Goal: Information Seeking & Learning: Learn about a topic

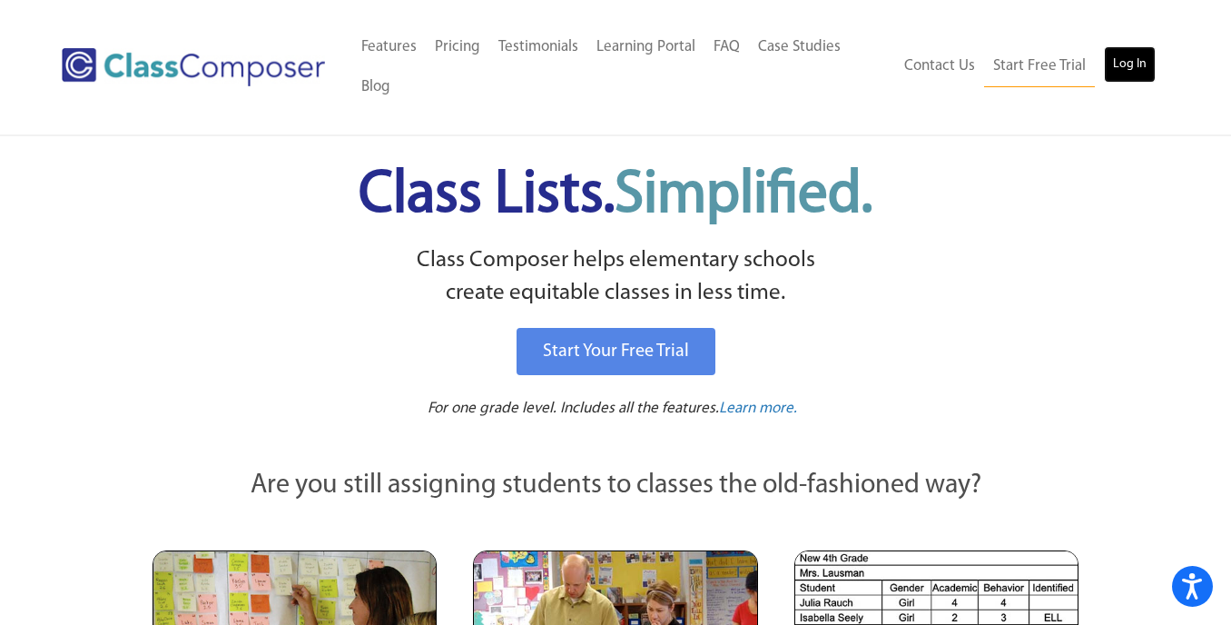
click at [1127, 46] on link "Log In" at bounding box center [1130, 64] width 52 height 36
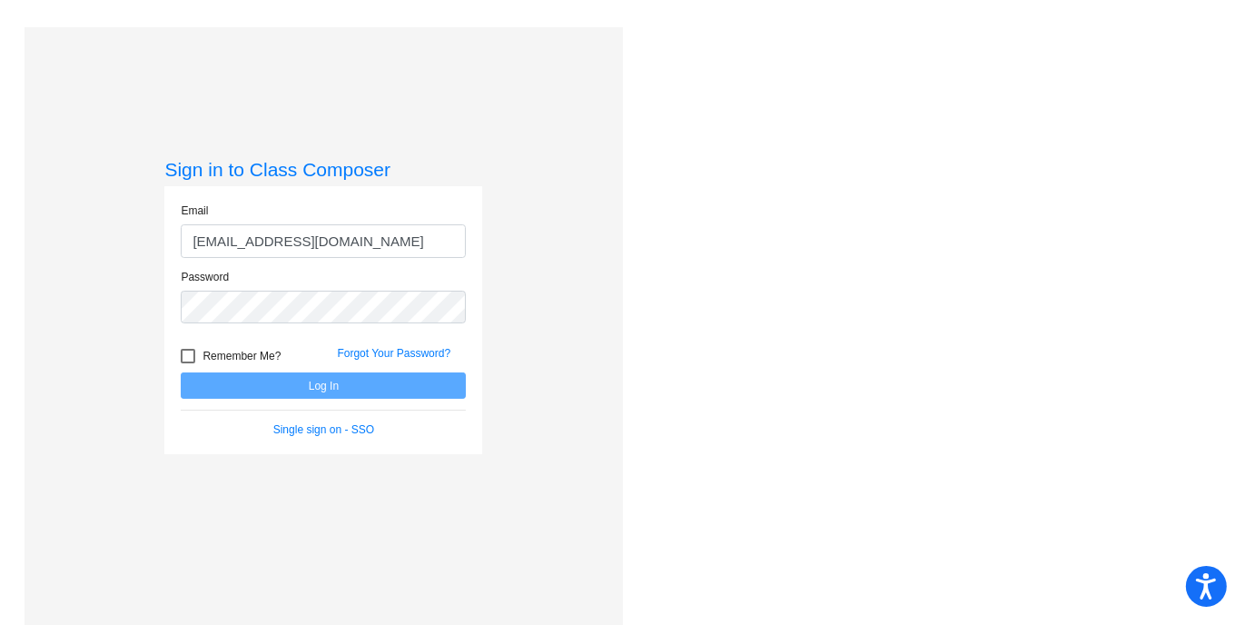
type input "sminor@mantuaschools.com"
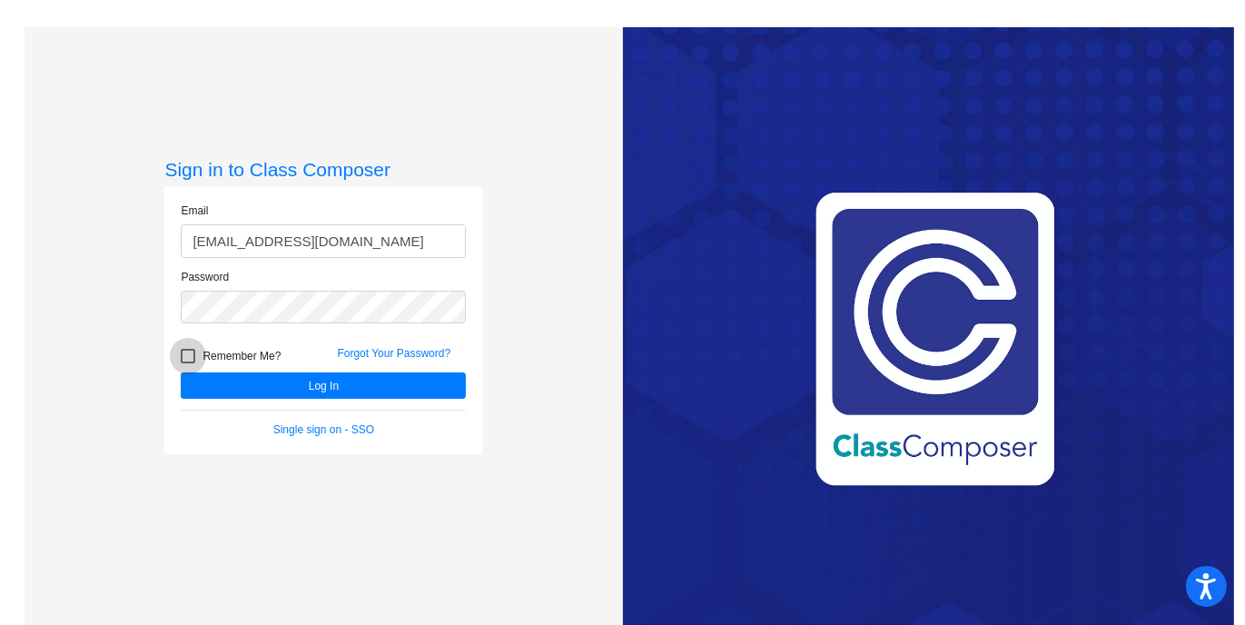
click at [186, 358] on div at bounding box center [188, 356] width 15 height 15
click at [187, 363] on input "Remember Me?" at bounding box center [187, 363] width 1 height 1
checkbox input "true"
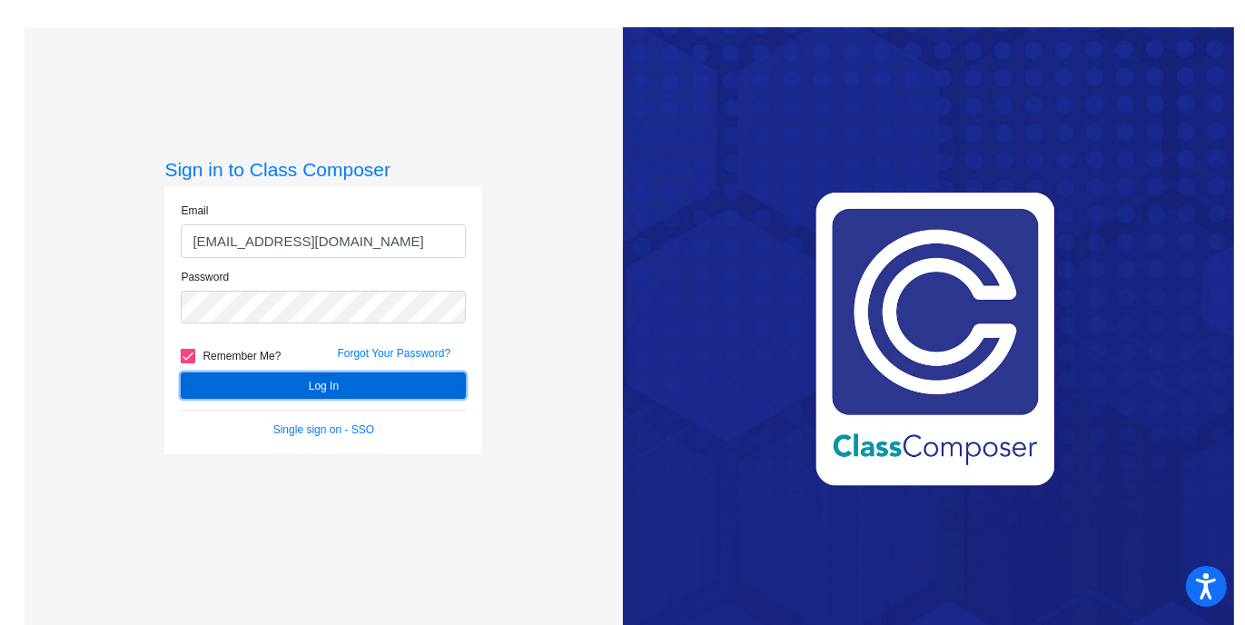
click at [208, 377] on button "Log In" at bounding box center [323, 385] width 285 height 26
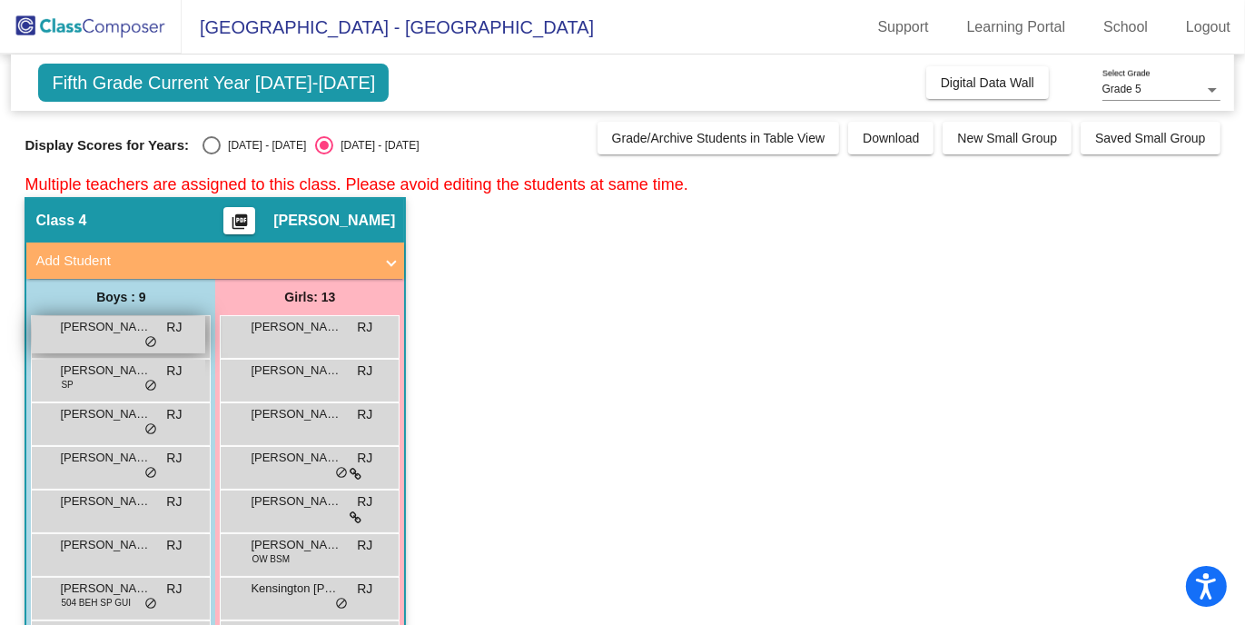
click at [156, 330] on div "Adrien Olmo RJ lock do_not_disturb_alt" at bounding box center [118, 334] width 173 height 37
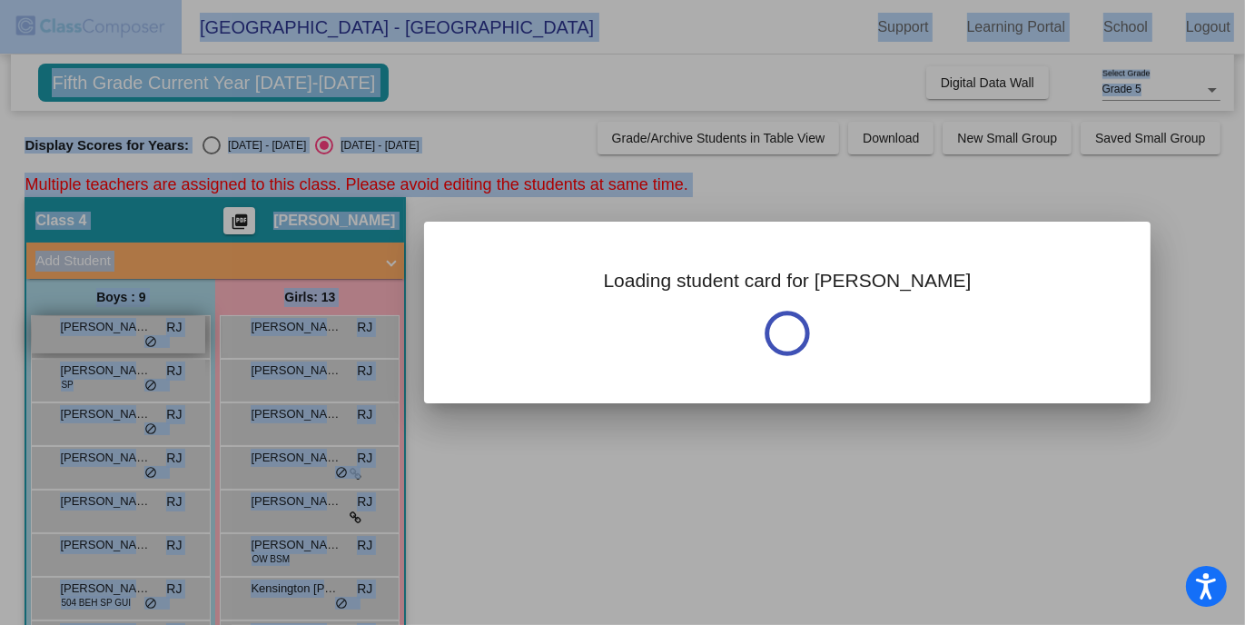
click at [156, 330] on div at bounding box center [622, 312] width 1245 height 625
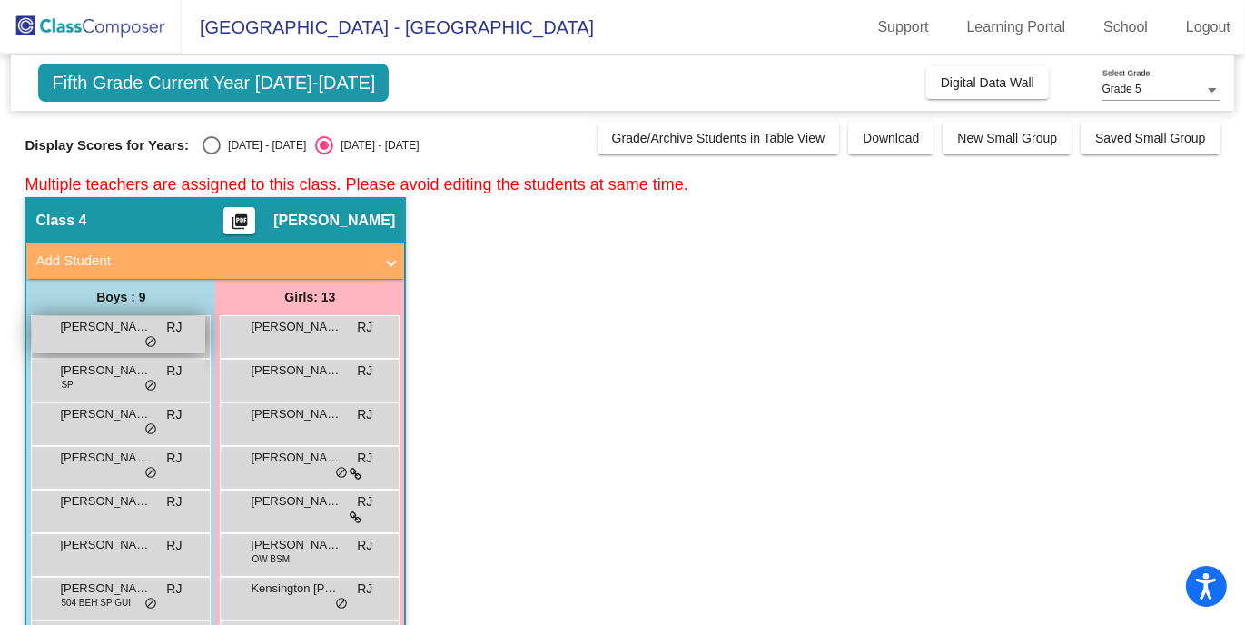
click at [156, 330] on div "Adrien Olmo RJ lock do_not_disturb_alt" at bounding box center [118, 334] width 173 height 37
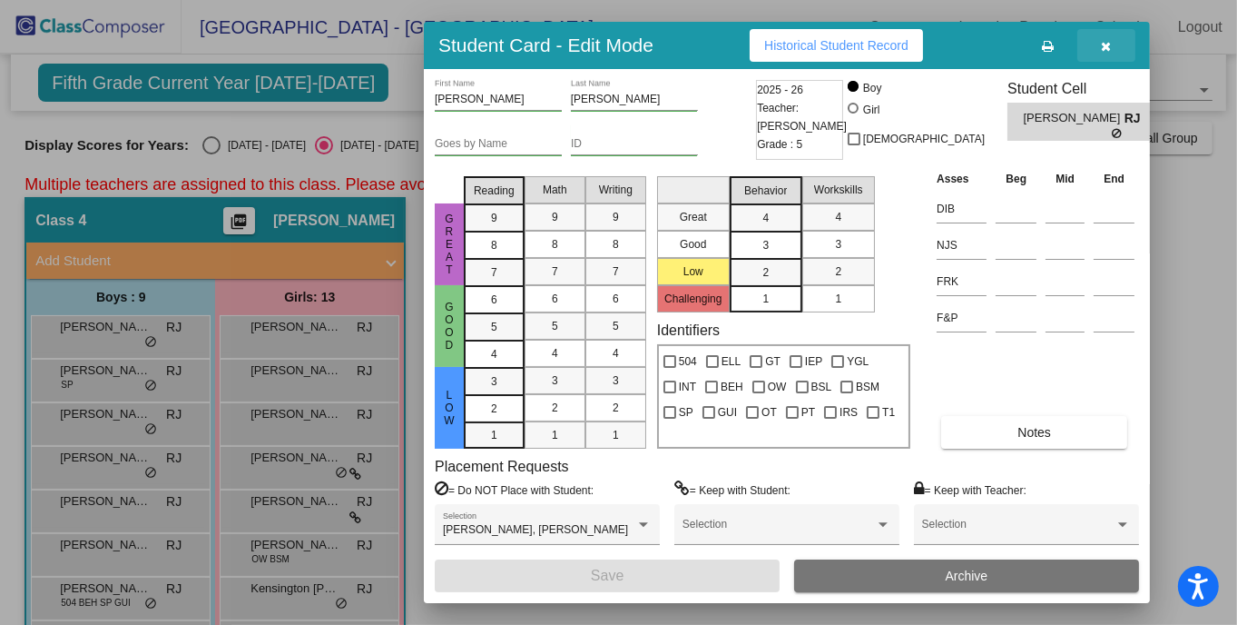
click at [1112, 34] on button "button" at bounding box center [1107, 45] width 58 height 33
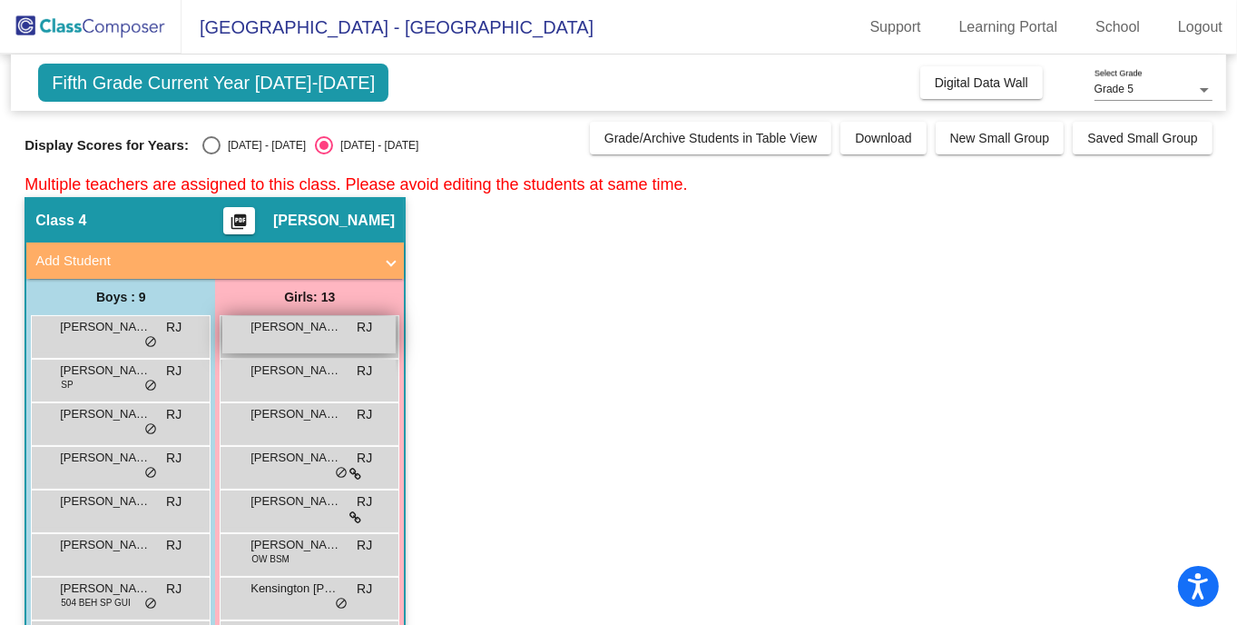
click at [353, 330] on div "Abigail Campbell RJ lock do_not_disturb_alt" at bounding box center [308, 334] width 173 height 37
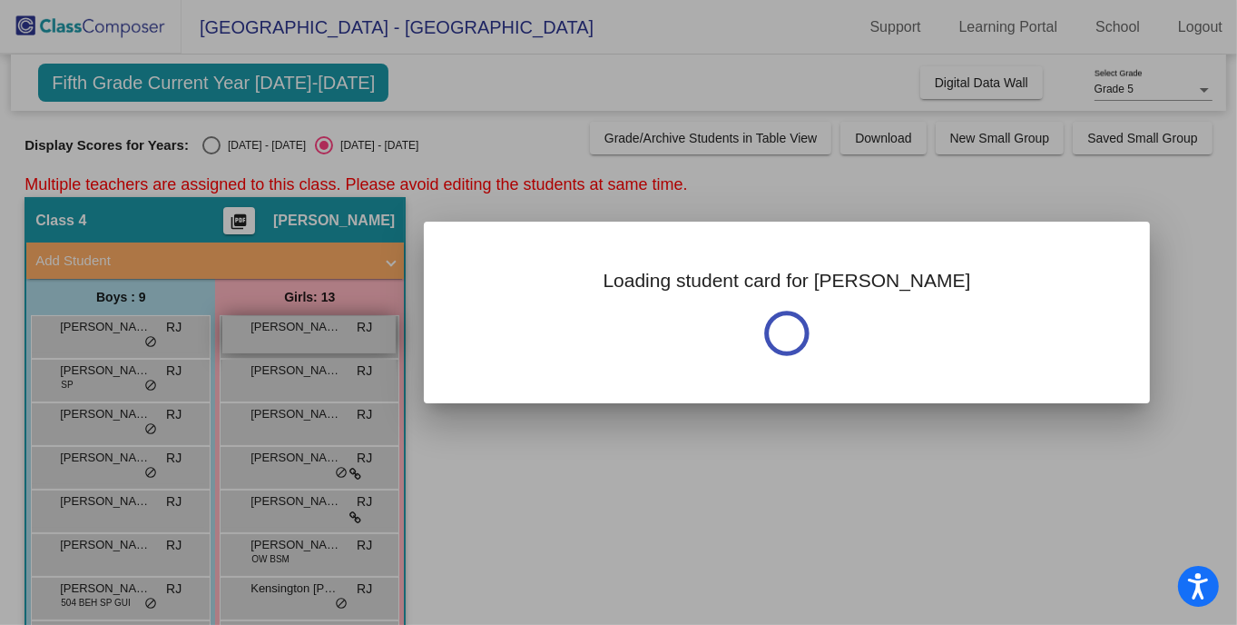
click at [353, 330] on div at bounding box center [618, 312] width 1237 height 625
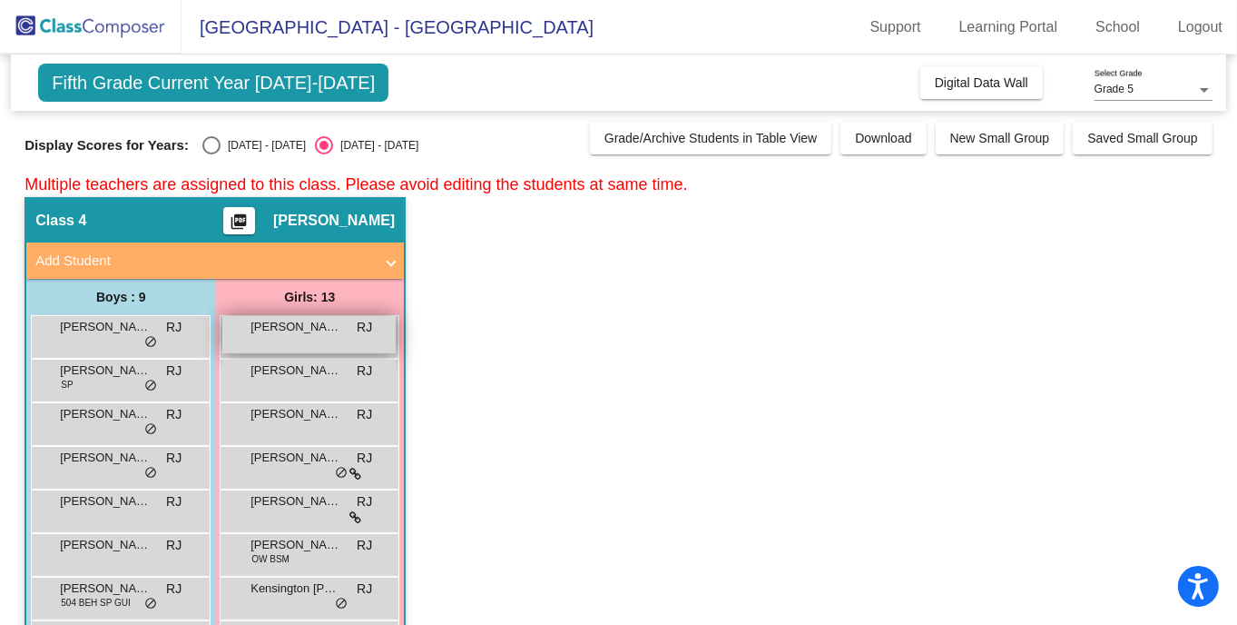
click at [353, 330] on div "Abigail Campbell RJ lock do_not_disturb_alt" at bounding box center [308, 334] width 173 height 37
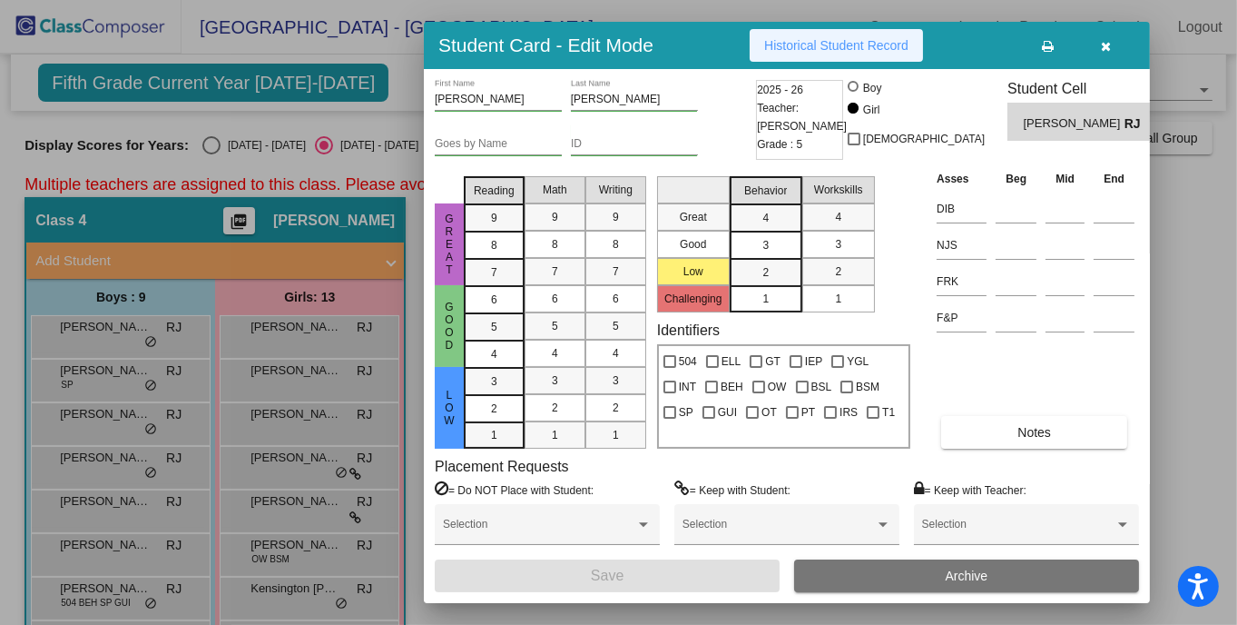
click at [832, 45] on span "Historical Student Record" at bounding box center [836, 45] width 144 height 15
click at [109, 322] on div at bounding box center [618, 312] width 1237 height 625
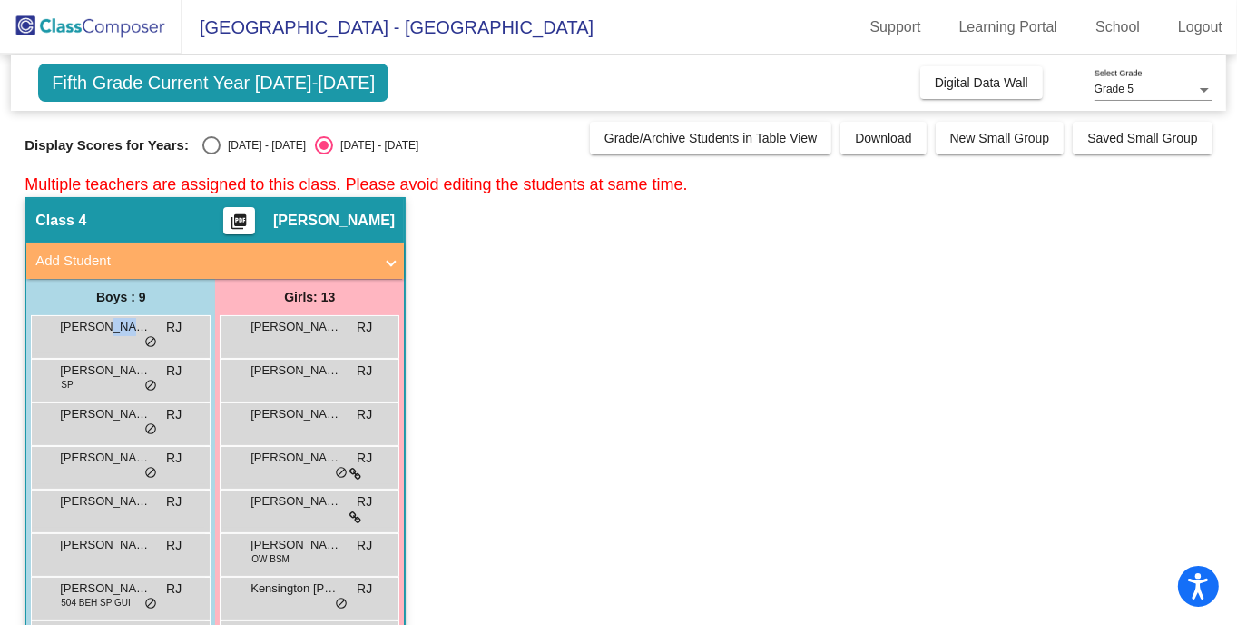
click at [109, 322] on span "[PERSON_NAME]" at bounding box center [105, 327] width 91 height 18
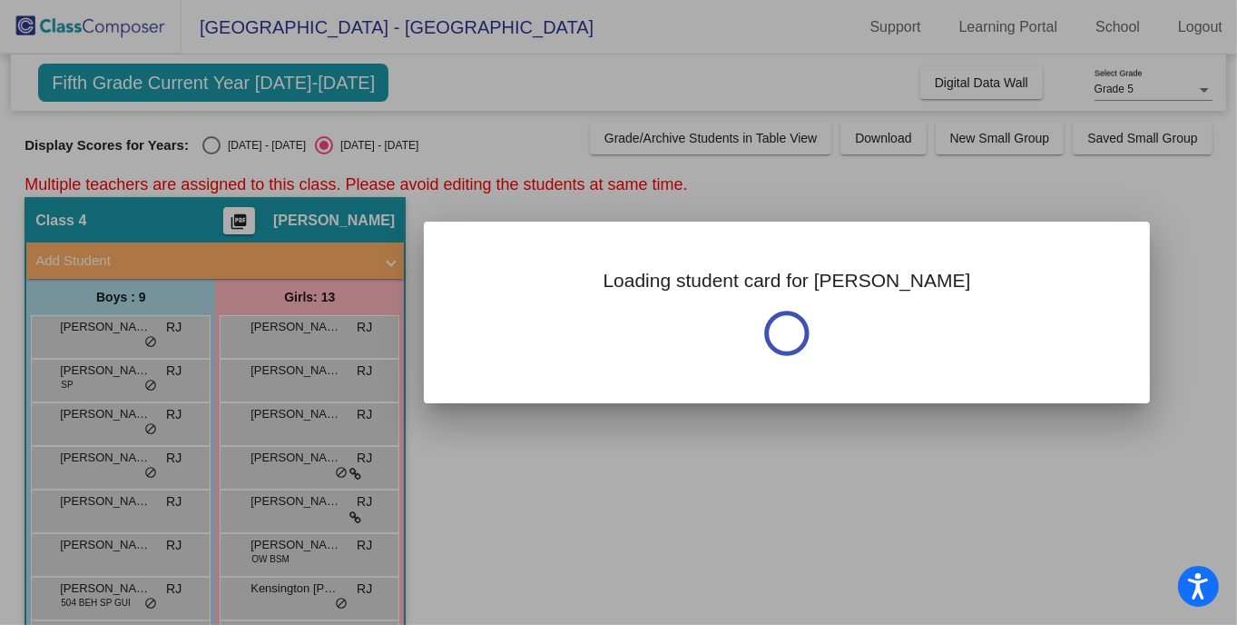
click at [109, 322] on div at bounding box center [618, 312] width 1237 height 625
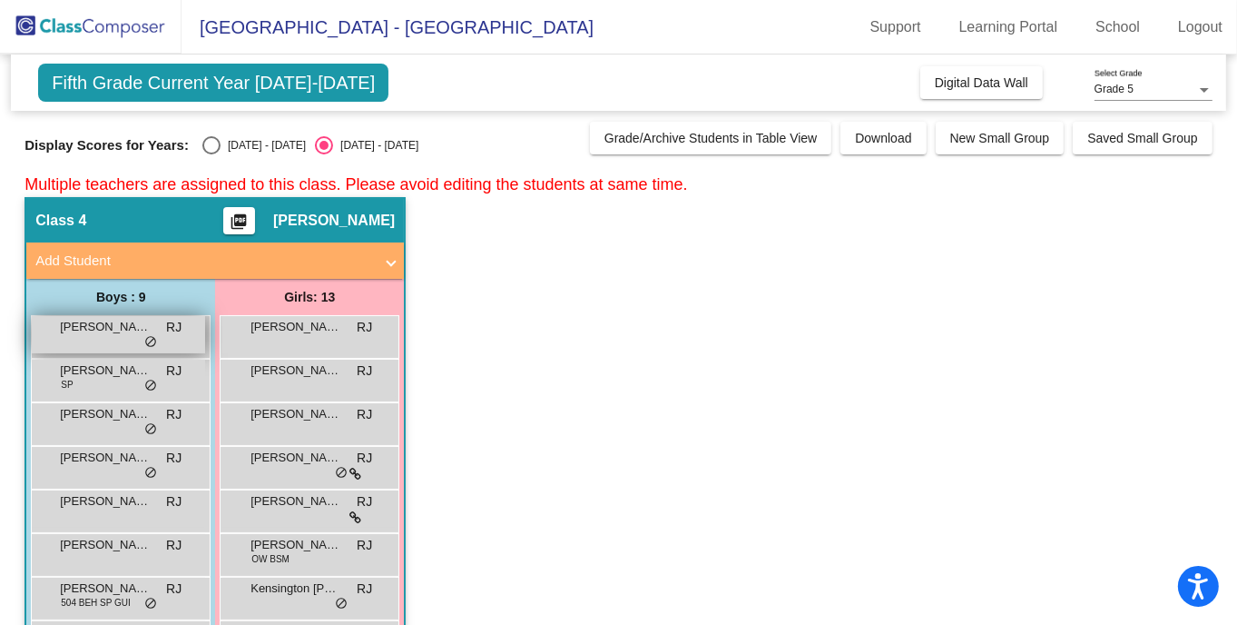
click at [112, 325] on span "[PERSON_NAME]" at bounding box center [105, 327] width 91 height 18
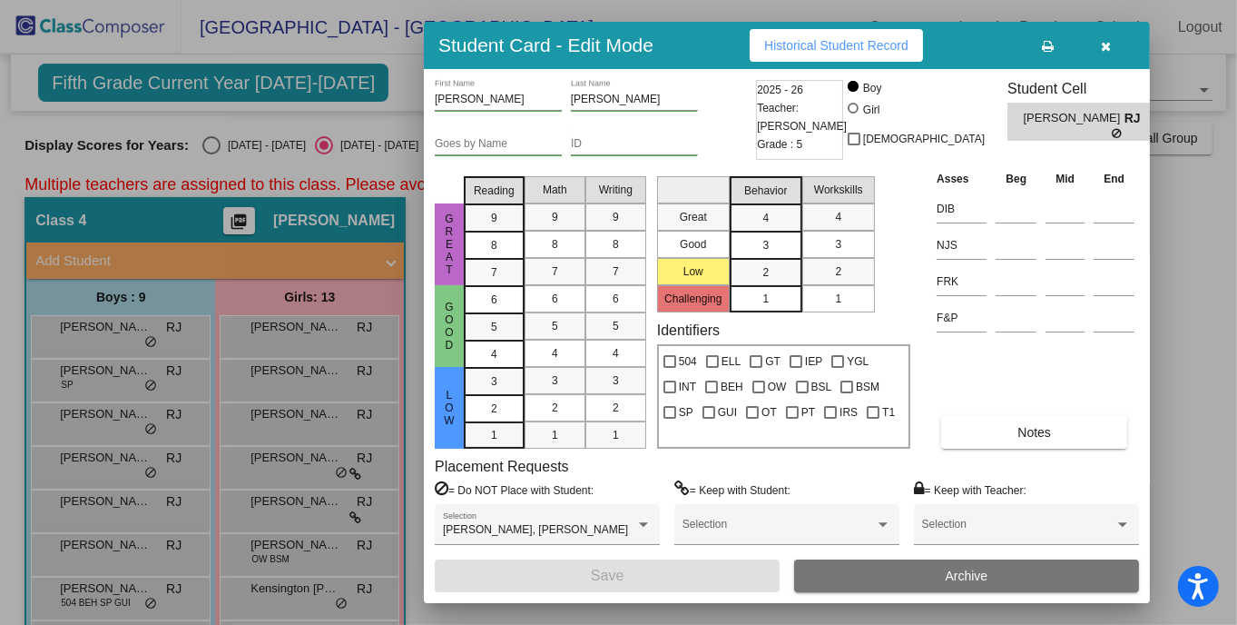
click at [846, 48] on span "Historical Student Record" at bounding box center [836, 45] width 144 height 15
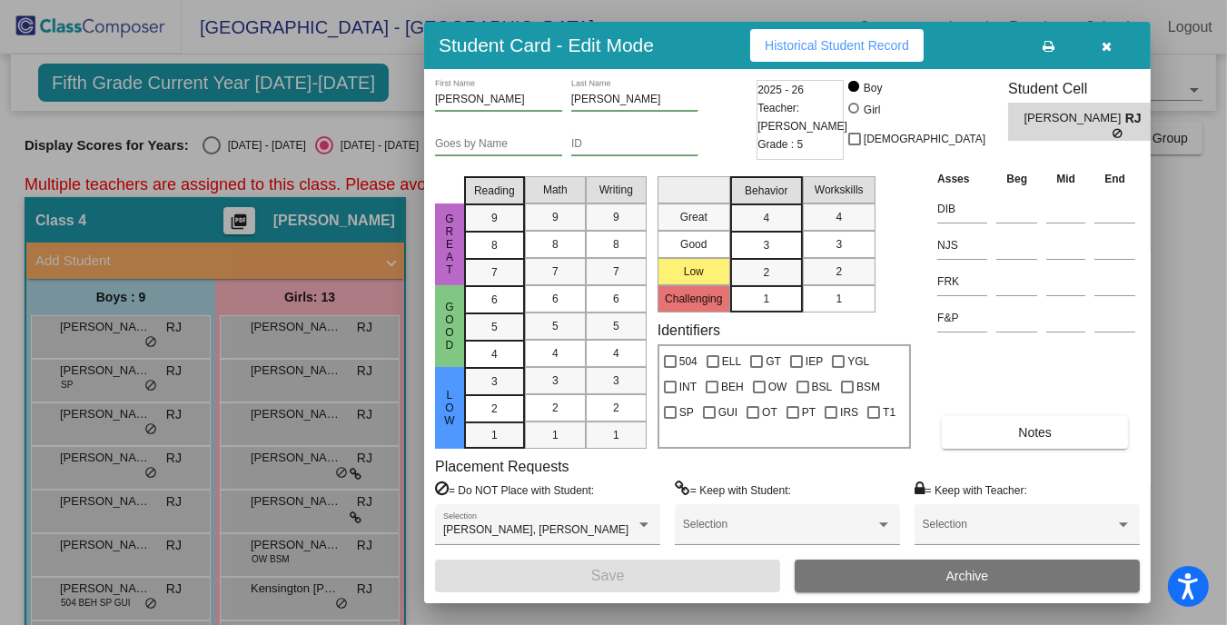
click at [87, 410] on div at bounding box center [613, 312] width 1227 height 625
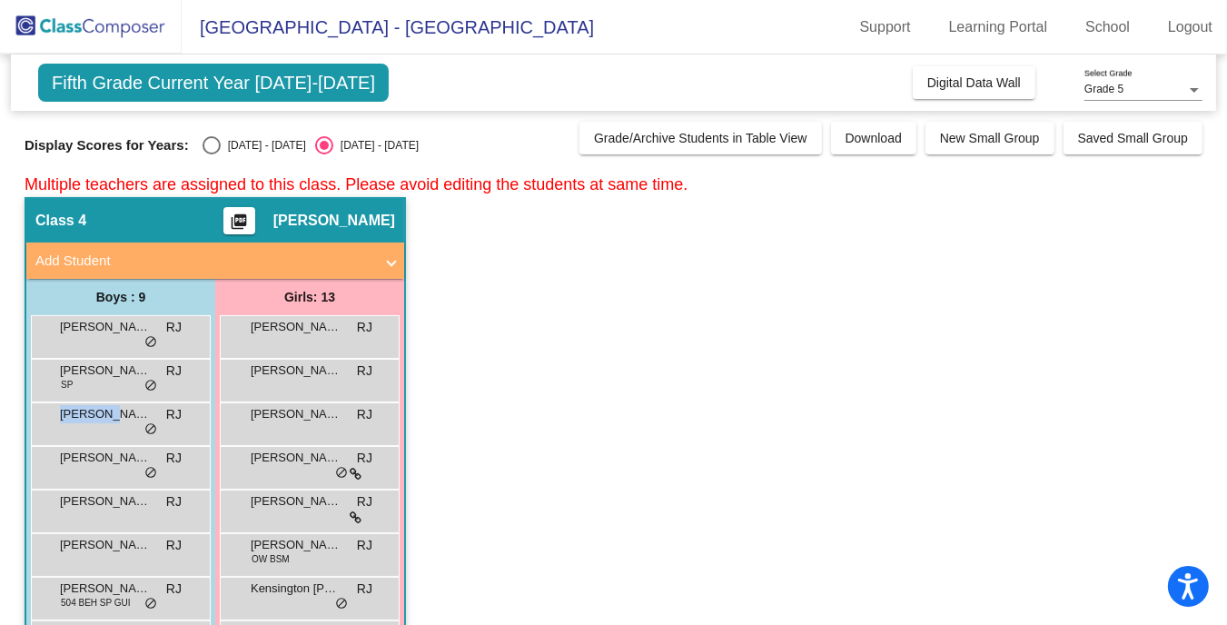
click at [87, 410] on span "[PERSON_NAME] [PERSON_NAME]" at bounding box center [105, 414] width 91 height 18
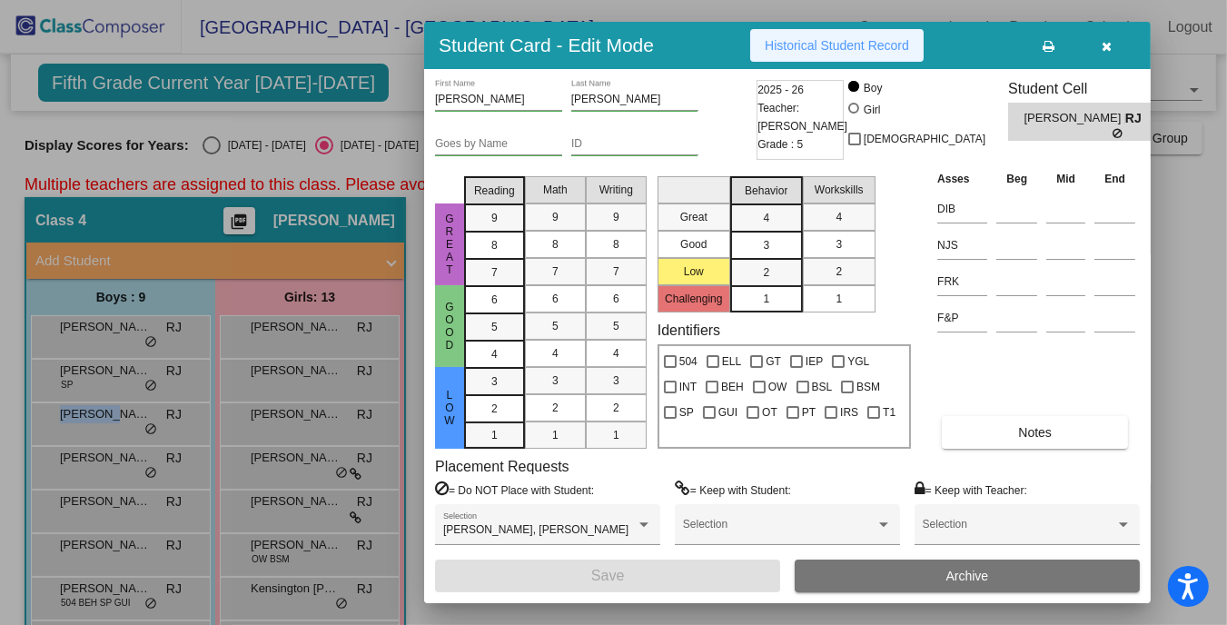
click at [847, 43] on span "Historical Student Record" at bounding box center [836, 45] width 144 height 15
click at [74, 458] on div at bounding box center [613, 312] width 1227 height 625
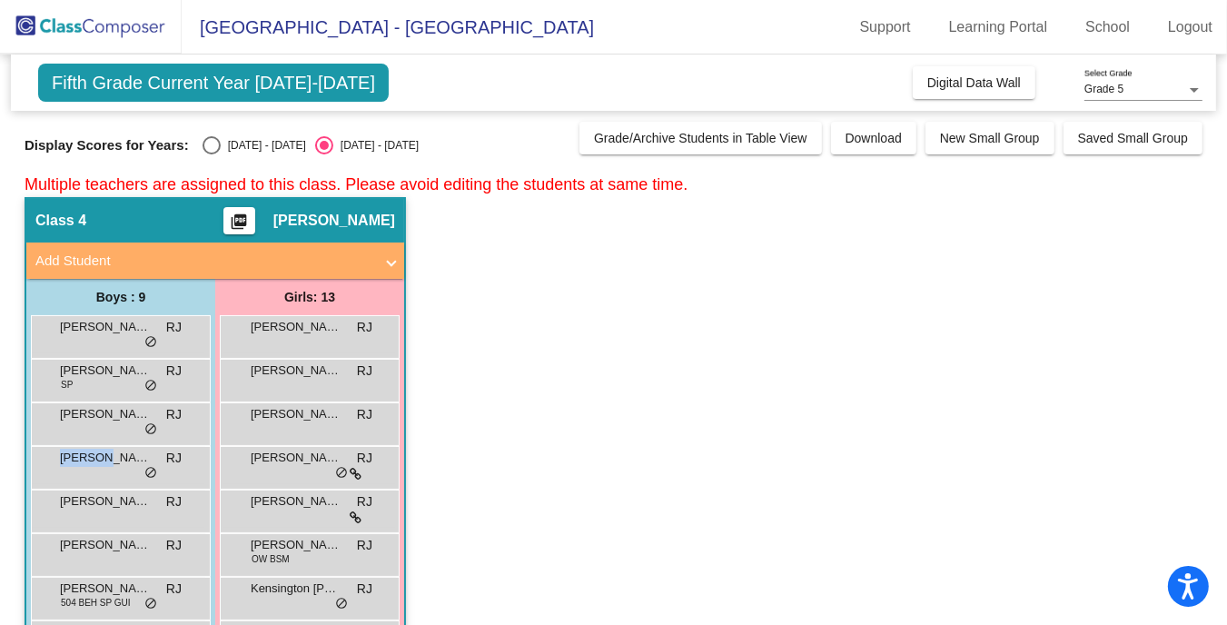
click at [74, 458] on span "[PERSON_NAME]" at bounding box center [105, 457] width 91 height 18
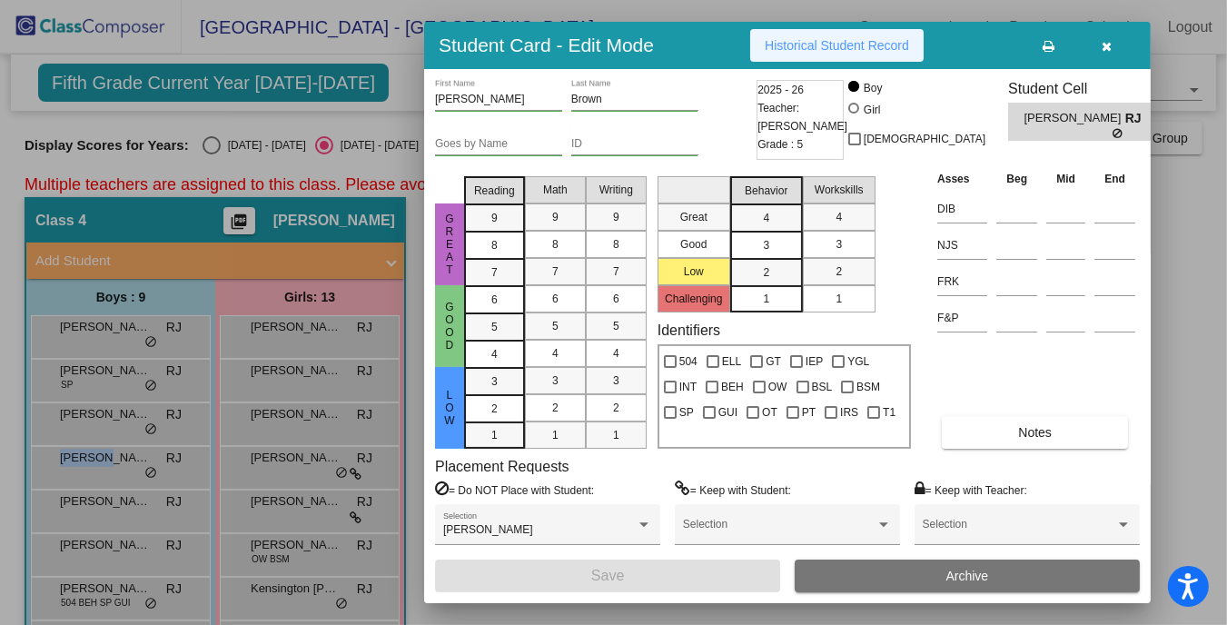
click at [839, 41] on span "Historical Student Record" at bounding box center [836, 45] width 144 height 15
click at [94, 509] on div at bounding box center [613, 312] width 1227 height 625
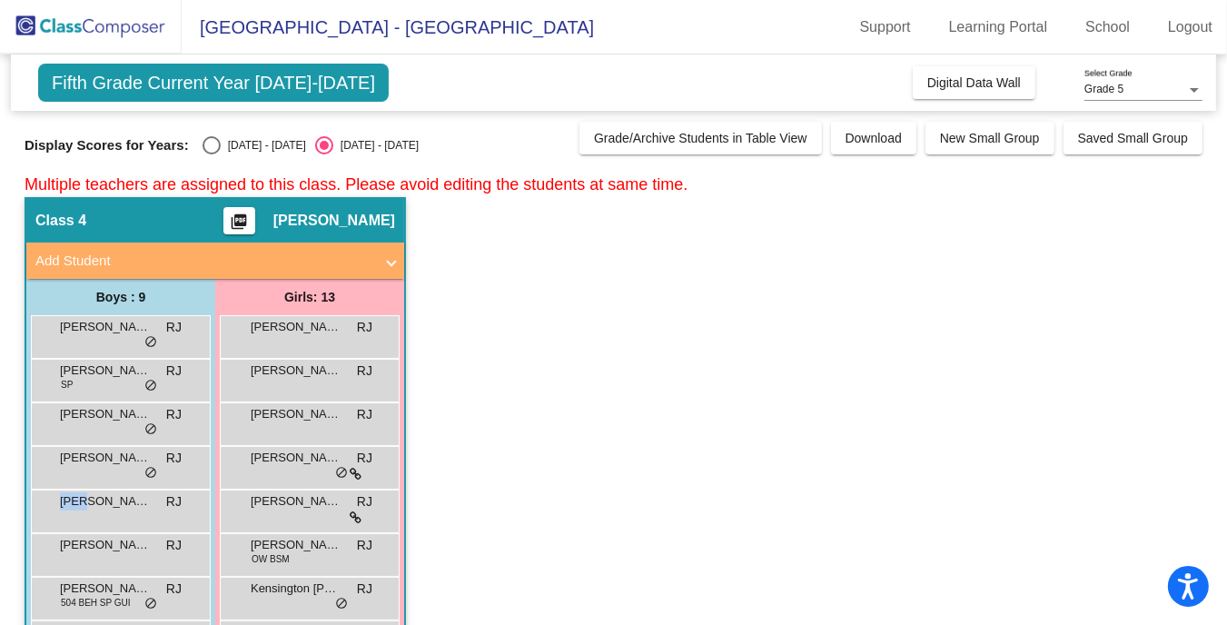
click at [94, 509] on div "Leo Grosso RJ lock do_not_disturb_alt" at bounding box center [118, 508] width 173 height 37
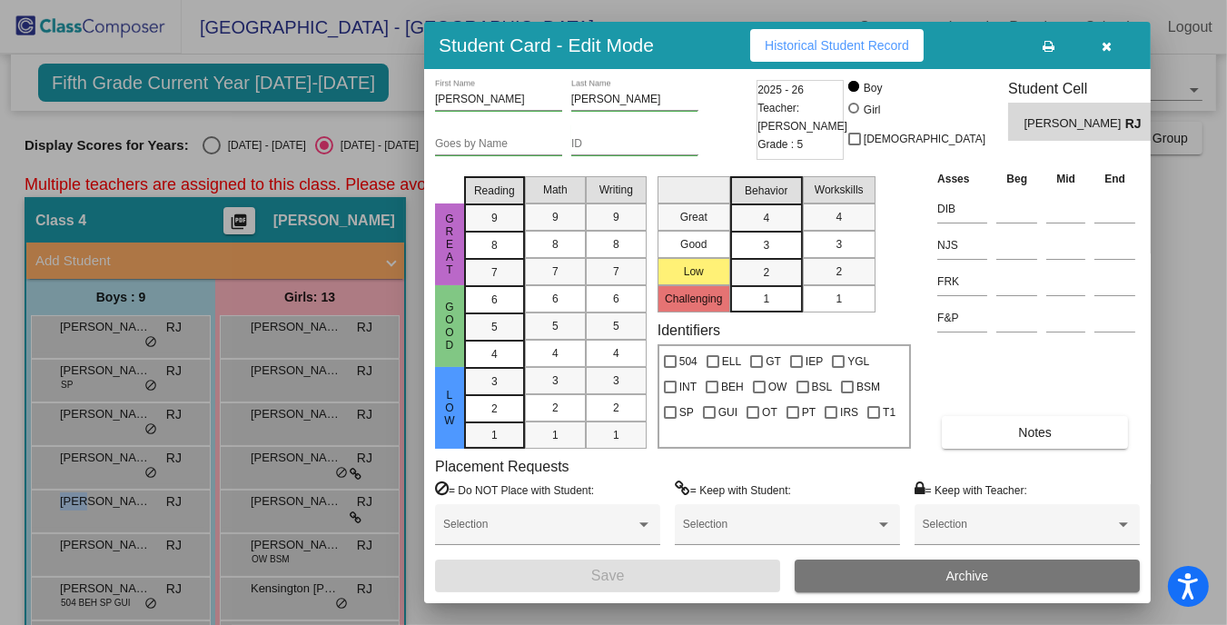
click at [823, 47] on span "Historical Student Record" at bounding box center [836, 45] width 144 height 15
click at [96, 547] on div at bounding box center [613, 312] width 1227 height 625
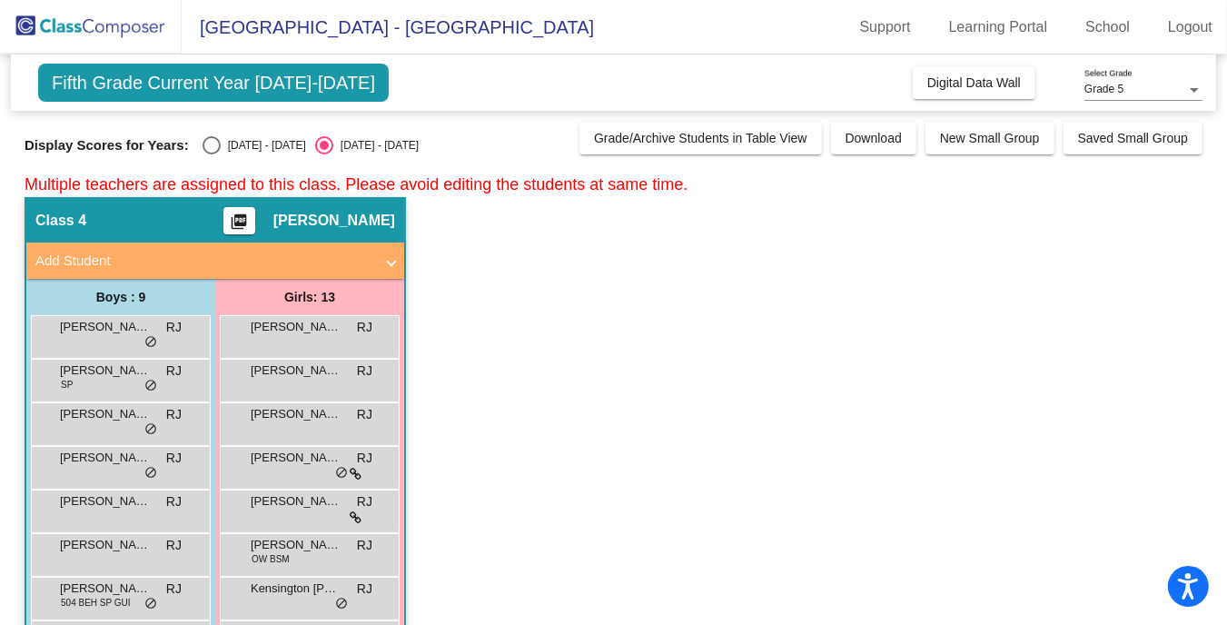
click at [96, 547] on span "[PERSON_NAME]" at bounding box center [105, 545] width 91 height 18
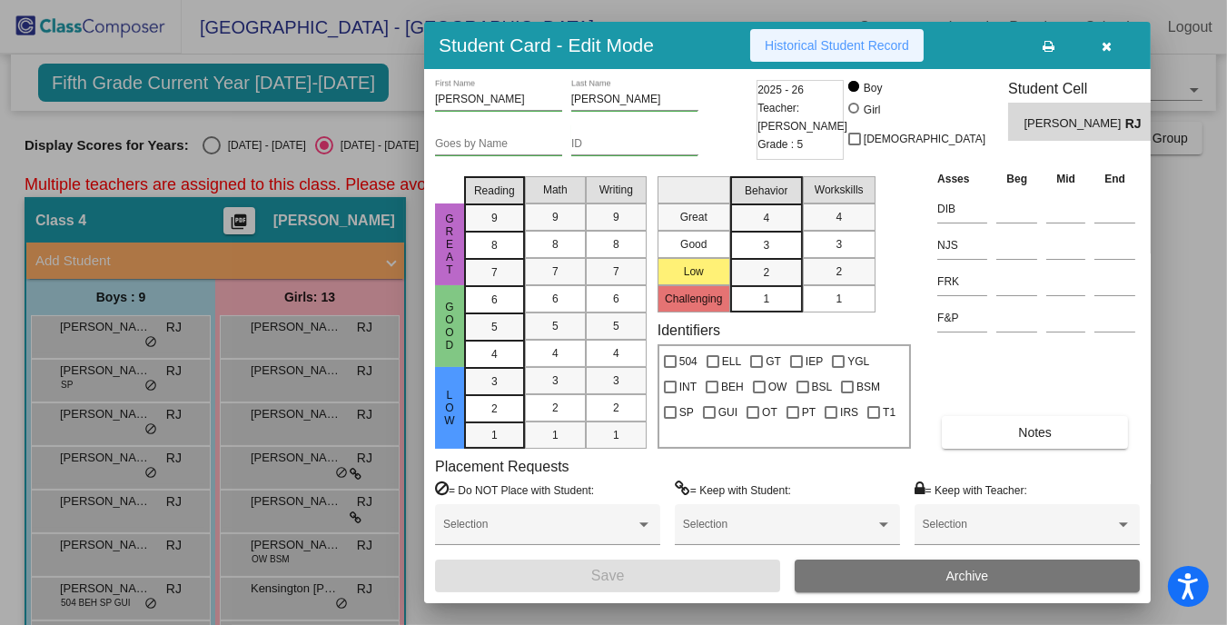
click at [830, 46] on span "Historical Student Record" at bounding box center [836, 45] width 144 height 15
click at [72, 502] on div at bounding box center [613, 312] width 1227 height 625
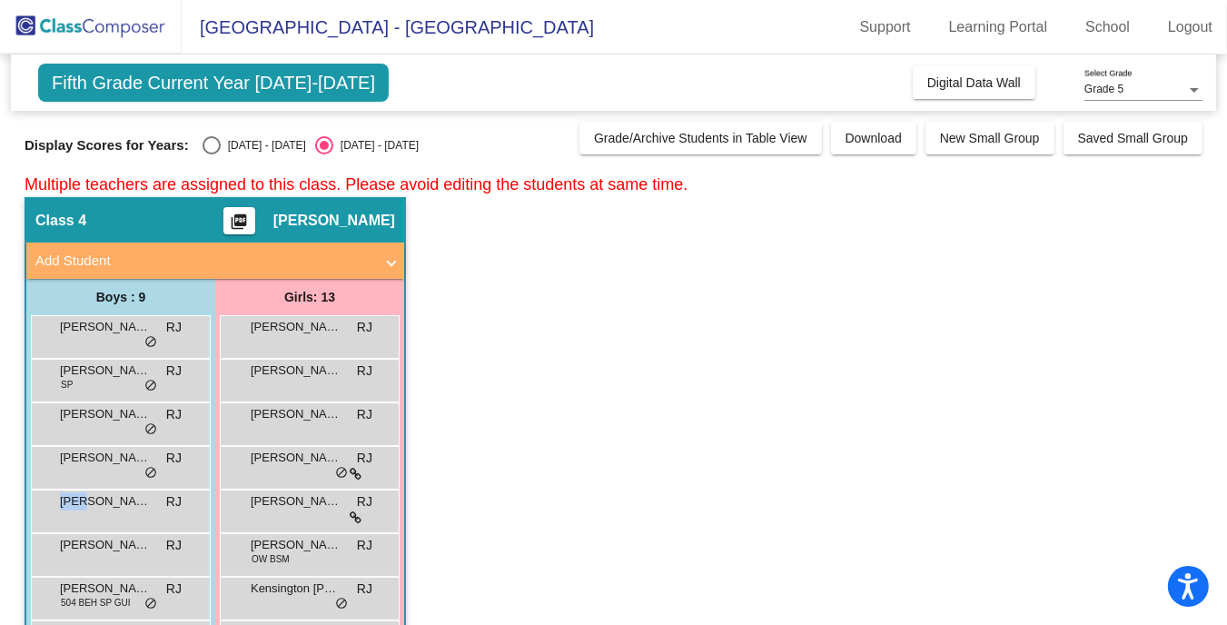
click at [72, 502] on span "[PERSON_NAME]" at bounding box center [105, 501] width 91 height 18
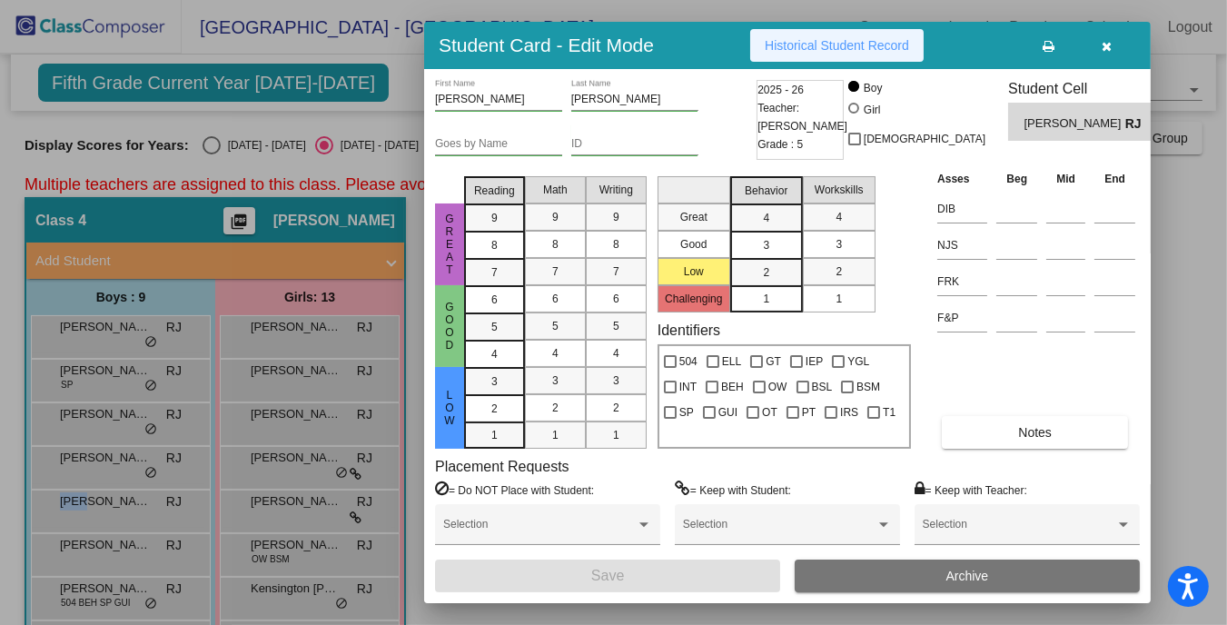
click at [835, 43] on span "Historical Student Record" at bounding box center [836, 45] width 144 height 15
click at [110, 589] on div at bounding box center [613, 312] width 1227 height 625
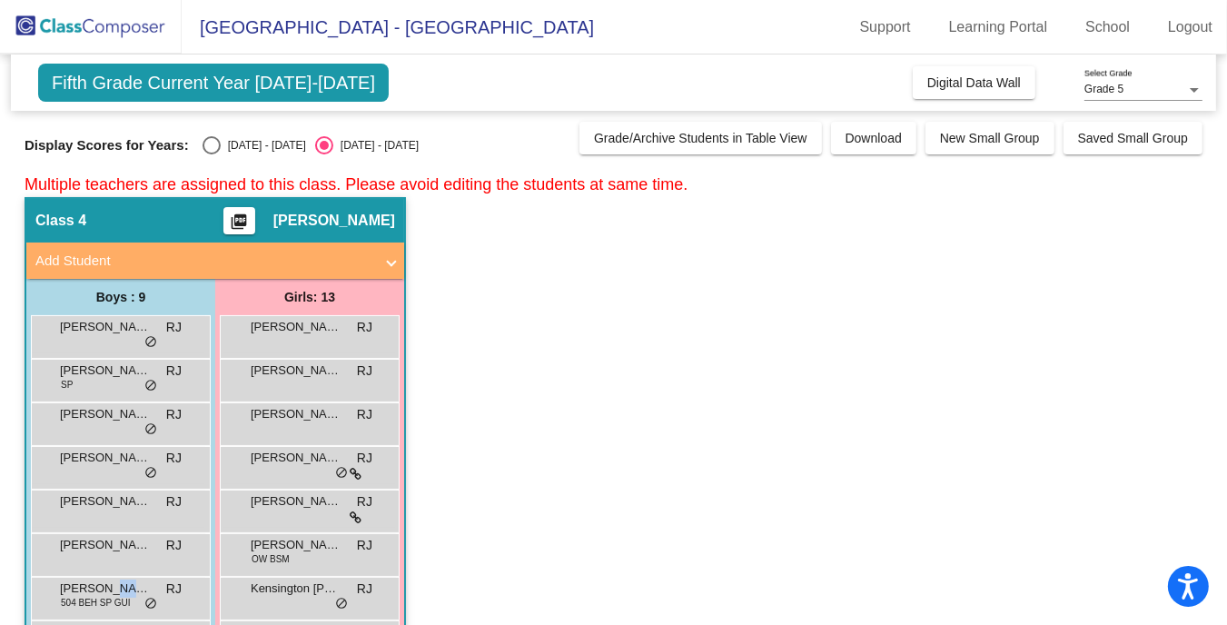
click at [110, 589] on span "[PERSON_NAME]" at bounding box center [105, 588] width 91 height 18
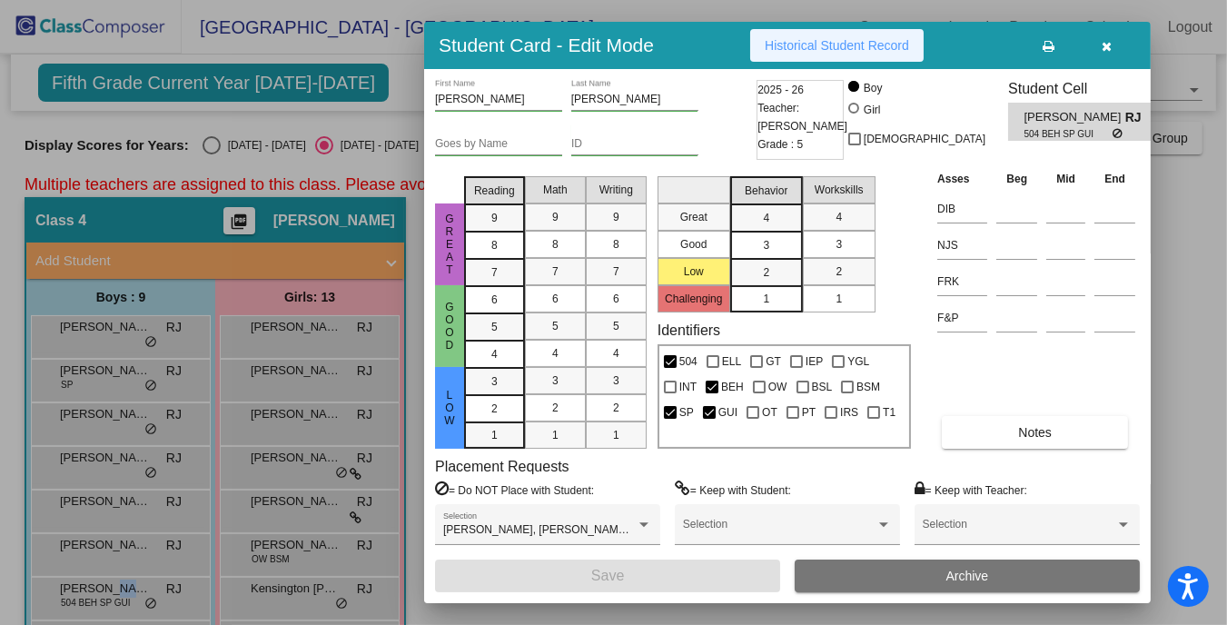
click at [776, 50] on span "Historical Student Record" at bounding box center [836, 45] width 144 height 15
click at [1102, 33] on button "button" at bounding box center [1107, 45] width 58 height 33
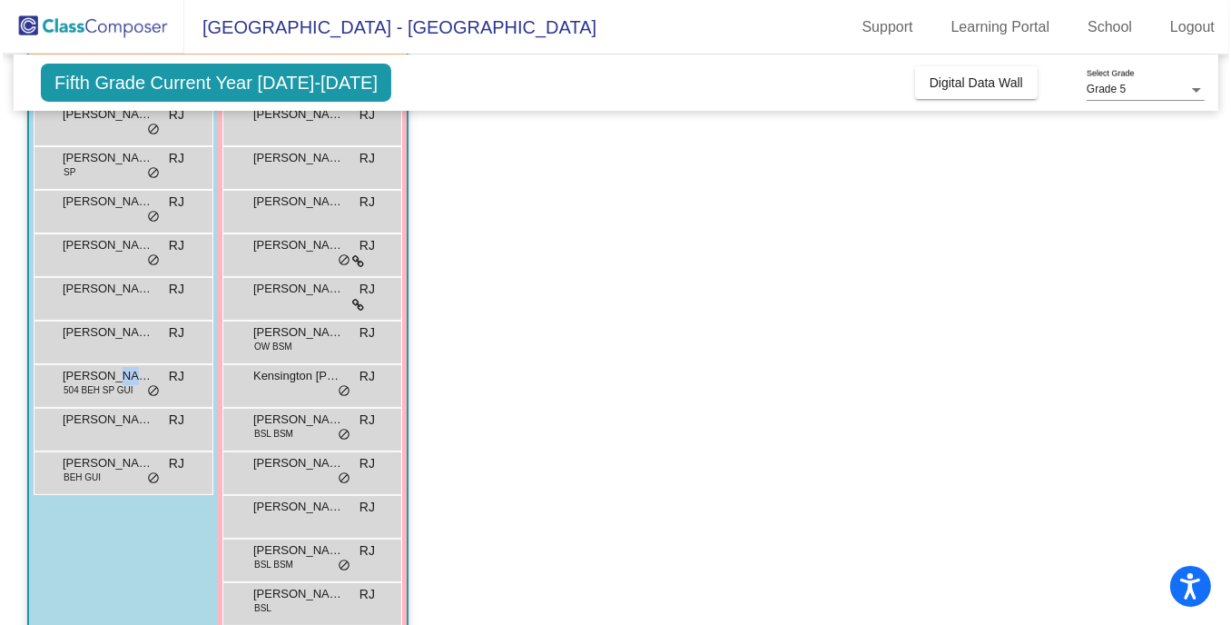
scroll to position [232, 0]
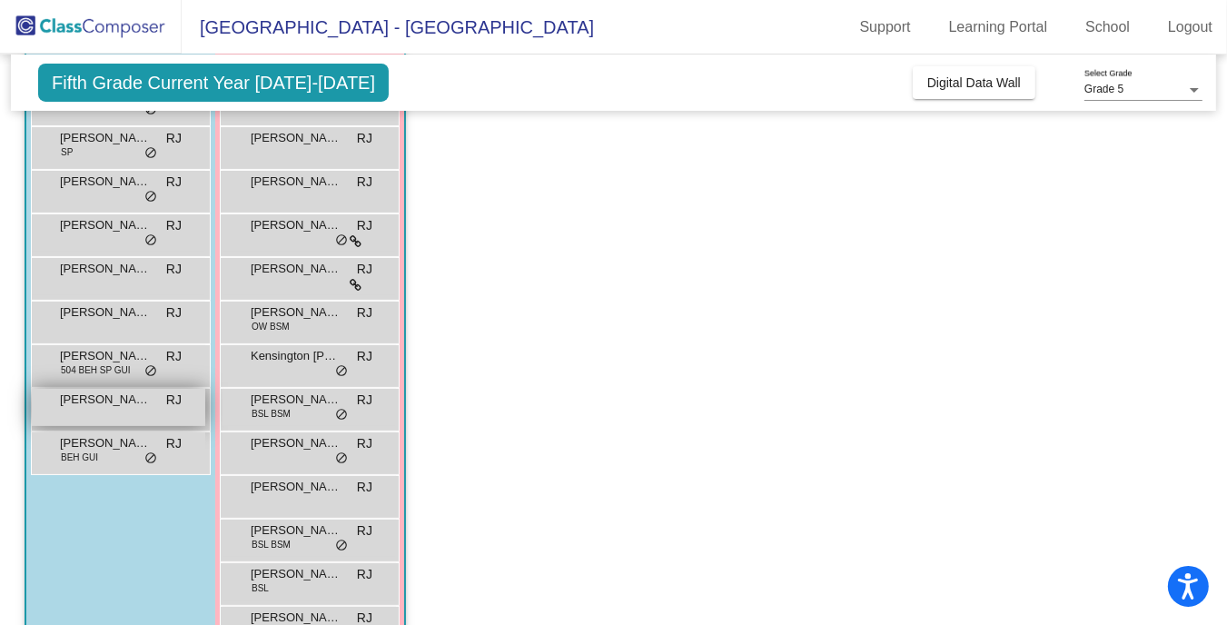
click at [94, 397] on span "[PERSON_NAME]" at bounding box center [105, 399] width 91 height 18
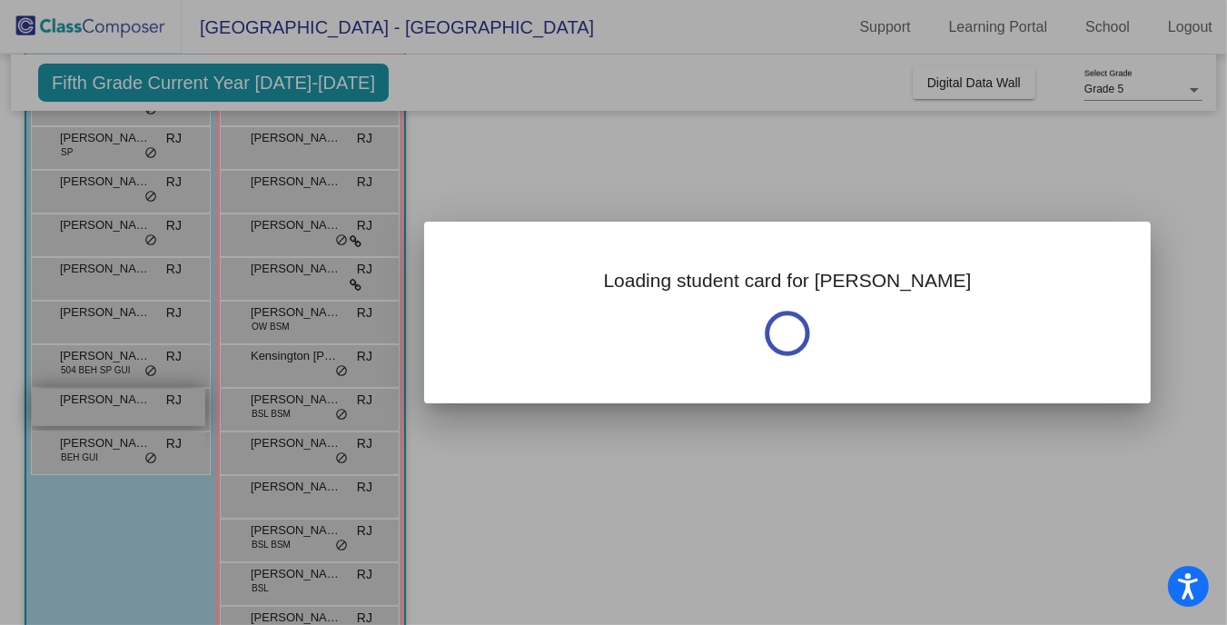
click at [94, 397] on div at bounding box center [613, 312] width 1227 height 625
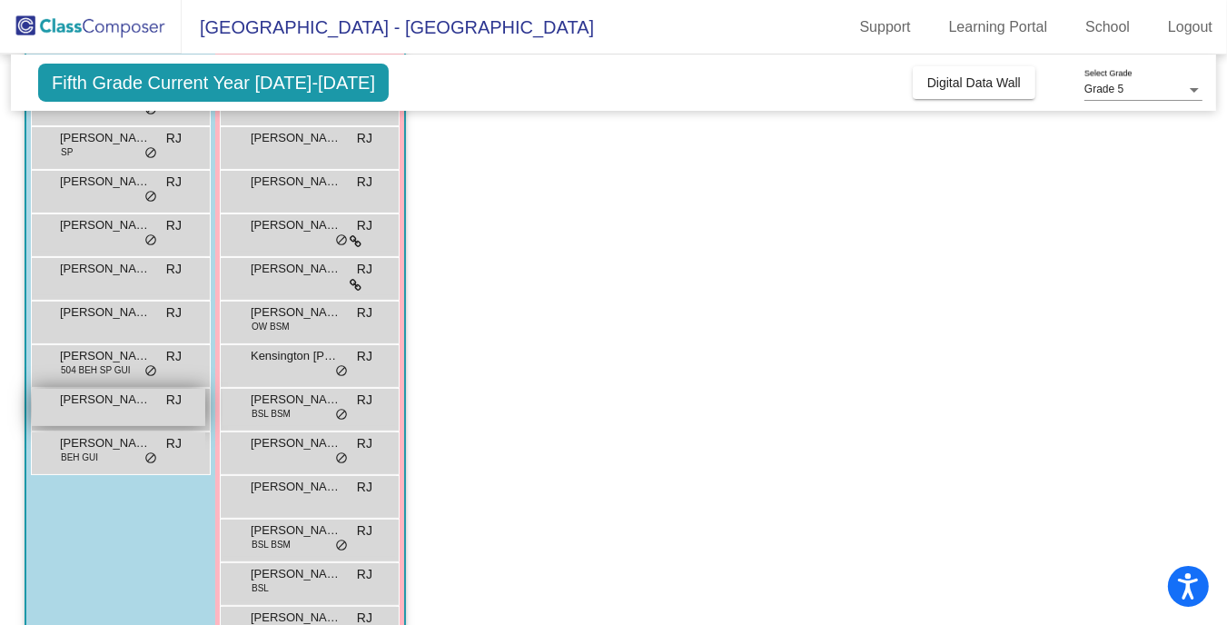
click at [105, 392] on span "[PERSON_NAME]" at bounding box center [105, 399] width 91 height 18
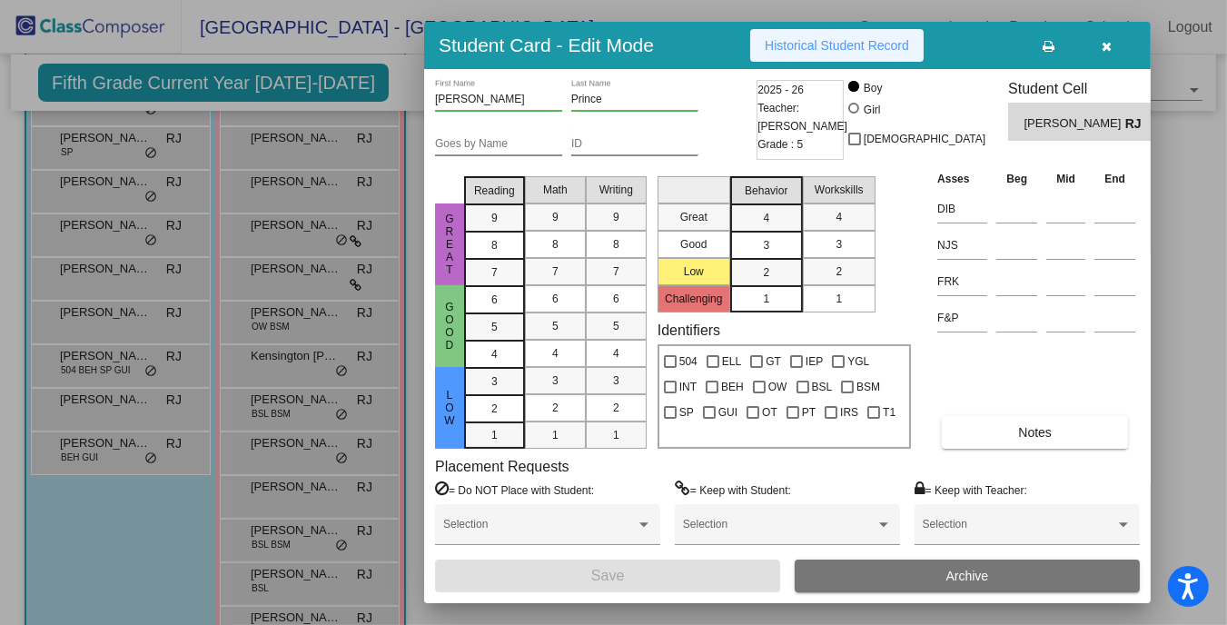
click at [847, 53] on button "Historical Student Record" at bounding box center [836, 45] width 173 height 33
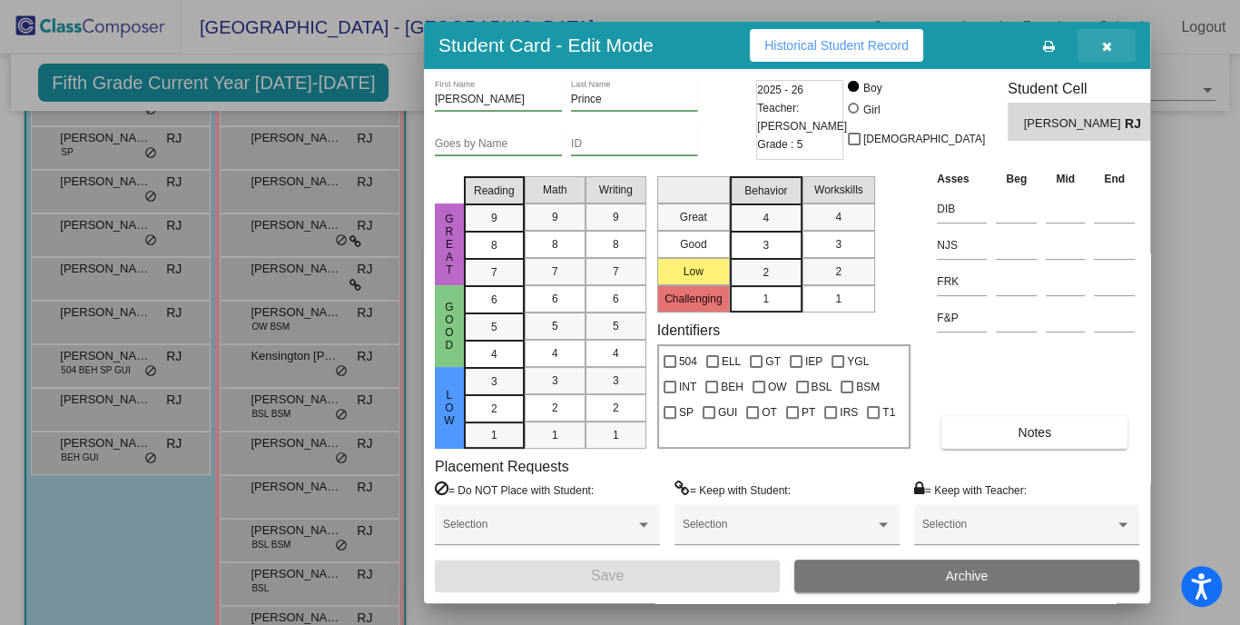
click at [1104, 42] on icon "button" at bounding box center [1107, 46] width 10 height 13
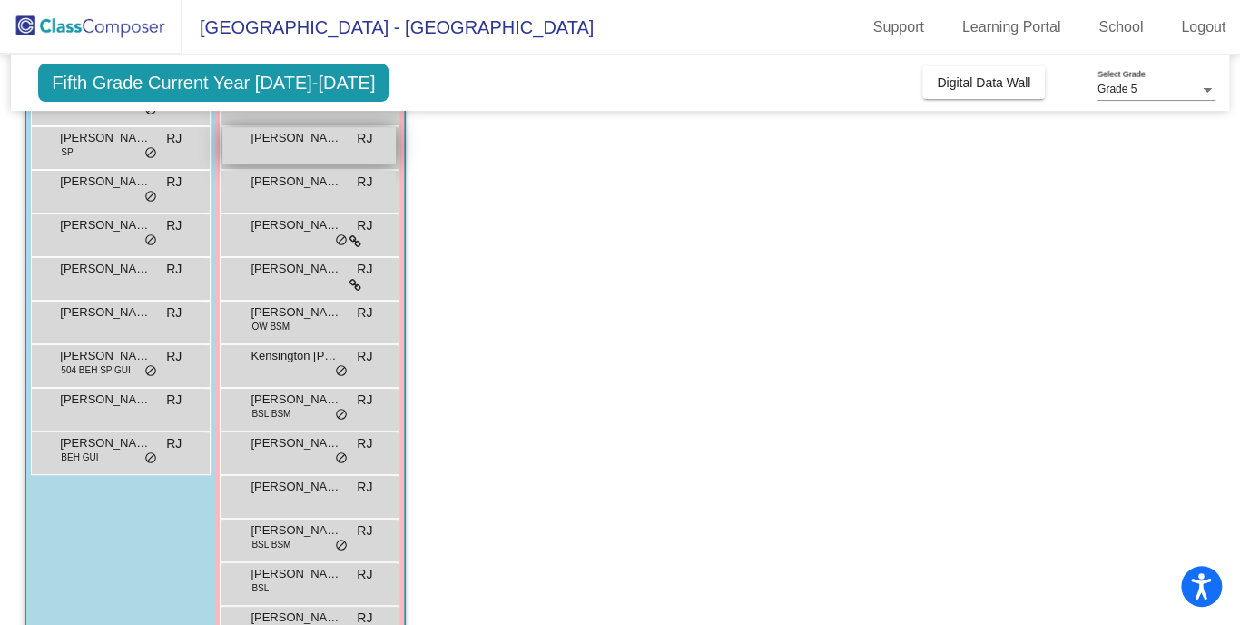
click at [312, 137] on span "[PERSON_NAME]" at bounding box center [296, 138] width 91 height 18
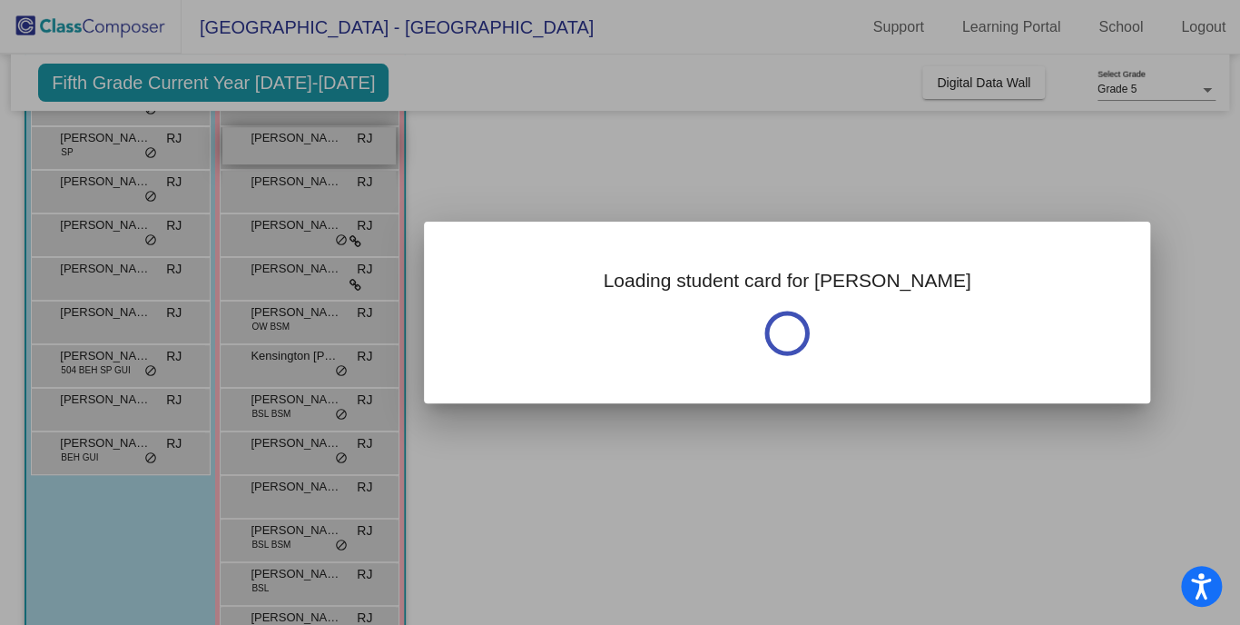
click at [312, 137] on div at bounding box center [620, 312] width 1240 height 625
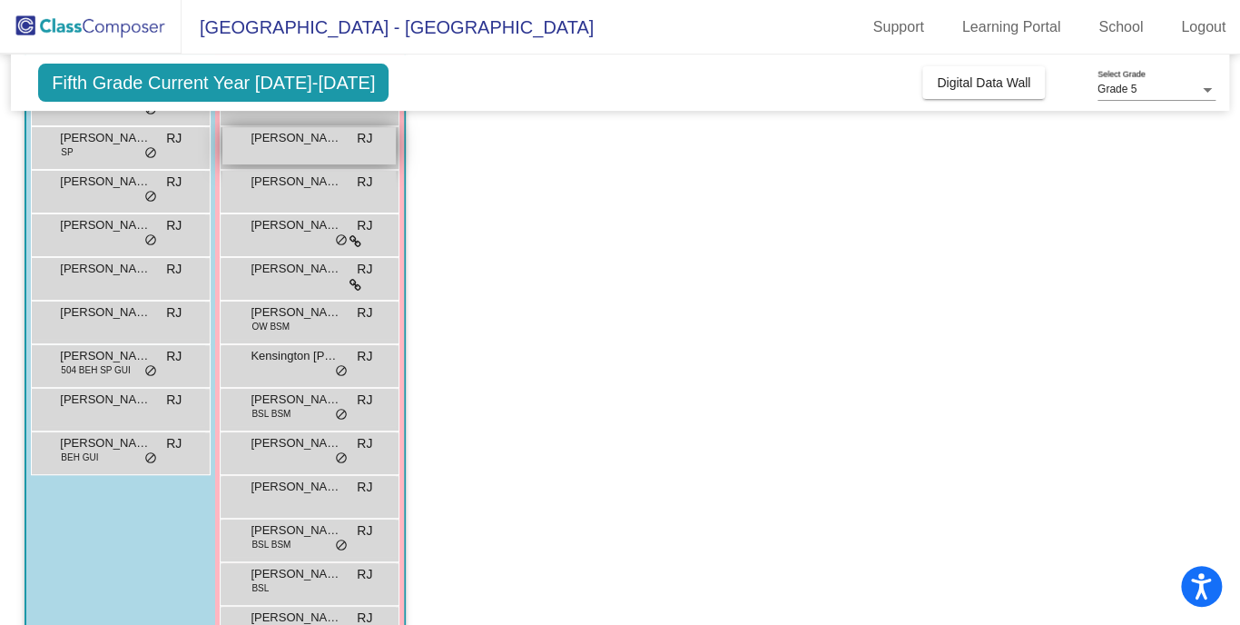
click at [284, 143] on span "[PERSON_NAME]" at bounding box center [296, 138] width 91 height 18
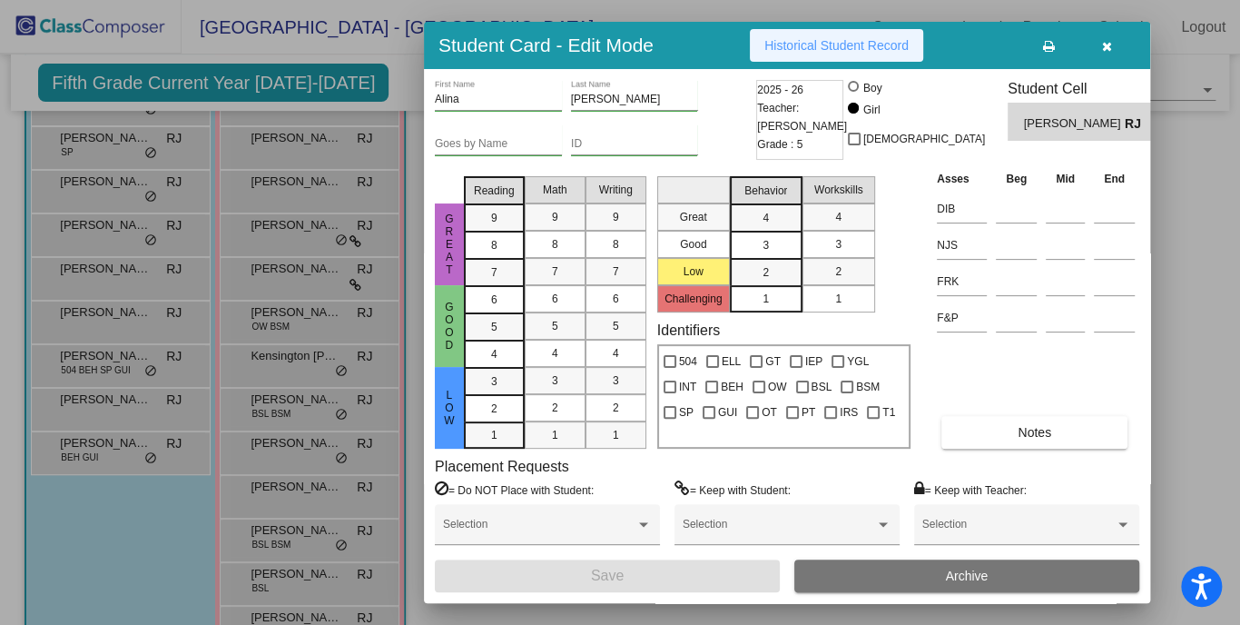
click at [822, 47] on span "Historical Student Record" at bounding box center [836, 45] width 144 height 15
click at [287, 182] on div at bounding box center [620, 312] width 1240 height 625
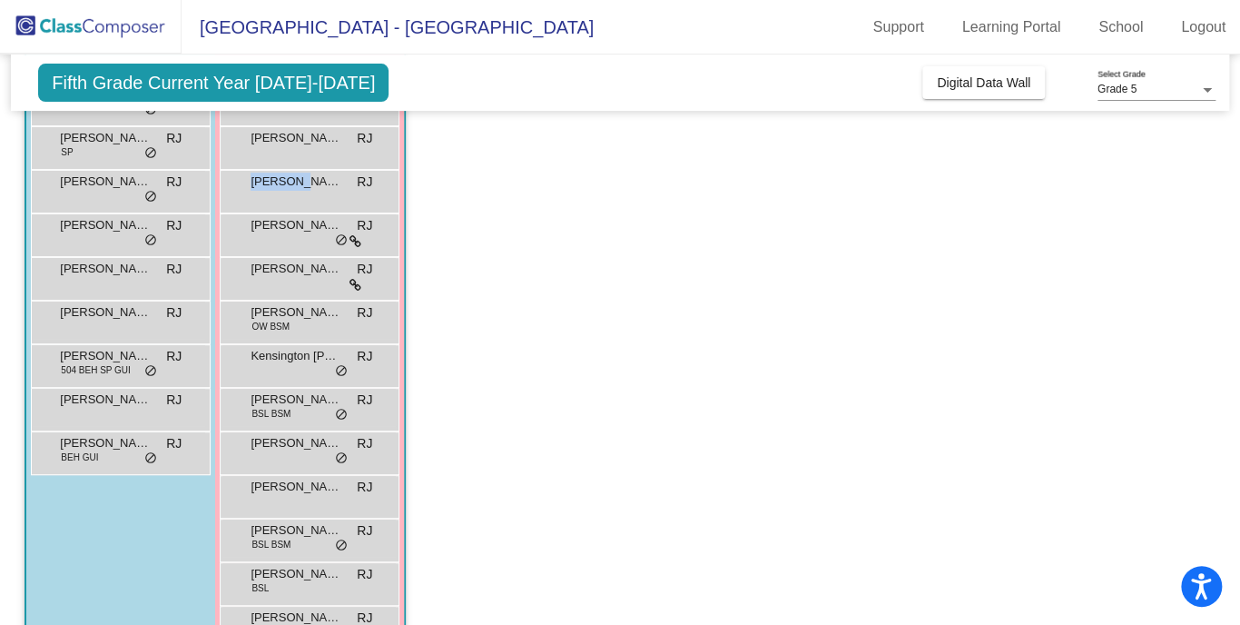
click at [287, 182] on span "[PERSON_NAME]" at bounding box center [296, 181] width 91 height 18
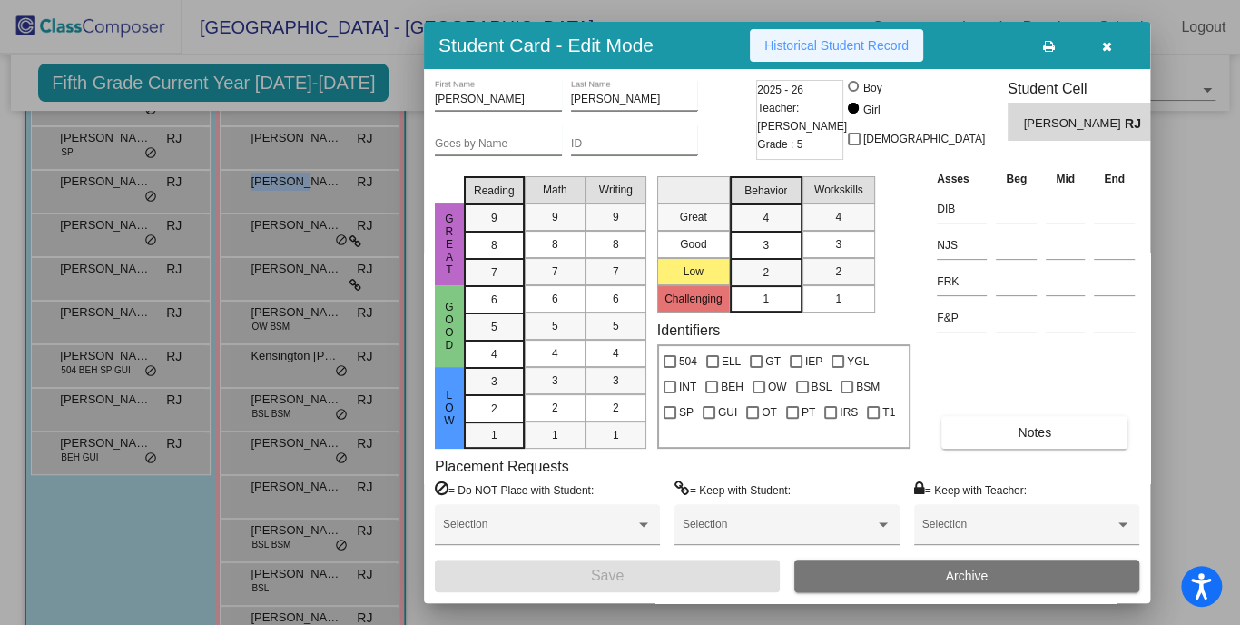
click at [795, 61] on button "Historical Student Record" at bounding box center [836, 45] width 173 height 33
click at [308, 217] on div at bounding box center [620, 312] width 1240 height 625
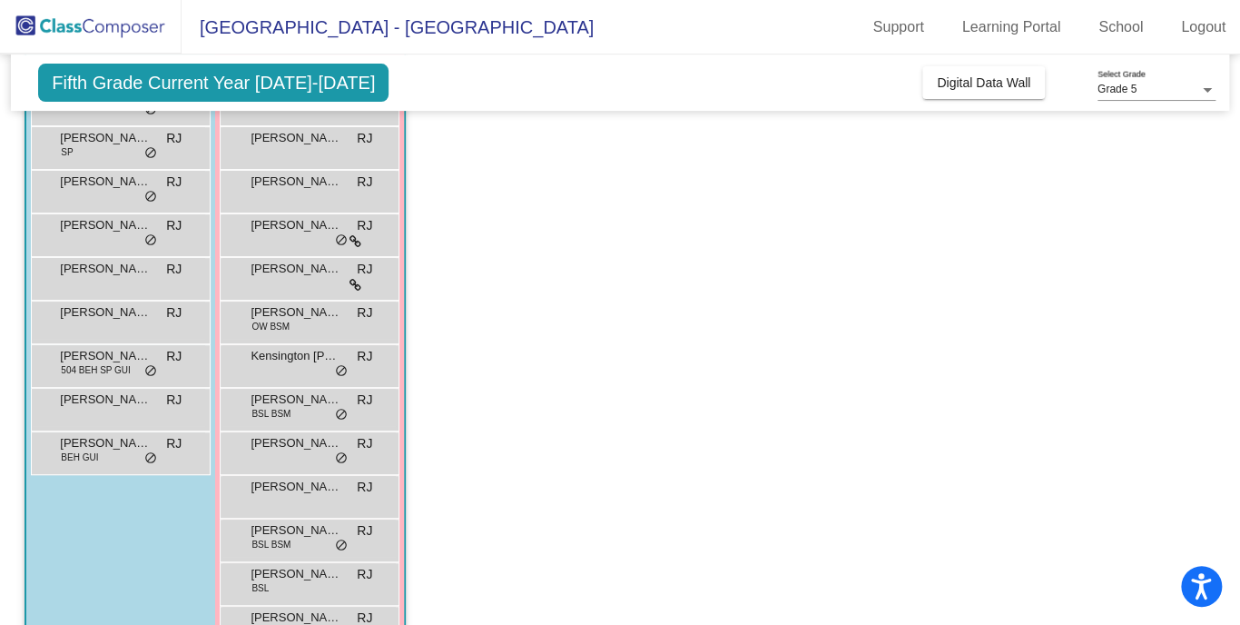
click at [308, 217] on span "[PERSON_NAME]" at bounding box center [296, 225] width 91 height 18
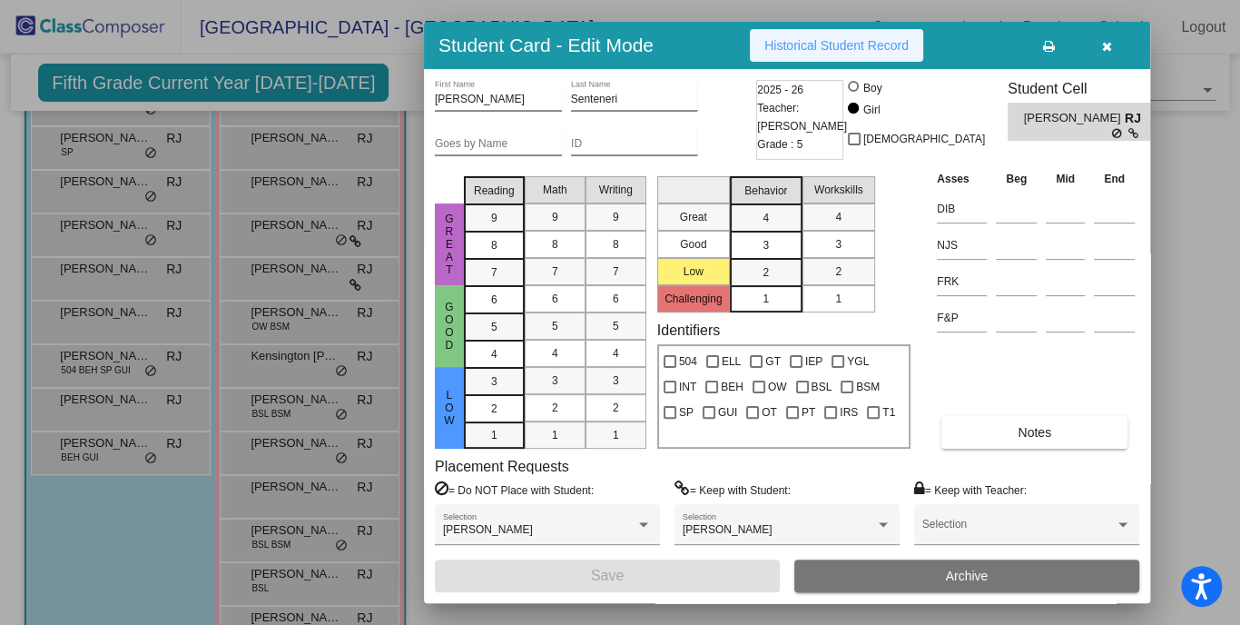
click at [833, 46] on span "Historical Student Record" at bounding box center [836, 45] width 144 height 15
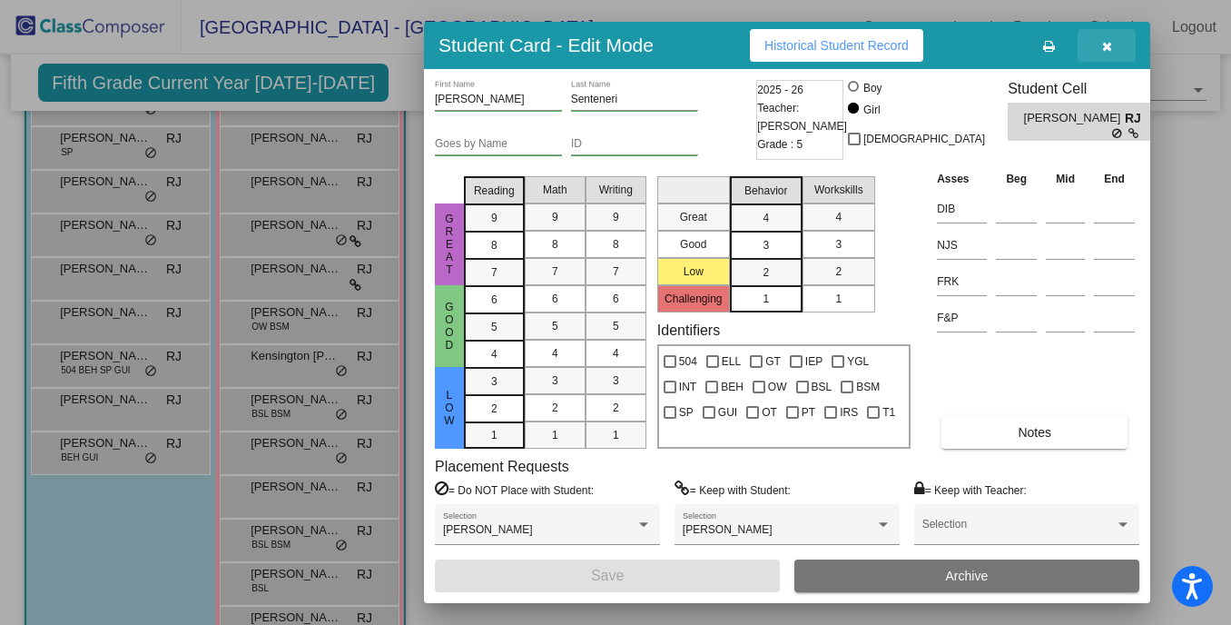
click at [1118, 46] on button "button" at bounding box center [1107, 45] width 58 height 33
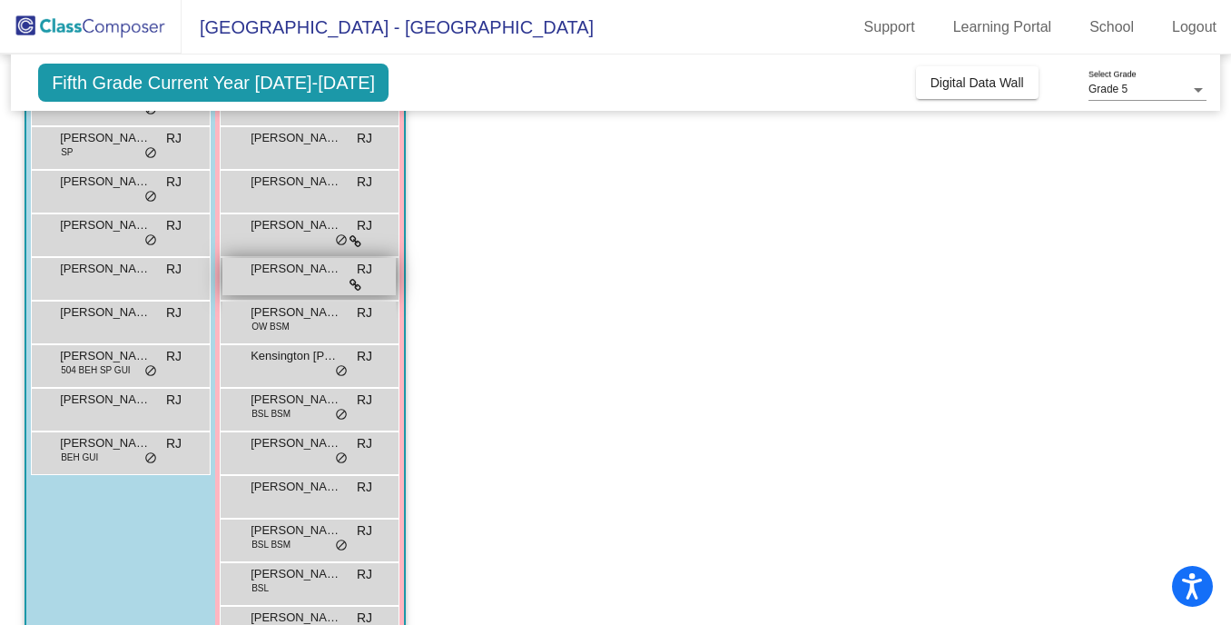
click at [269, 270] on span "[PERSON_NAME]" at bounding box center [296, 269] width 91 height 18
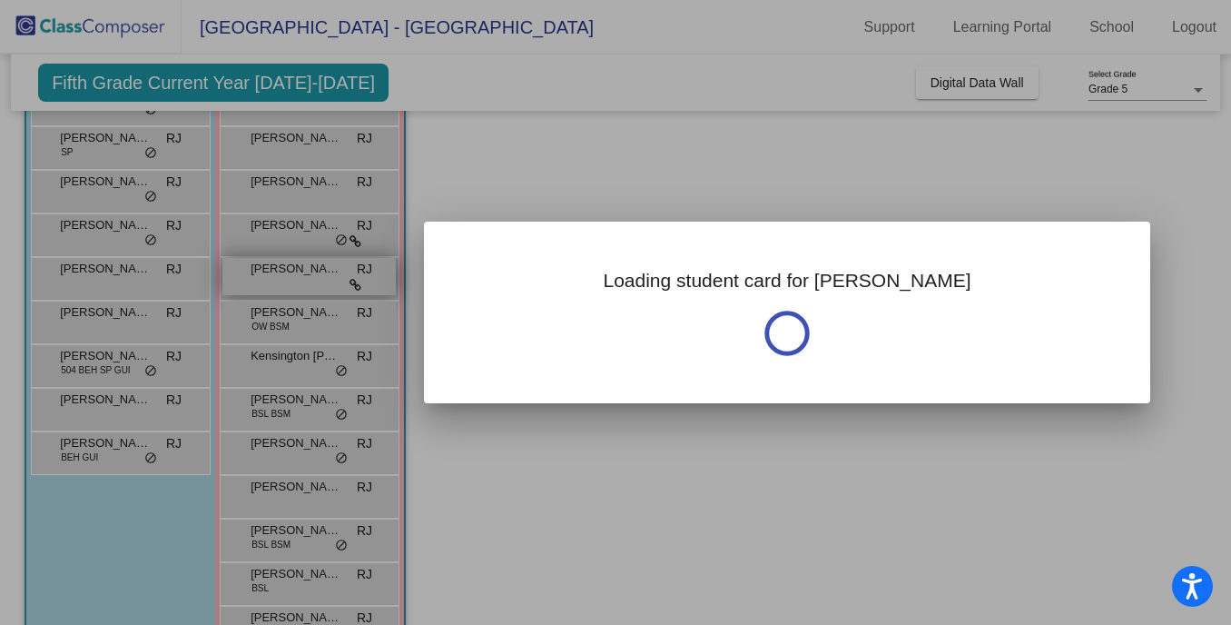
click at [269, 270] on div at bounding box center [615, 312] width 1231 height 625
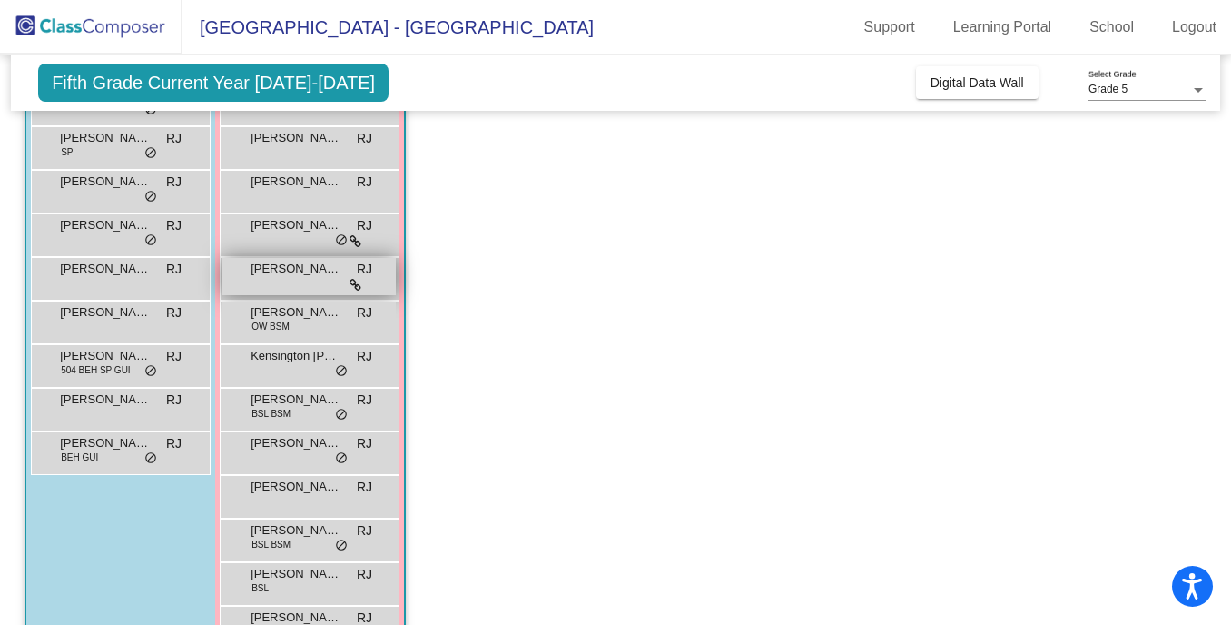
click at [275, 267] on span "[PERSON_NAME]" at bounding box center [296, 269] width 91 height 18
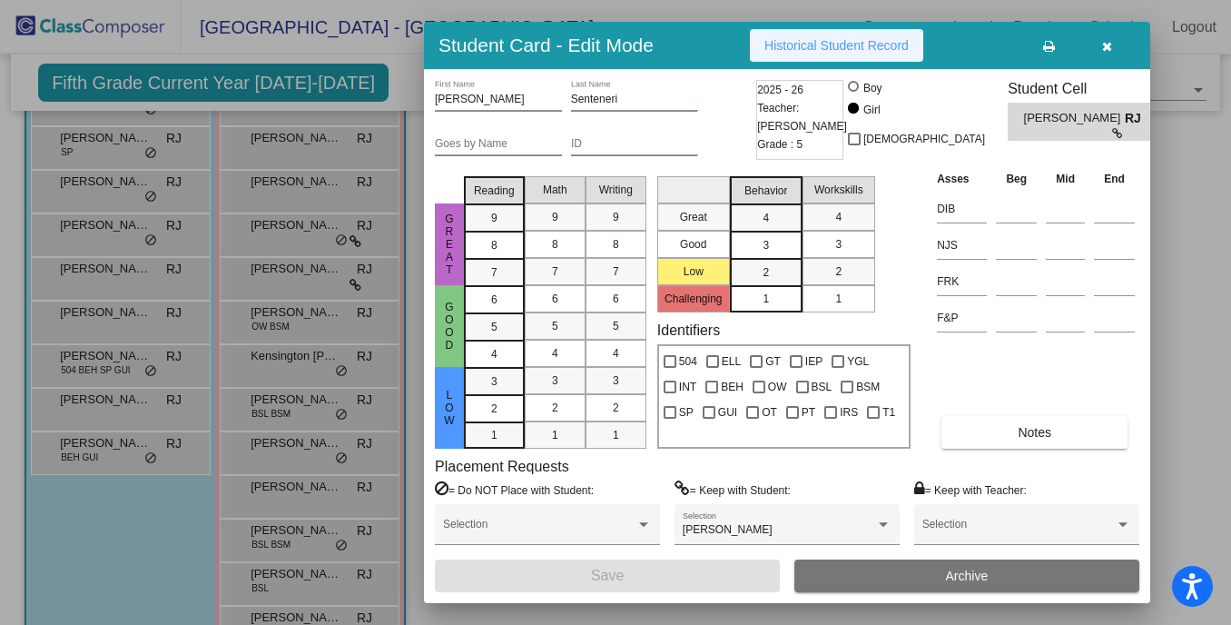
click at [846, 50] on span "Historical Student Record" at bounding box center [836, 45] width 144 height 15
click at [293, 184] on div at bounding box center [615, 312] width 1231 height 625
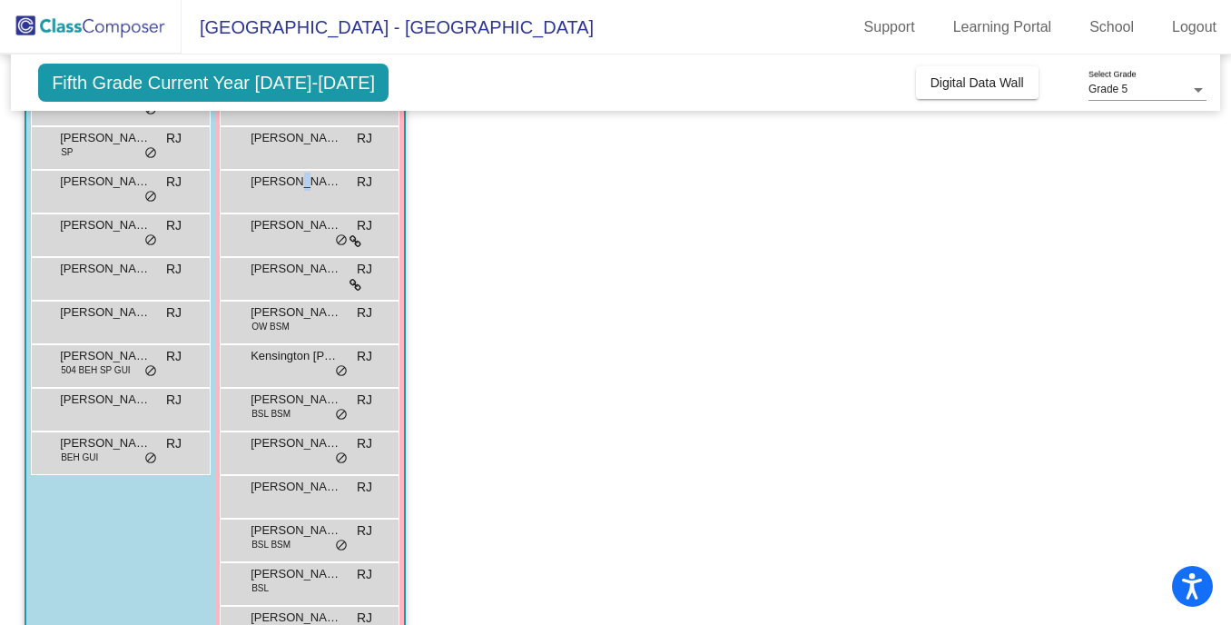
click at [293, 184] on span "[PERSON_NAME]" at bounding box center [296, 181] width 91 height 18
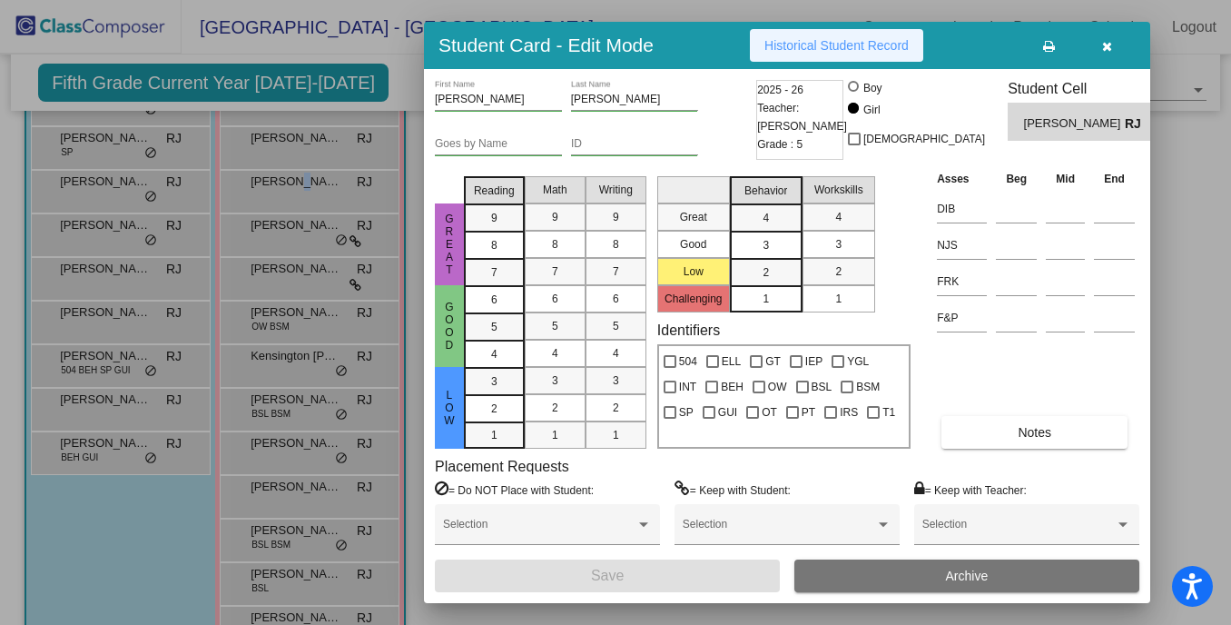
click at [797, 34] on button "Historical Student Record" at bounding box center [836, 45] width 173 height 33
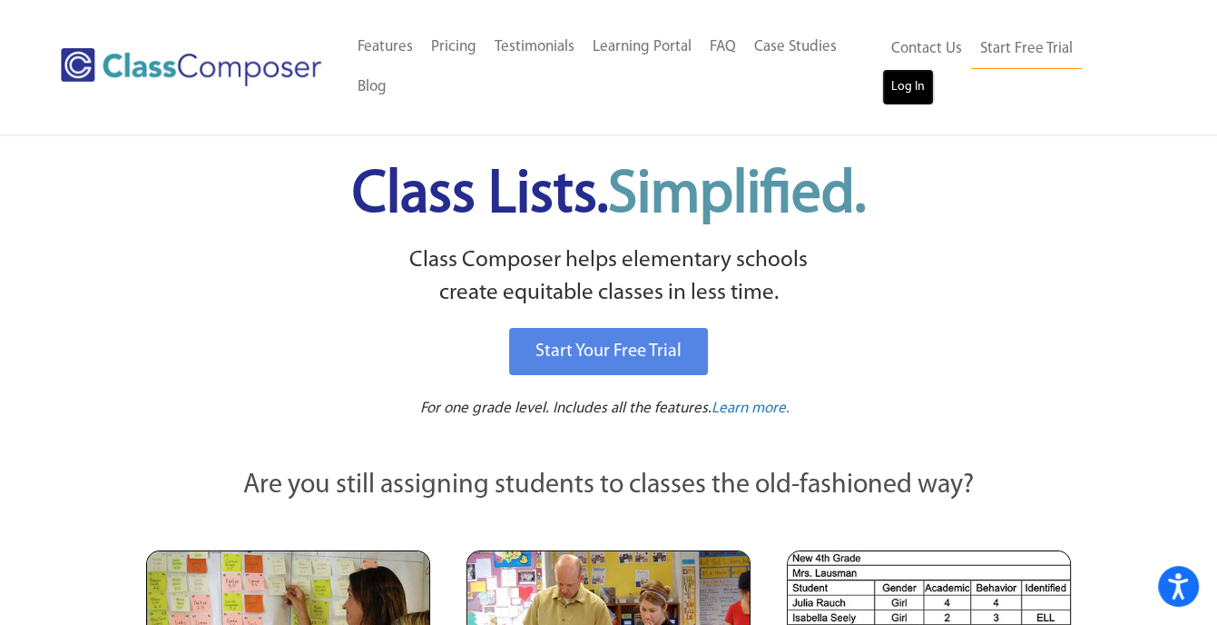
click at [934, 80] on link "Log In" at bounding box center [908, 87] width 52 height 36
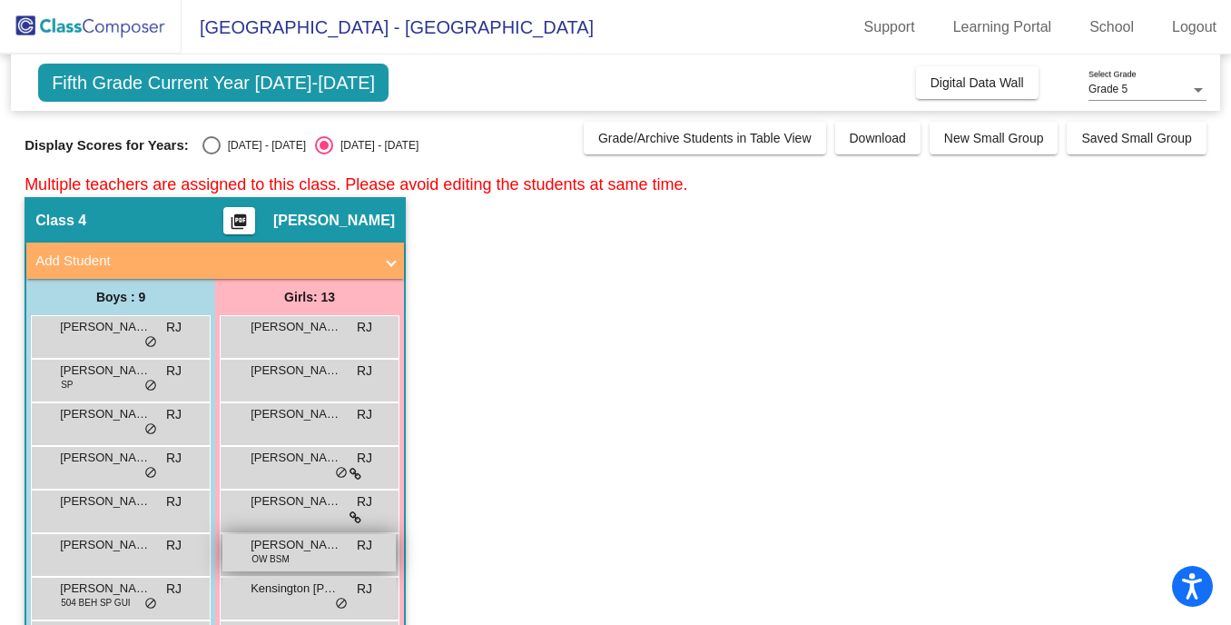
click at [264, 550] on span "[PERSON_NAME]" at bounding box center [296, 545] width 91 height 18
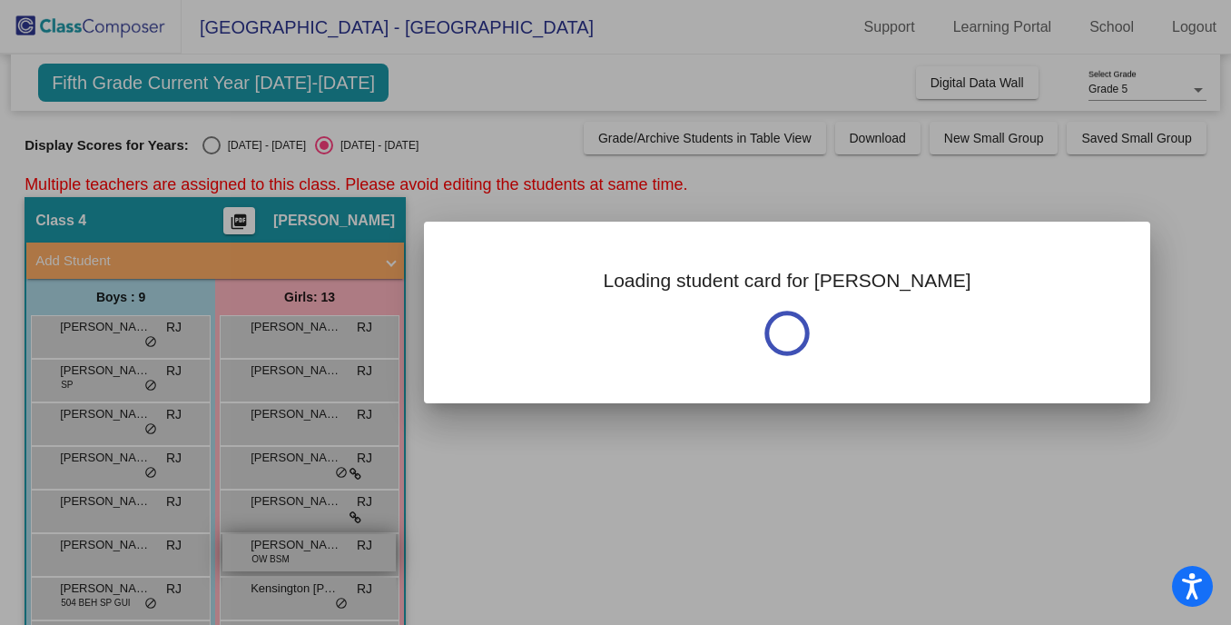
click at [264, 550] on div at bounding box center [615, 312] width 1231 height 625
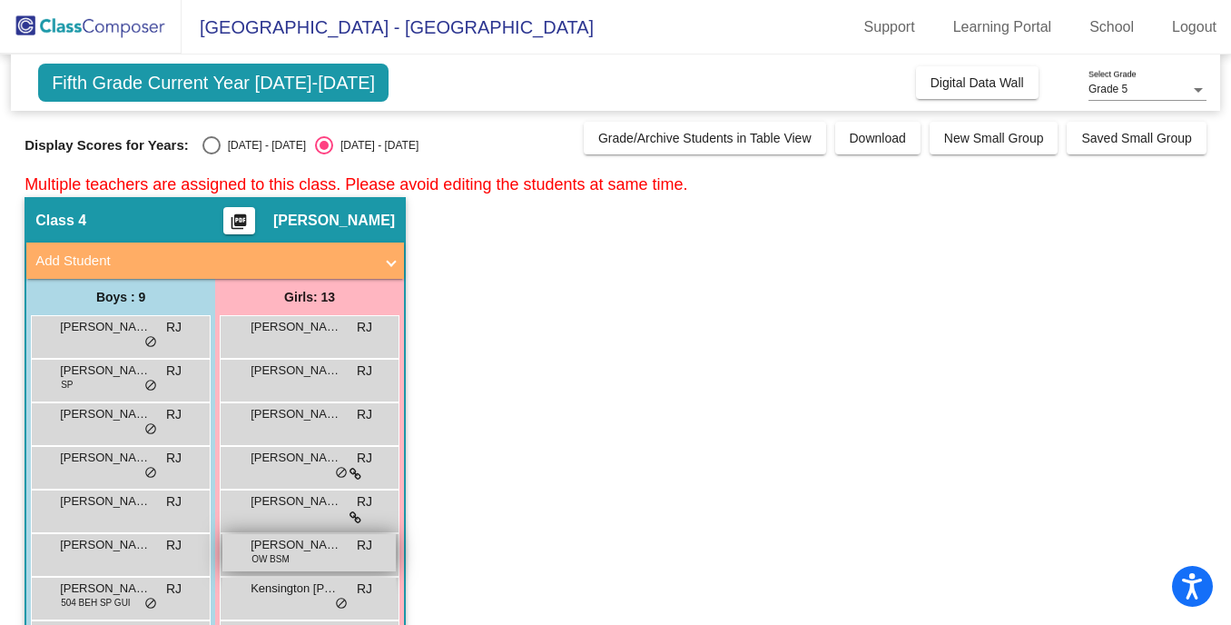
click at [301, 556] on div "[PERSON_NAME] OW BSM RJ lock do_not_disturb_alt" at bounding box center [308, 552] width 173 height 37
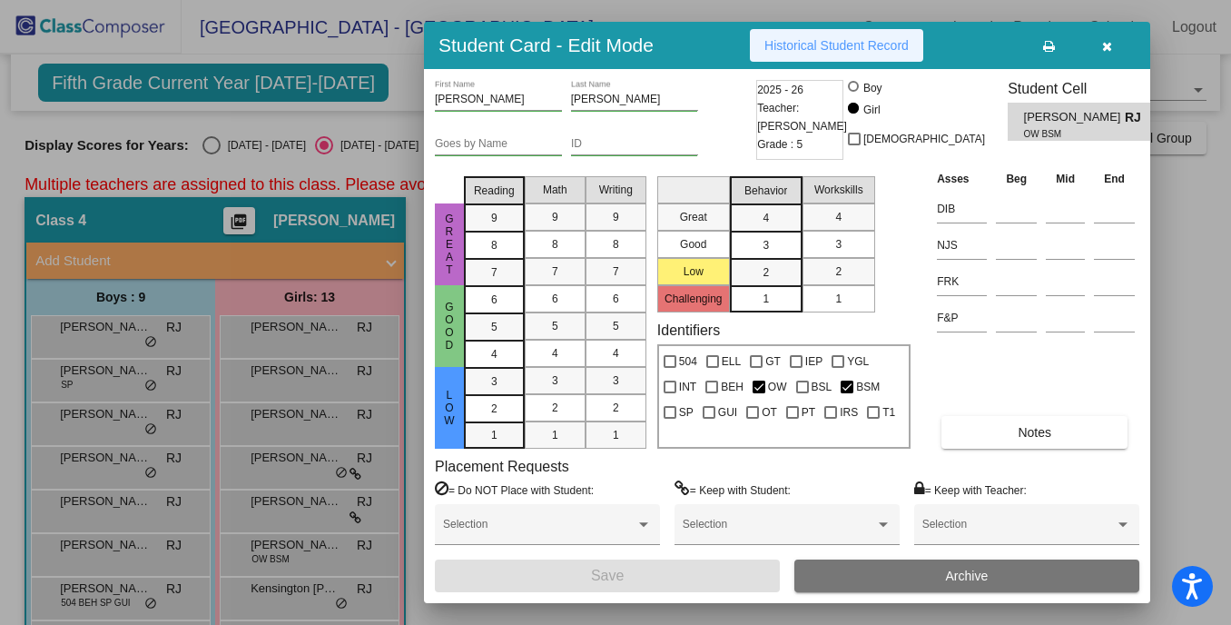
click at [817, 39] on span "Historical Student Record" at bounding box center [836, 45] width 144 height 15
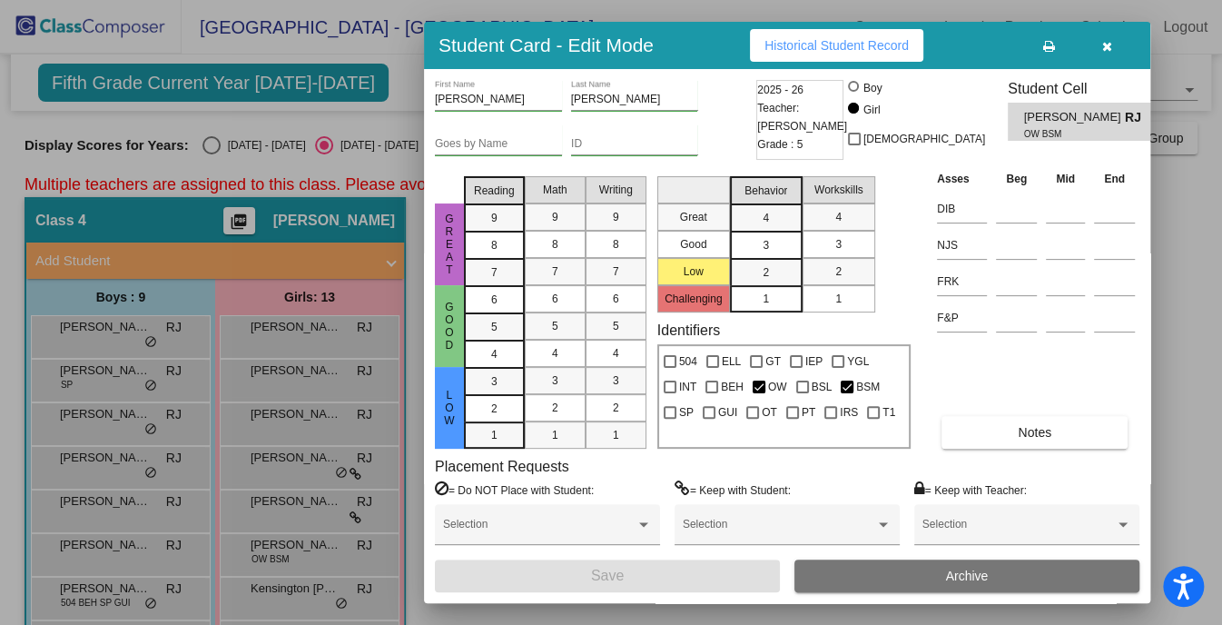
click at [288, 586] on div at bounding box center [611, 312] width 1222 height 625
click at [288, 586] on span "Kensington [PERSON_NAME]" at bounding box center [296, 588] width 91 height 18
click at [786, 39] on span "Historical Student Record" at bounding box center [836, 45] width 144 height 15
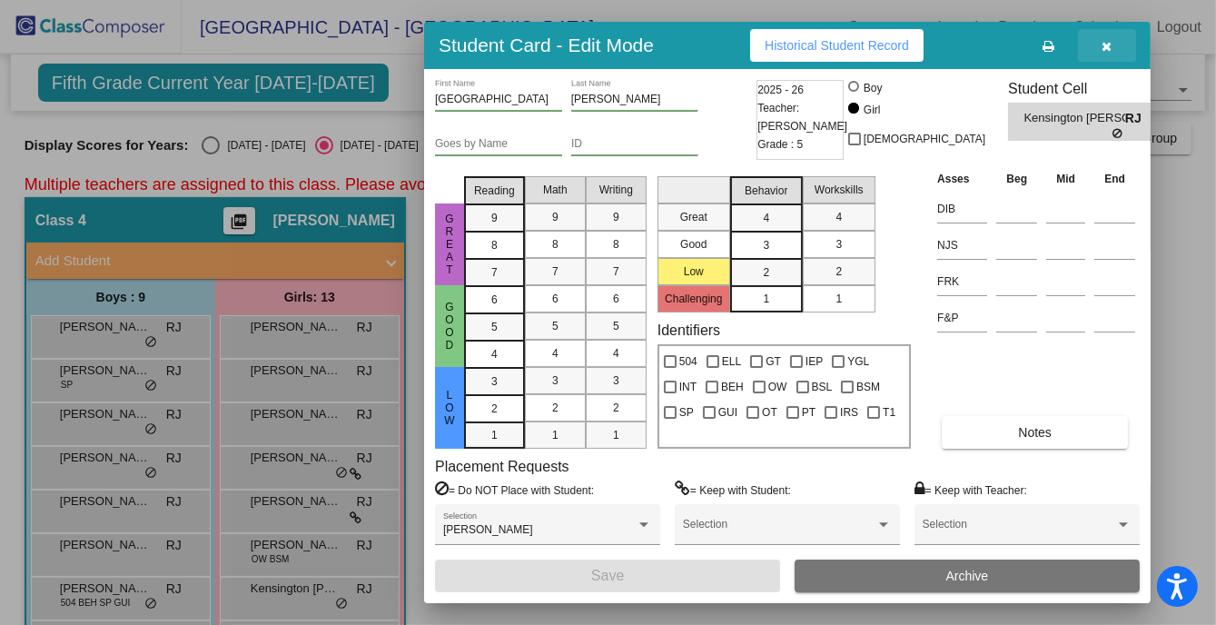
click at [1114, 50] on button "button" at bounding box center [1107, 45] width 58 height 33
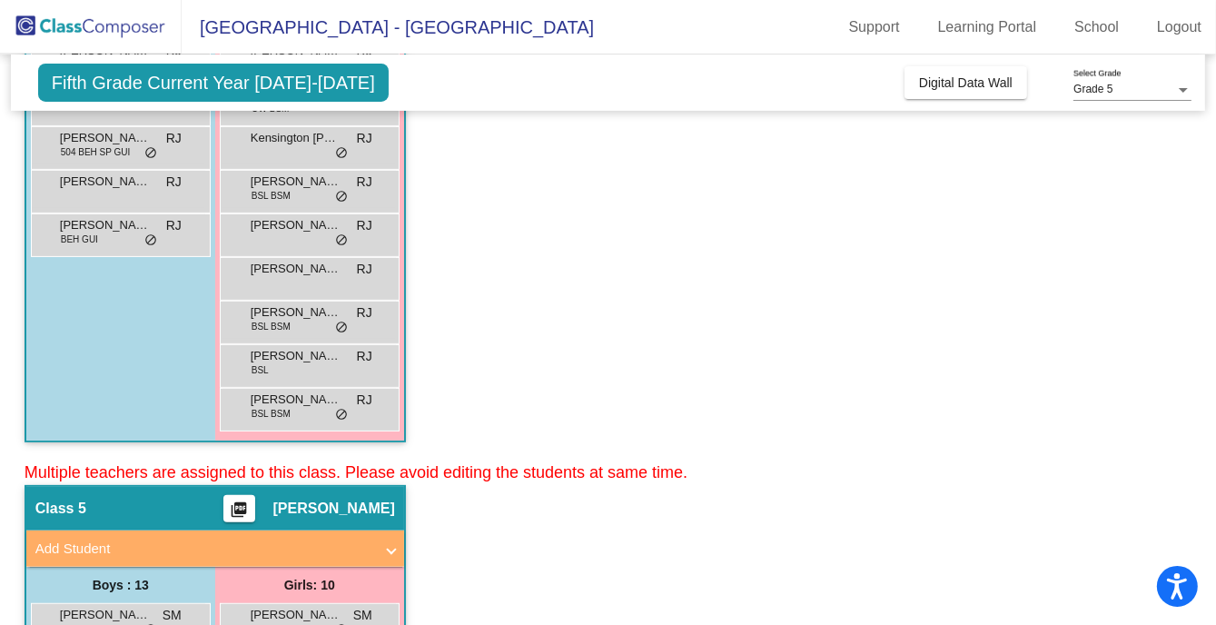
scroll to position [454, 0]
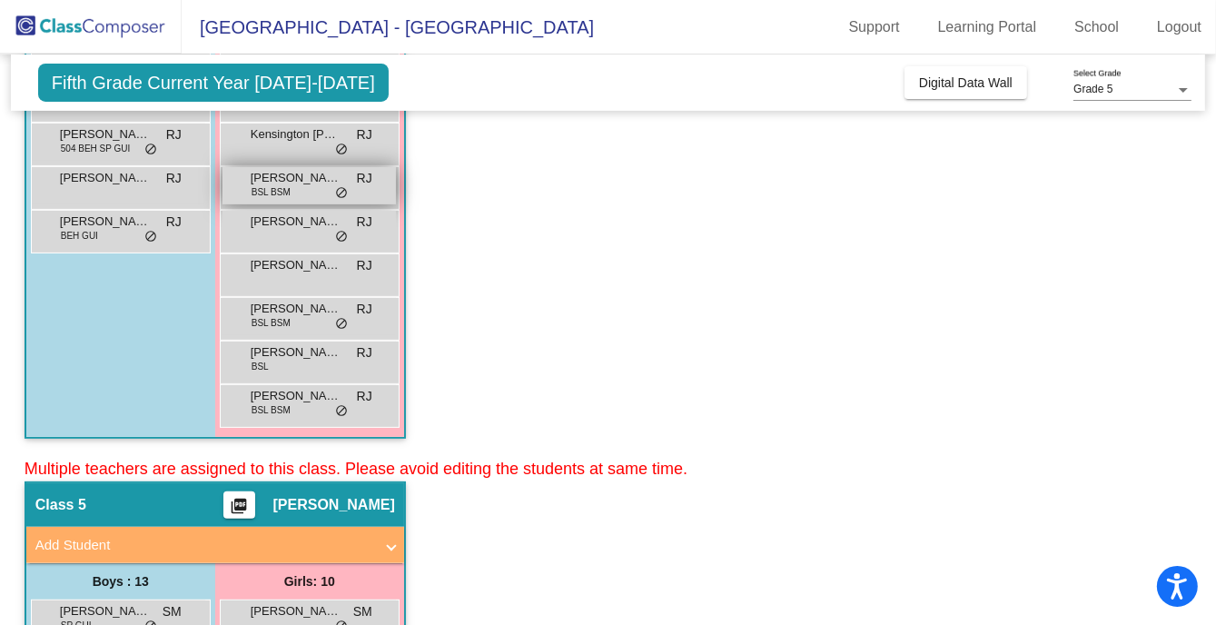
click at [280, 175] on span "[PERSON_NAME]" at bounding box center [296, 178] width 91 height 18
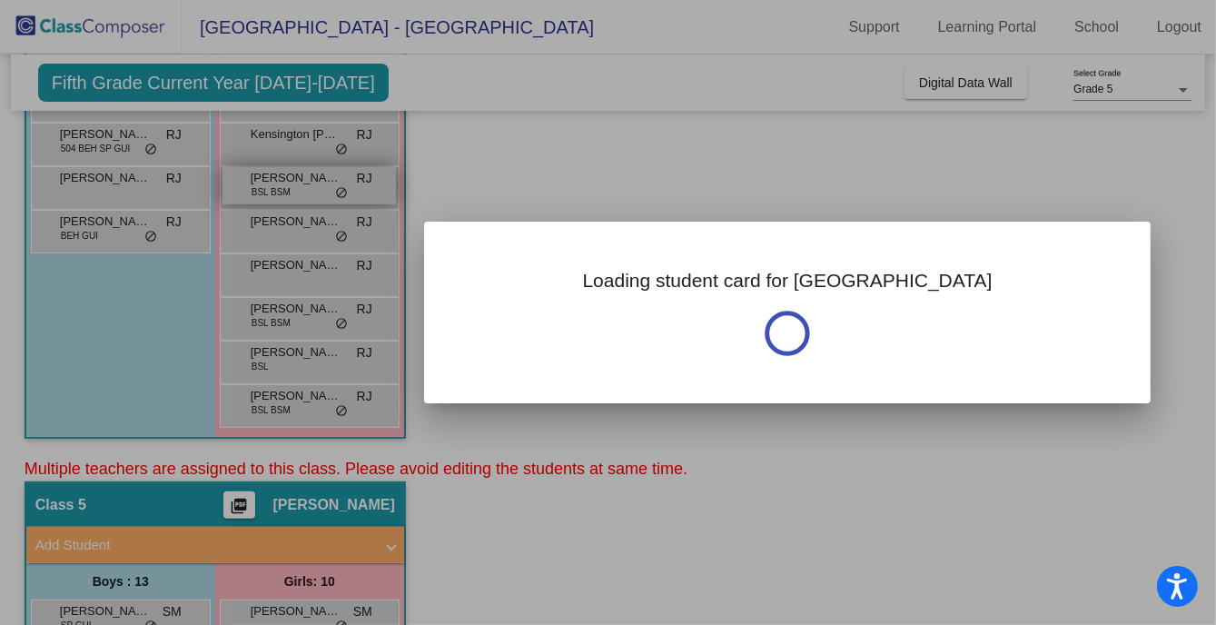
click at [280, 175] on div at bounding box center [608, 312] width 1216 height 625
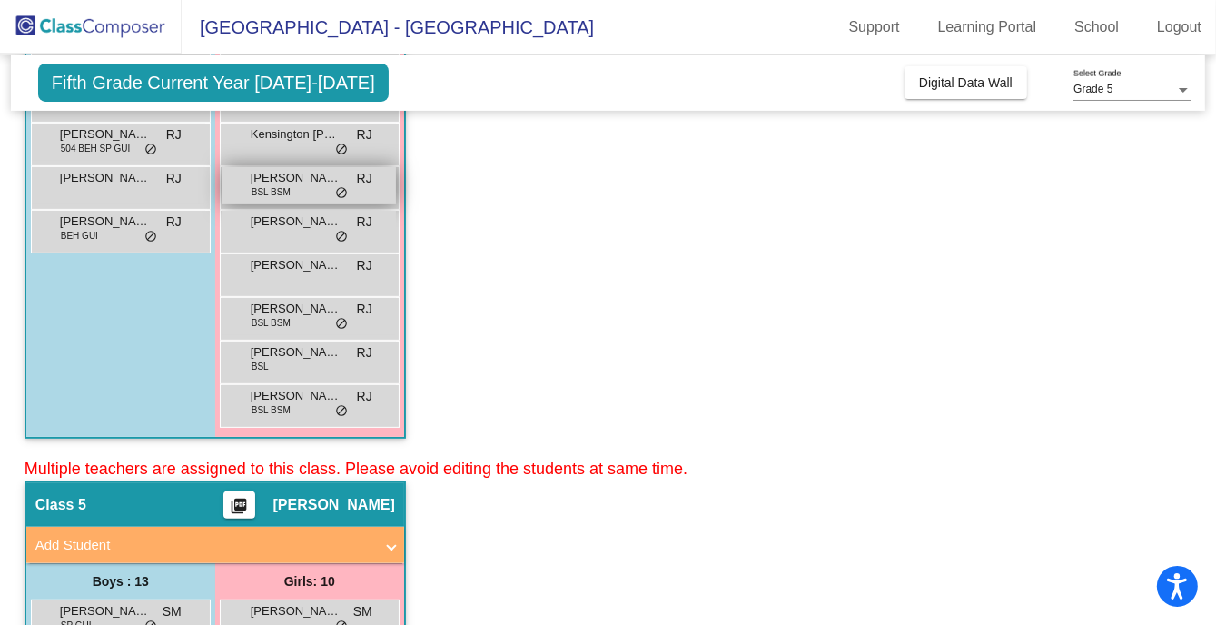
click at [272, 178] on span "[PERSON_NAME]" at bounding box center [296, 178] width 91 height 18
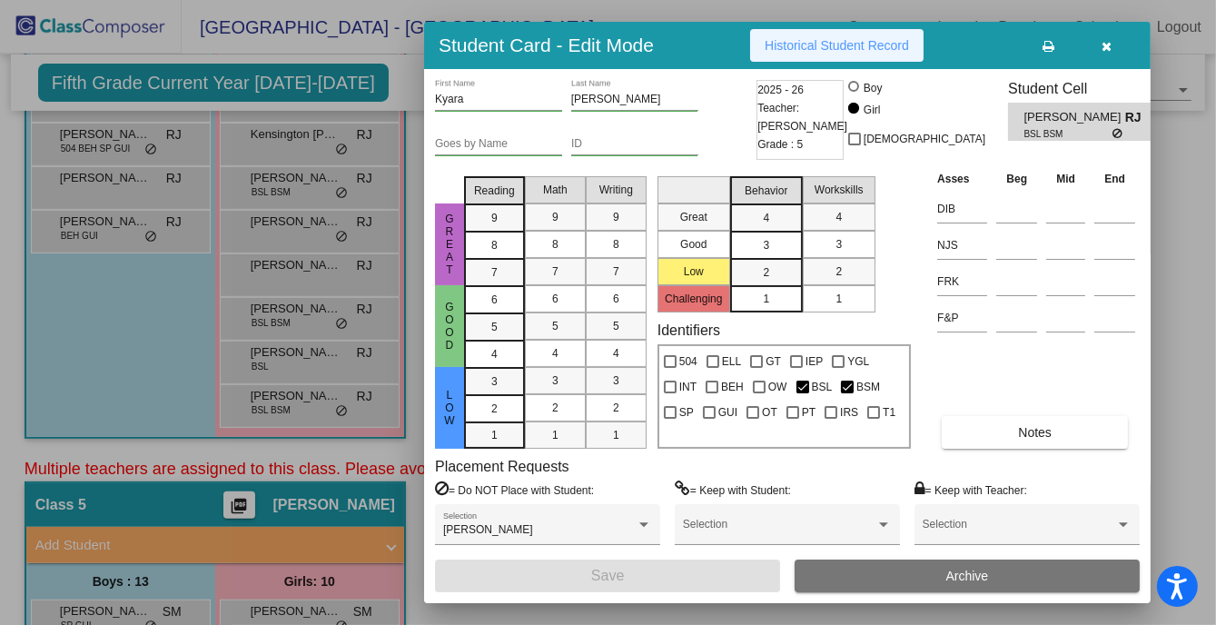
click at [812, 50] on span "Historical Student Record" at bounding box center [836, 45] width 144 height 15
click at [282, 221] on div at bounding box center [608, 312] width 1216 height 625
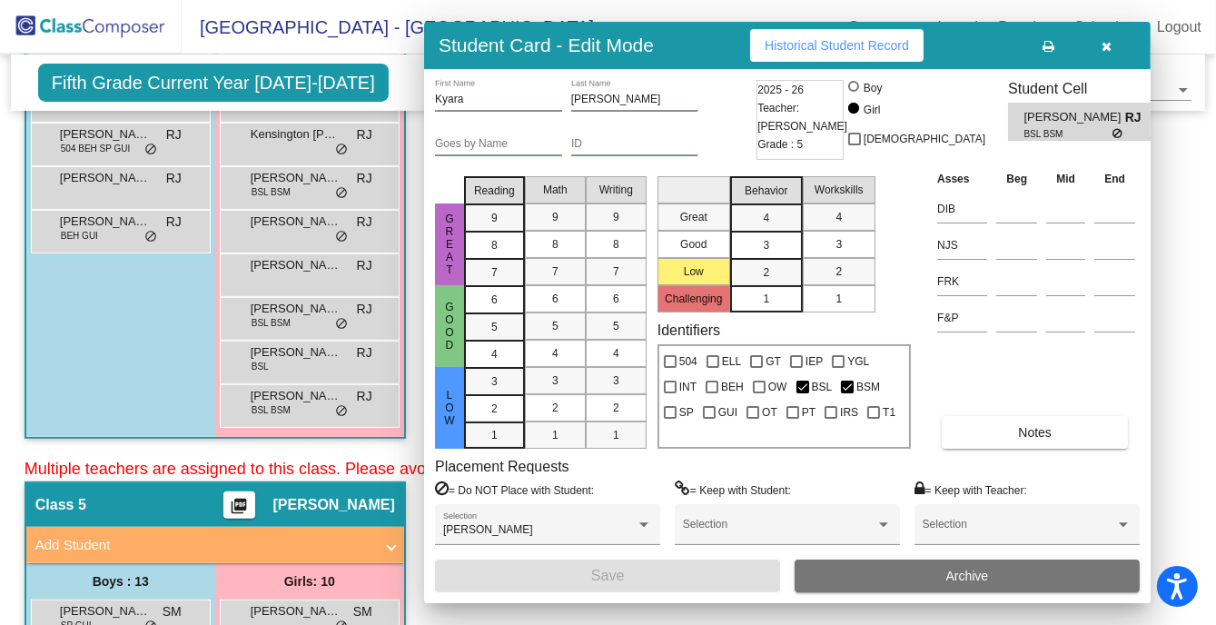
click at [282, 221] on span "[PERSON_NAME]" at bounding box center [296, 221] width 91 height 18
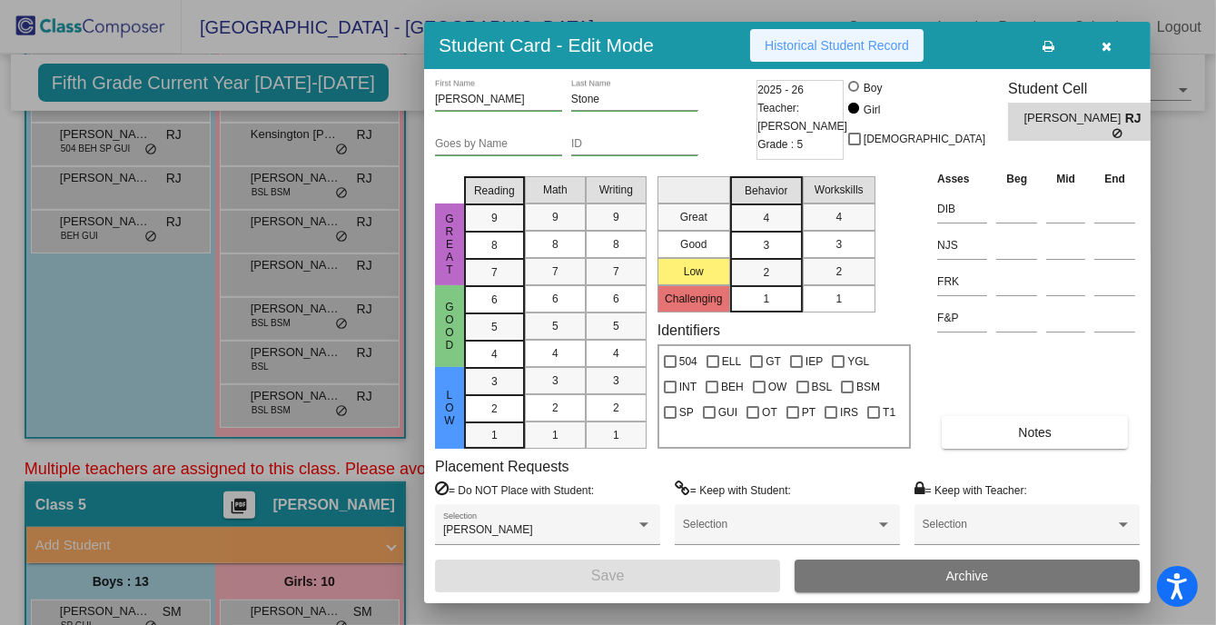
click at [893, 36] on button "Historical Student Record" at bounding box center [836, 45] width 173 height 33
click at [290, 268] on div at bounding box center [608, 312] width 1216 height 625
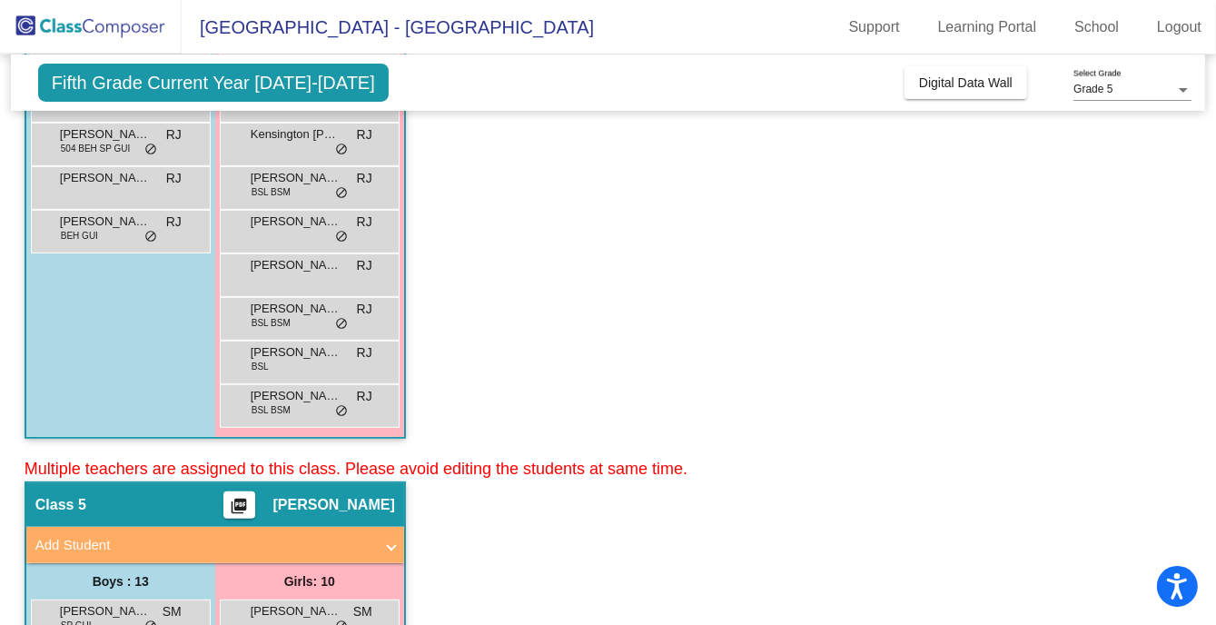
click at [290, 268] on span "[PERSON_NAME]" at bounding box center [296, 265] width 91 height 18
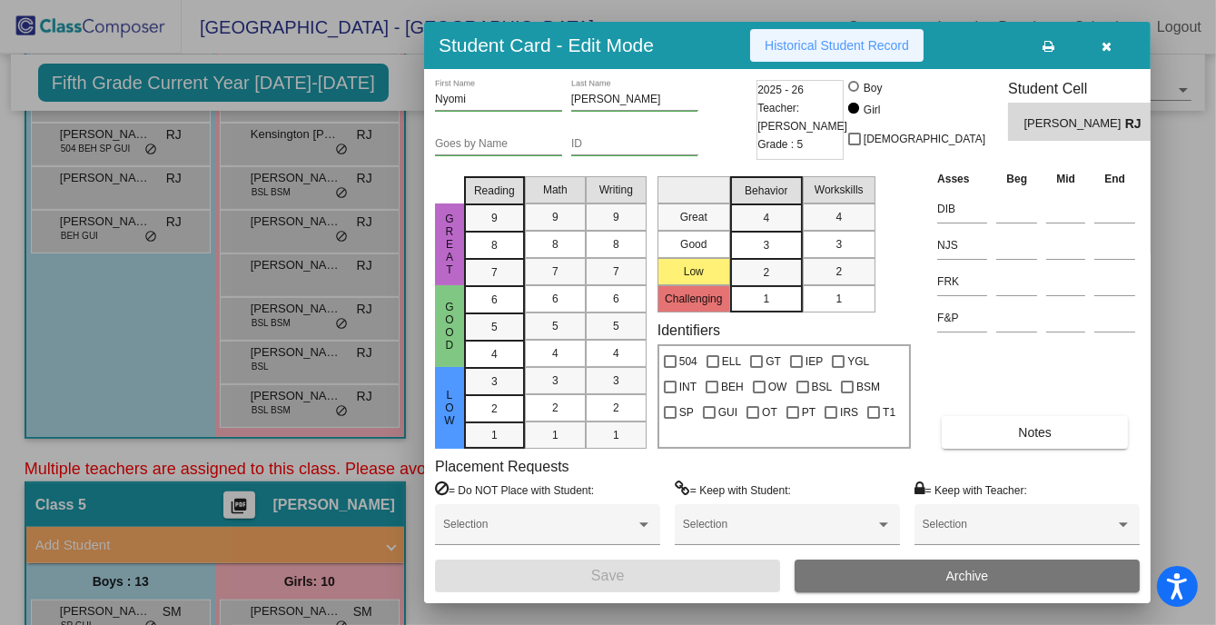
click at [809, 42] on span "Historical Student Record" at bounding box center [836, 45] width 144 height 15
click at [303, 310] on div at bounding box center [608, 312] width 1216 height 625
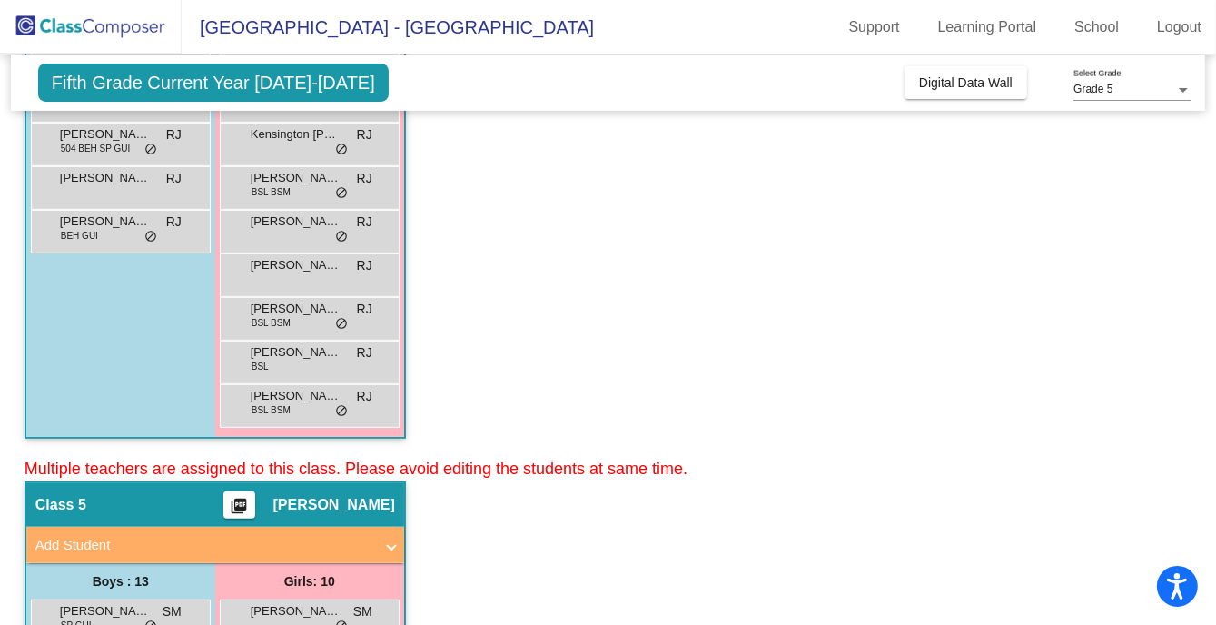
click at [303, 310] on span "[PERSON_NAME]" at bounding box center [296, 309] width 91 height 18
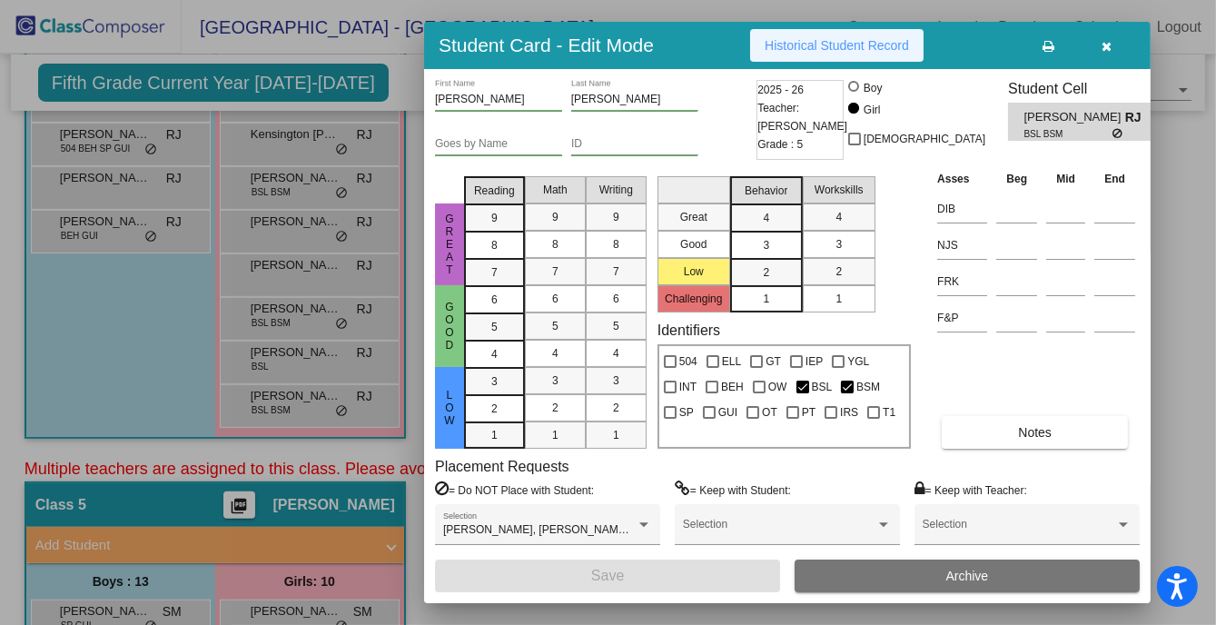
click at [813, 56] on button "Historical Student Record" at bounding box center [836, 45] width 173 height 33
click at [1109, 46] on icon "button" at bounding box center [1107, 46] width 10 height 13
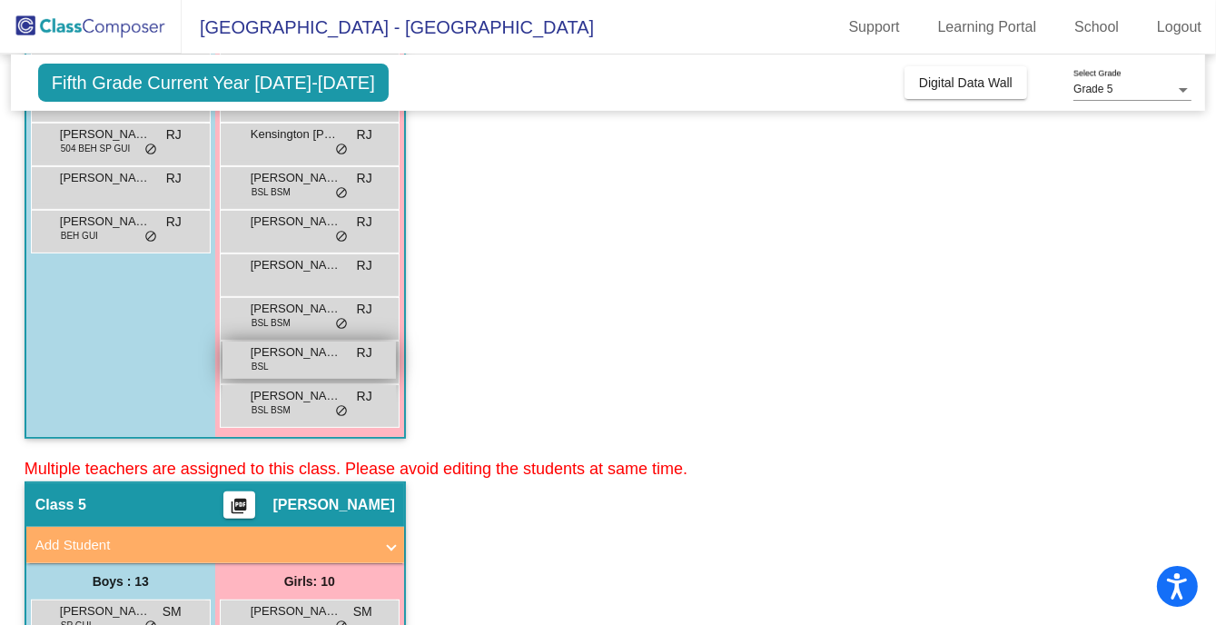
click at [310, 351] on span "[PERSON_NAME]" at bounding box center [296, 352] width 91 height 18
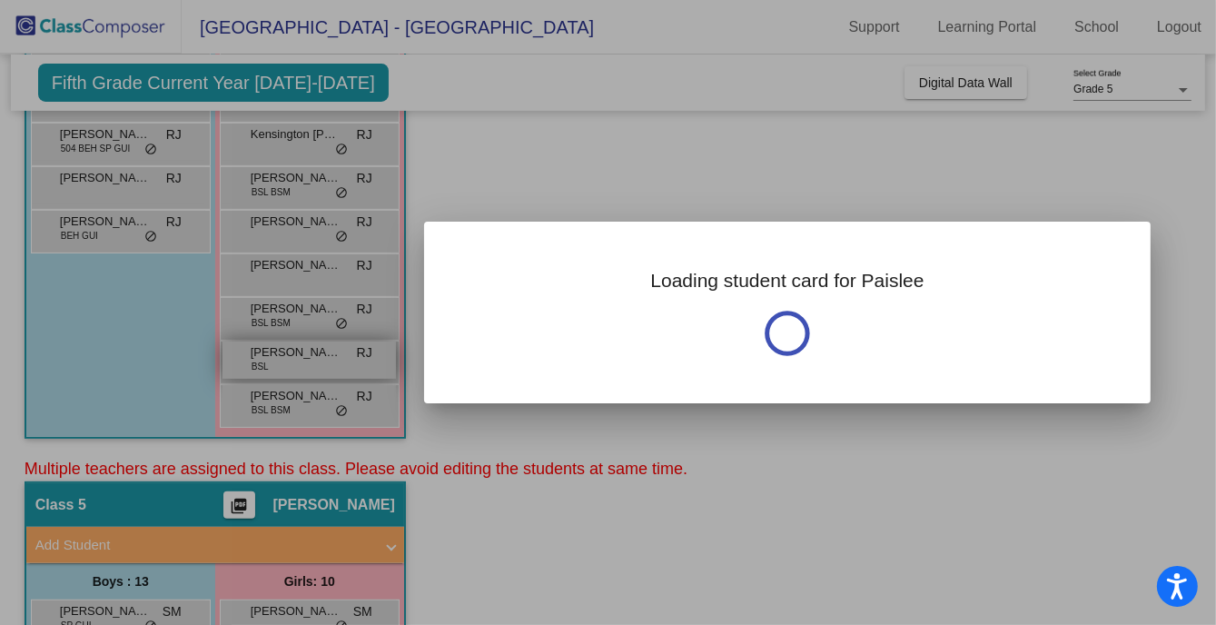
click at [310, 351] on div at bounding box center [608, 312] width 1216 height 625
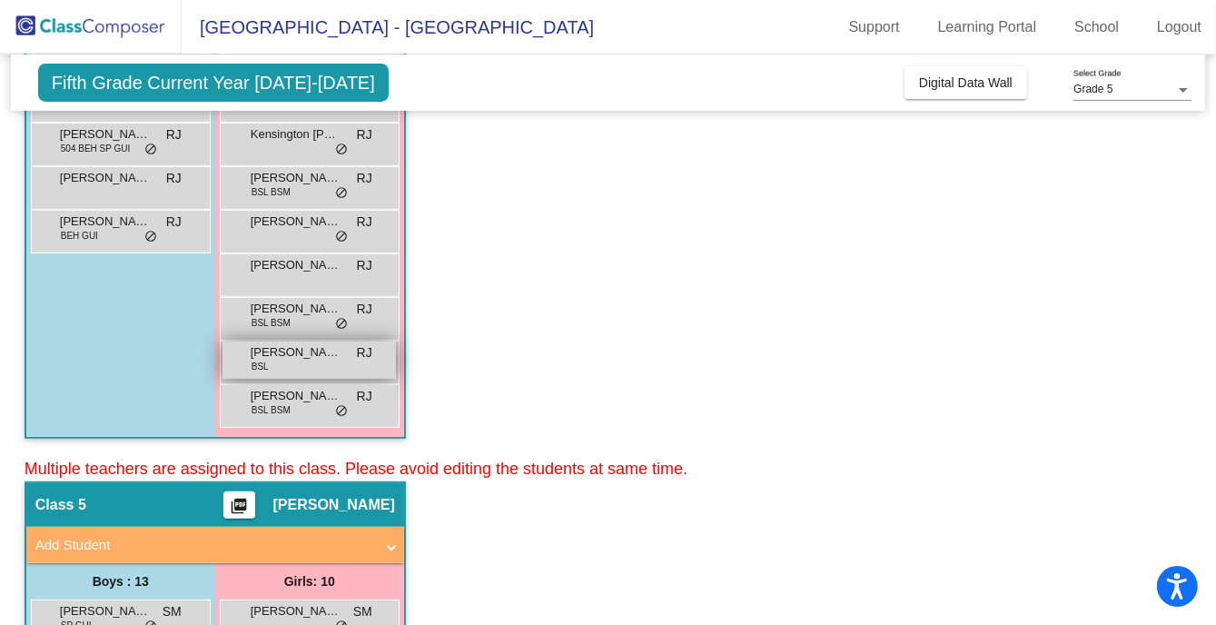
click at [293, 359] on span "[PERSON_NAME]" at bounding box center [296, 352] width 91 height 18
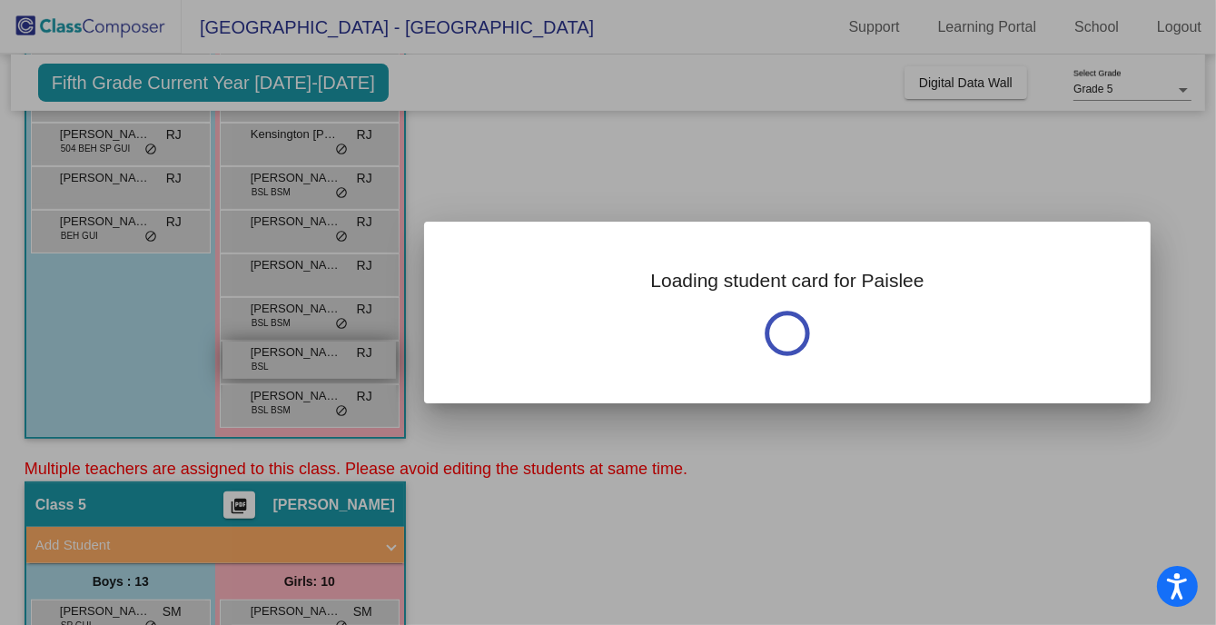
click at [293, 359] on div at bounding box center [608, 312] width 1216 height 625
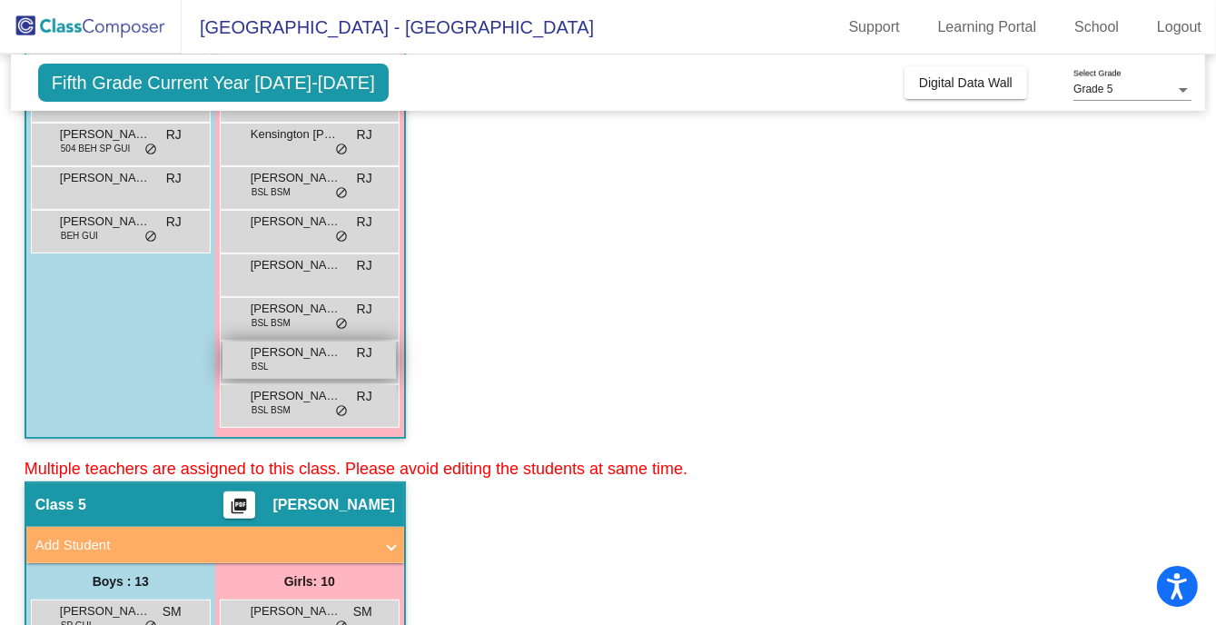
click at [300, 348] on span "[PERSON_NAME]" at bounding box center [296, 352] width 91 height 18
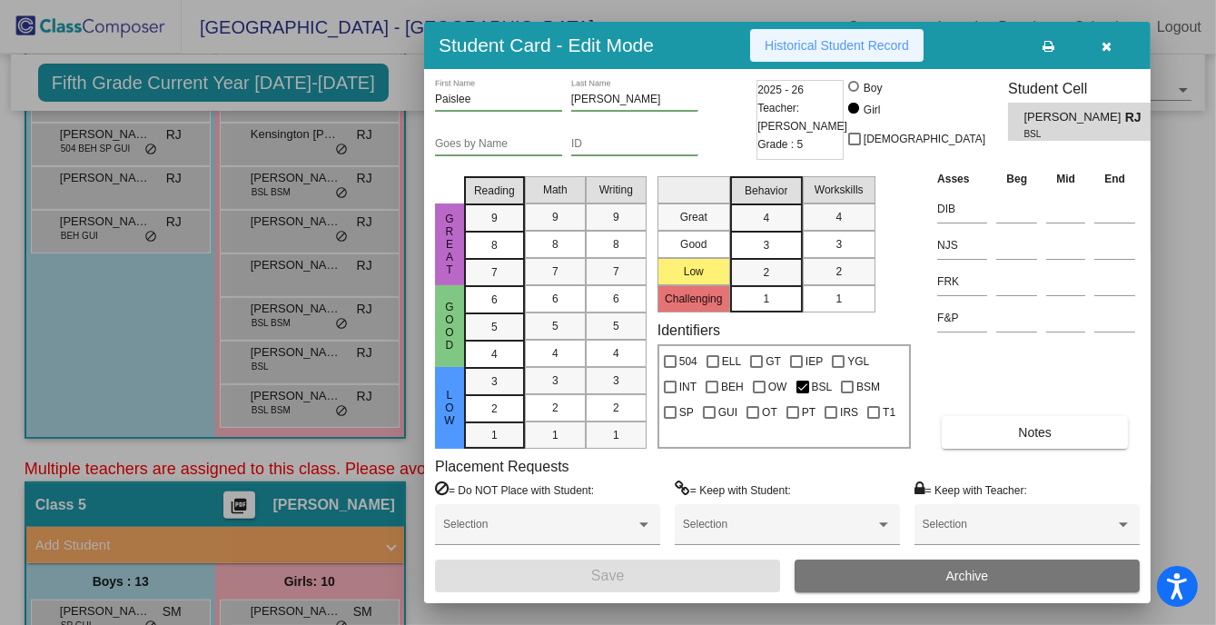
click at [832, 41] on span "Historical Student Record" at bounding box center [836, 45] width 144 height 15
click at [289, 398] on div at bounding box center [608, 312] width 1216 height 625
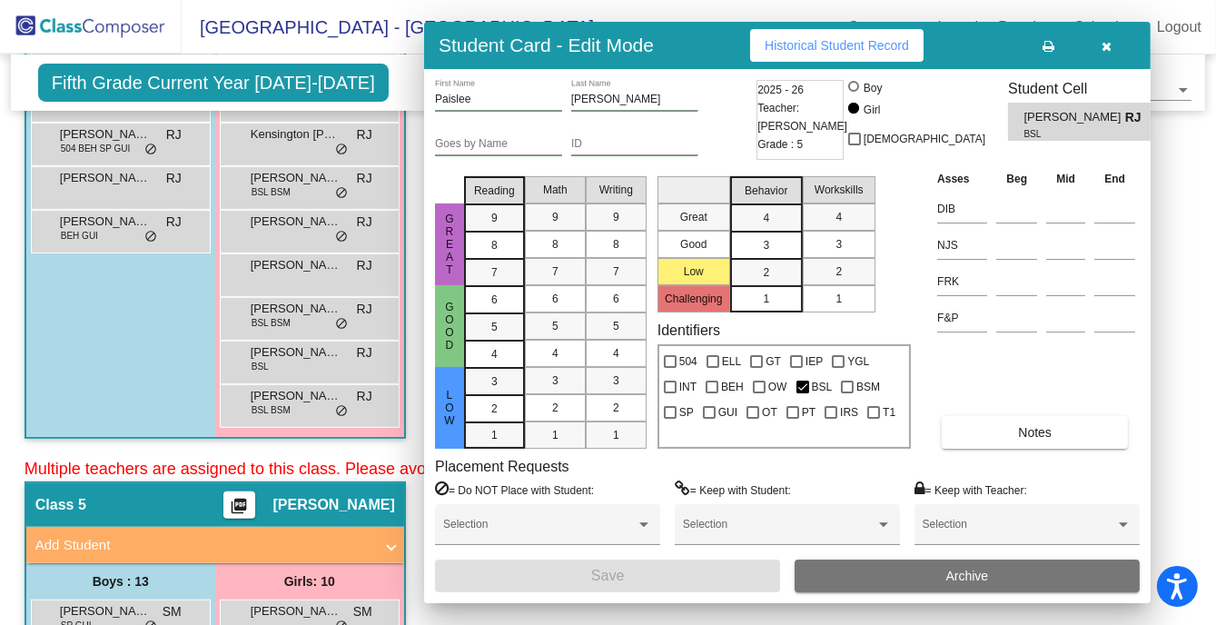
click at [289, 398] on span "[PERSON_NAME]" at bounding box center [296, 396] width 91 height 18
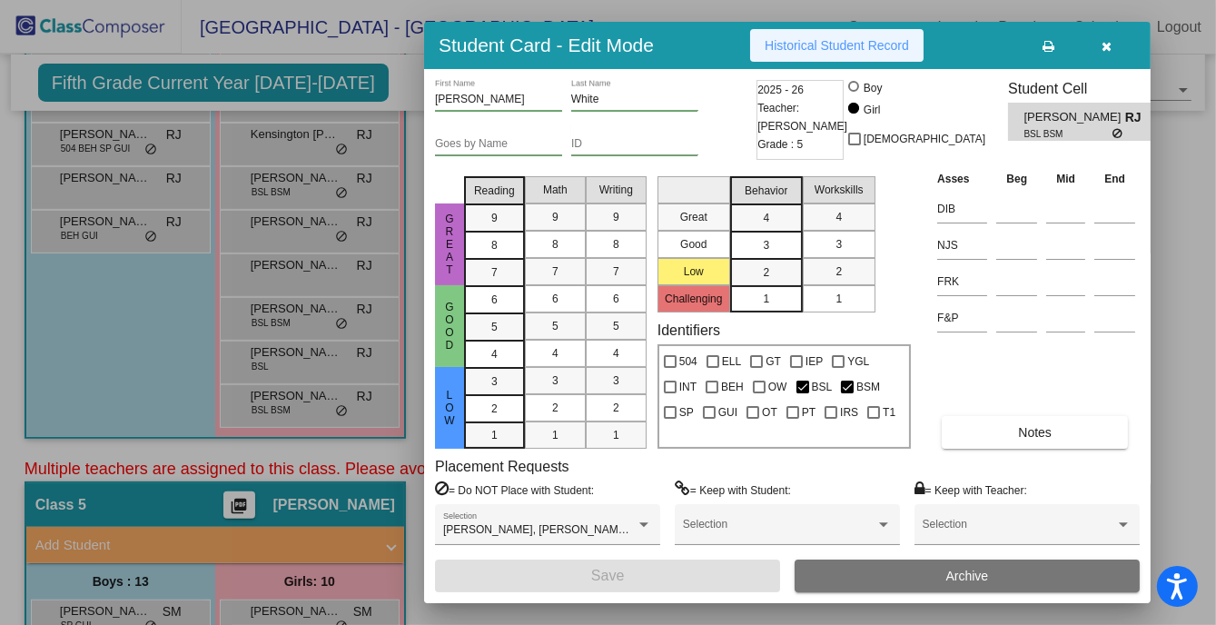
click at [796, 50] on span "Historical Student Record" at bounding box center [836, 45] width 144 height 15
click at [1112, 45] on button "button" at bounding box center [1107, 45] width 58 height 33
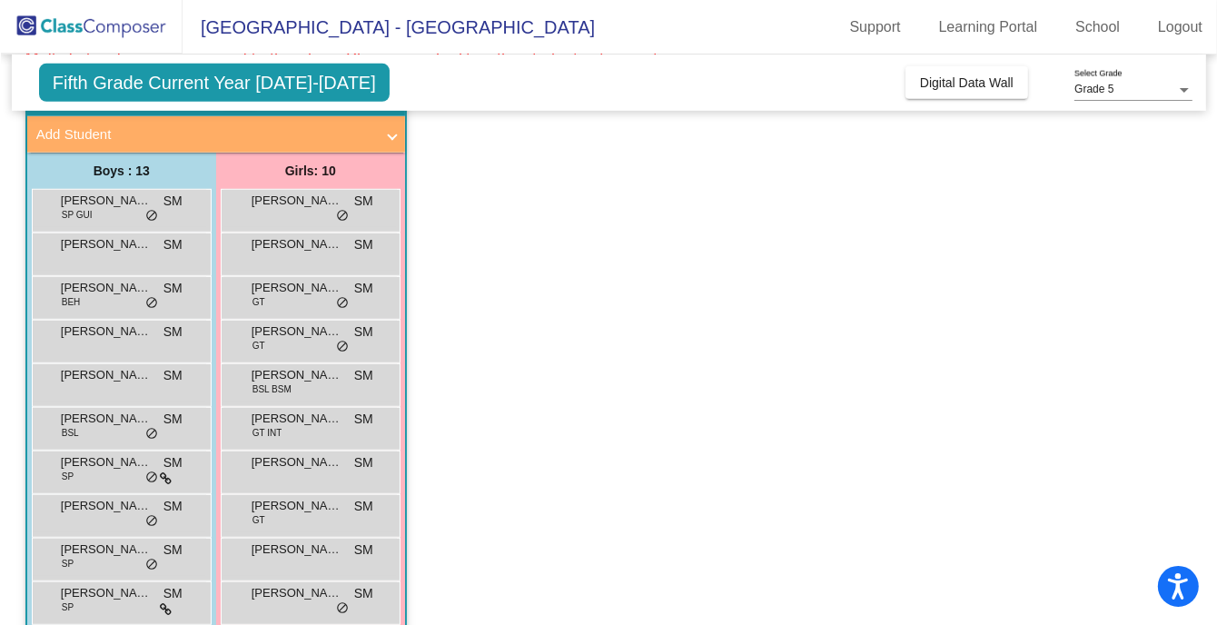
scroll to position [858, 0]
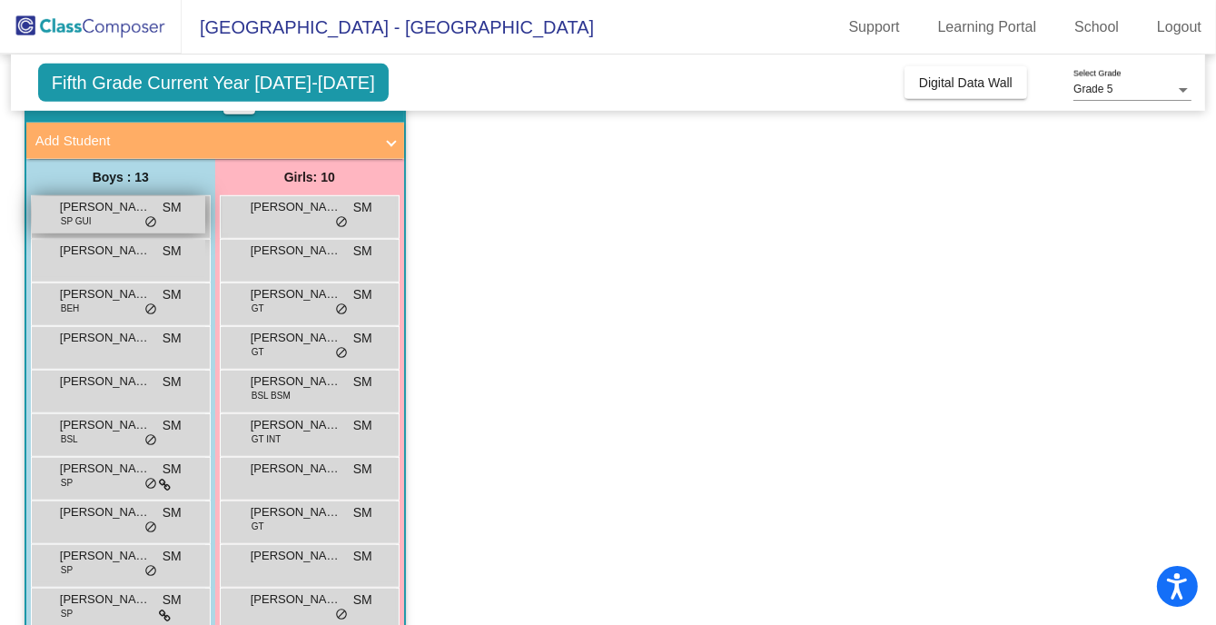
click at [77, 216] on span "SP GUI" at bounding box center [76, 221] width 31 height 14
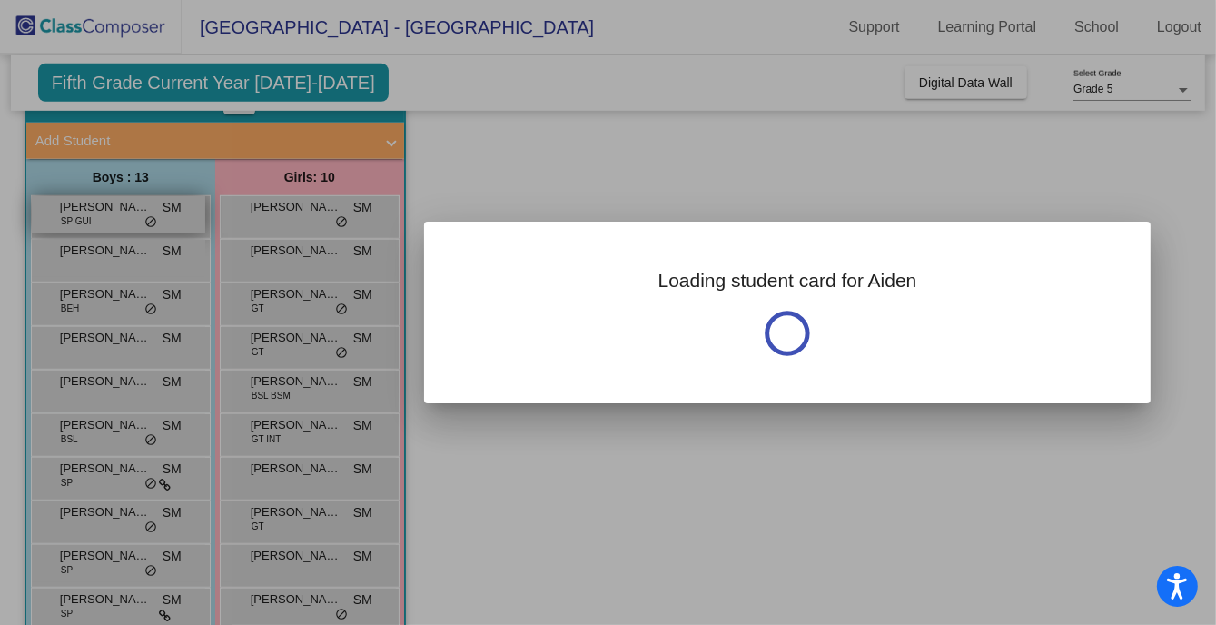
click at [77, 216] on div at bounding box center [608, 312] width 1216 height 625
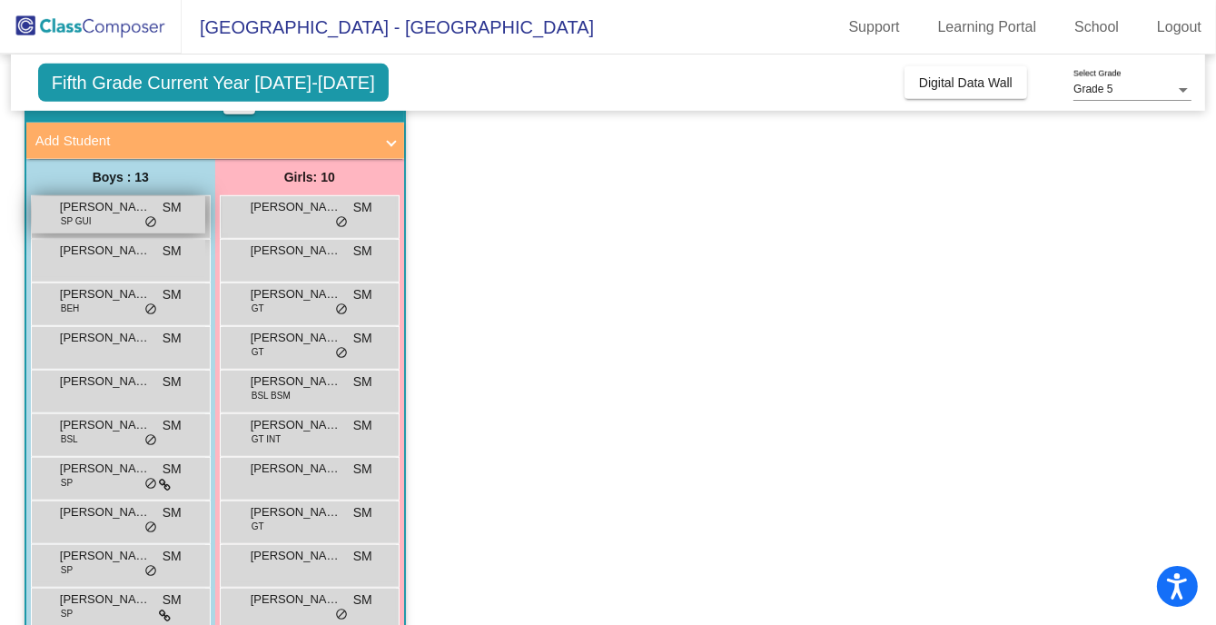
click at [74, 208] on span "[PERSON_NAME]" at bounding box center [105, 207] width 91 height 18
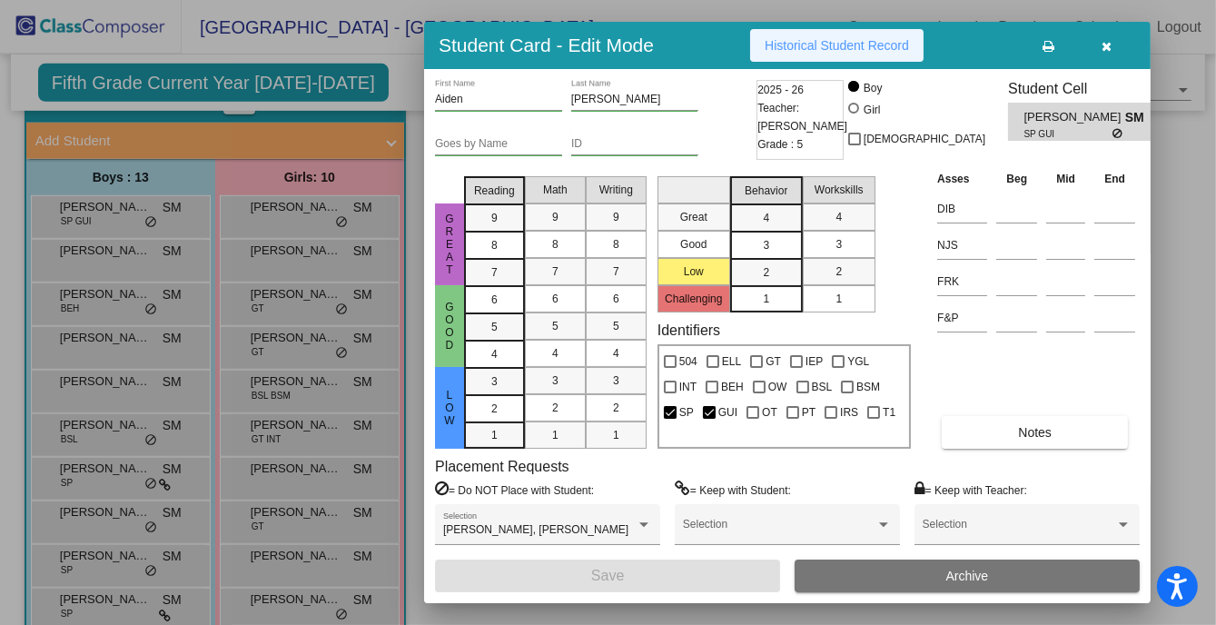
click at [833, 44] on span "Historical Student Record" at bounding box center [836, 45] width 144 height 15
click at [557, 232] on div "8" at bounding box center [554, 244] width 35 height 27
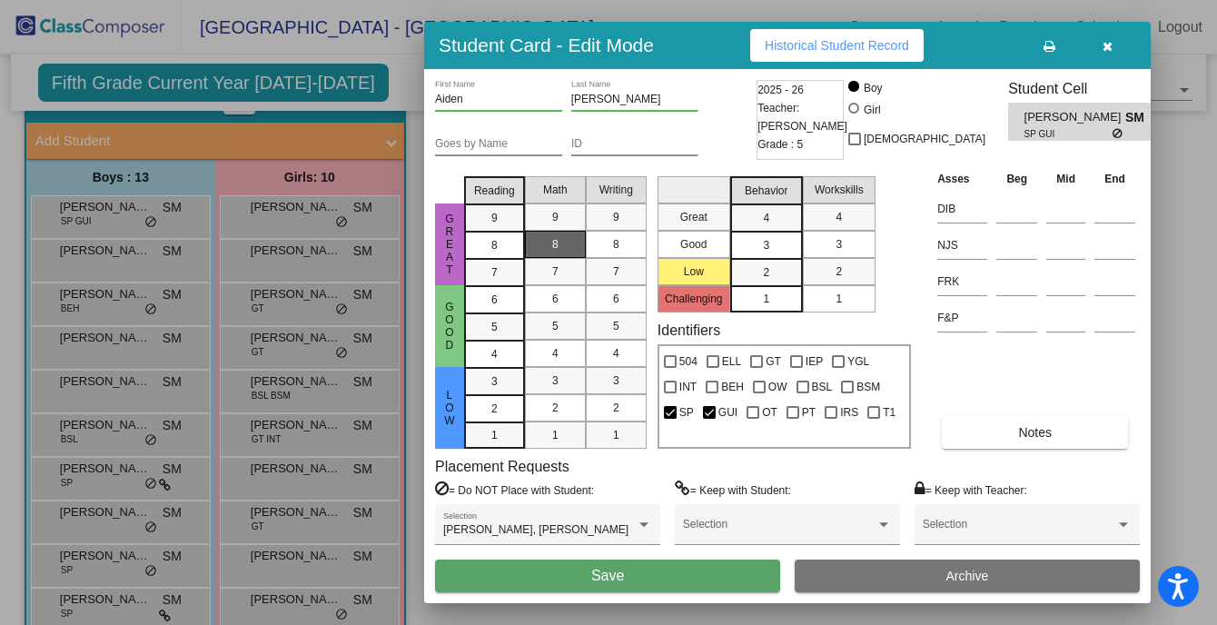
click at [91, 253] on div at bounding box center [608, 312] width 1217 height 625
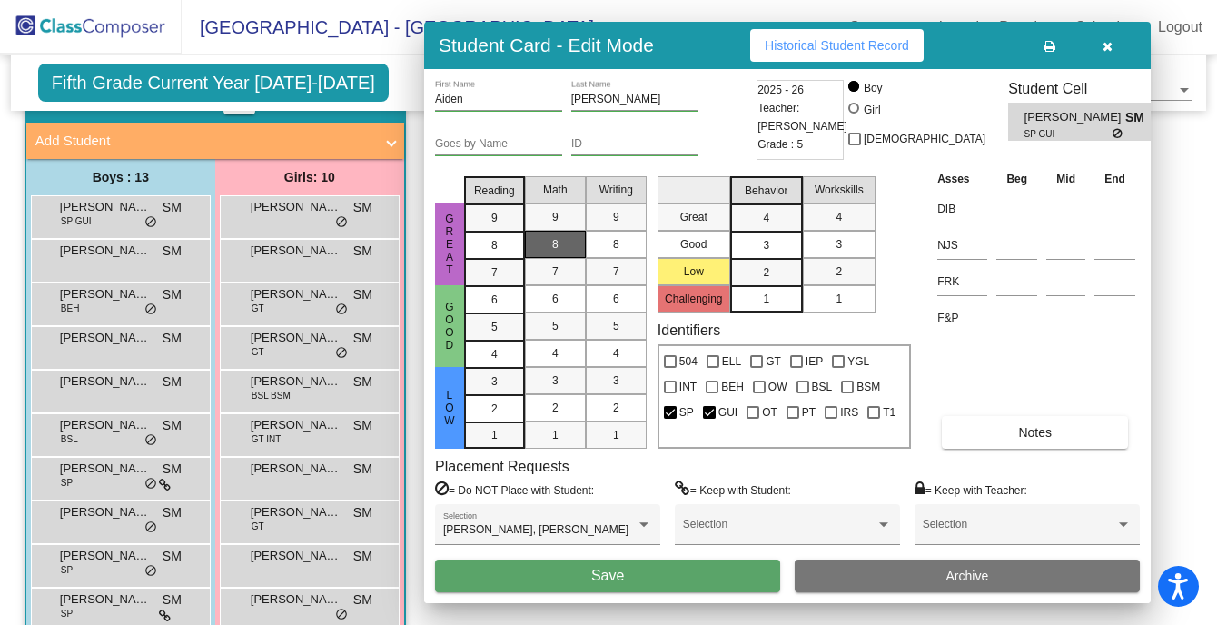
click at [91, 253] on span "[PERSON_NAME]" at bounding box center [105, 250] width 91 height 18
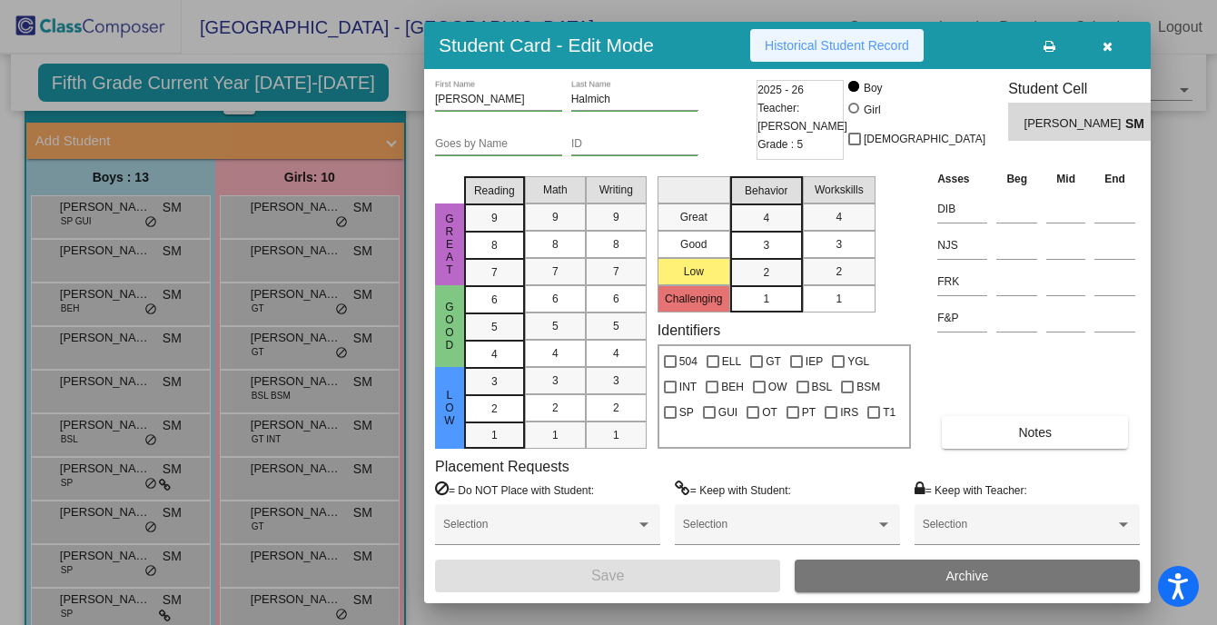
click at [775, 50] on span "Historical Student Record" at bounding box center [836, 45] width 144 height 15
click at [123, 294] on div at bounding box center [608, 312] width 1217 height 625
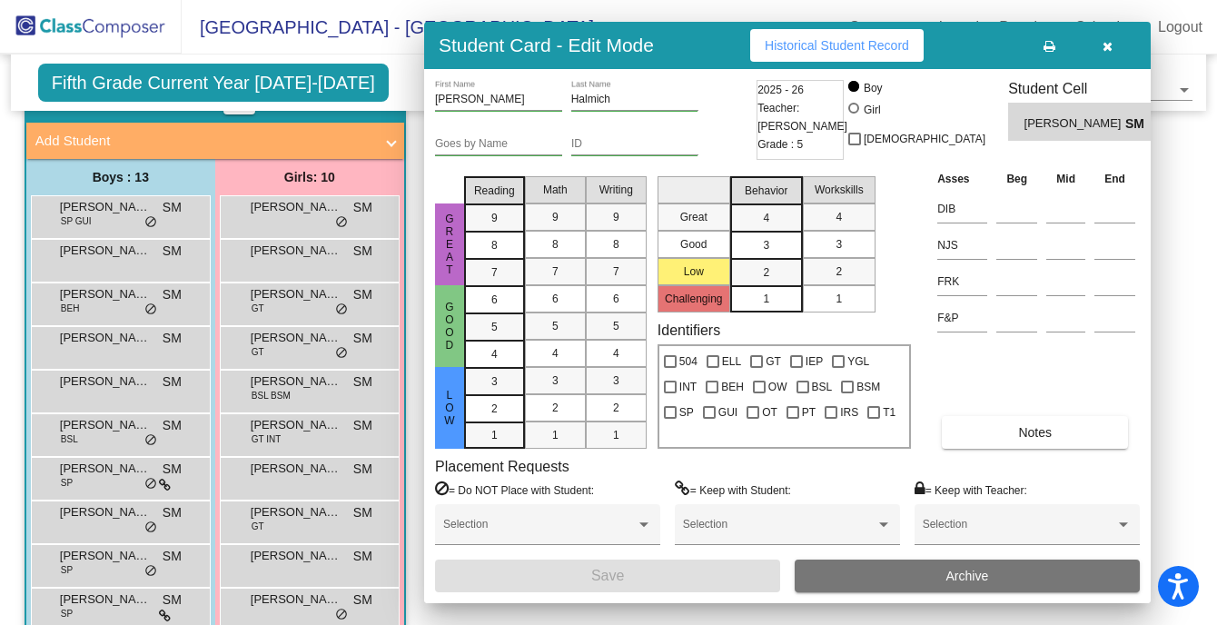
click at [123, 294] on span "[PERSON_NAME]" at bounding box center [105, 294] width 91 height 18
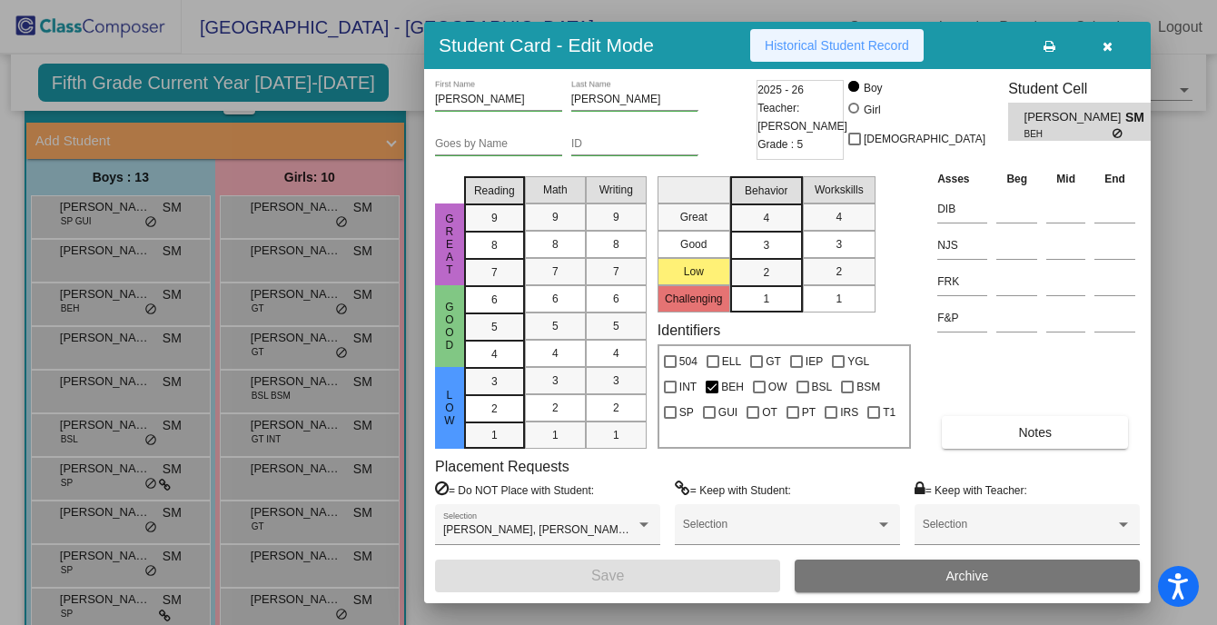
click at [799, 36] on button "Historical Student Record" at bounding box center [836, 45] width 173 height 33
click at [101, 341] on div at bounding box center [608, 312] width 1217 height 625
click at [101, 341] on span "[PERSON_NAME]" at bounding box center [105, 338] width 91 height 18
click at [784, 31] on button "Historical Student Record" at bounding box center [836, 45] width 173 height 33
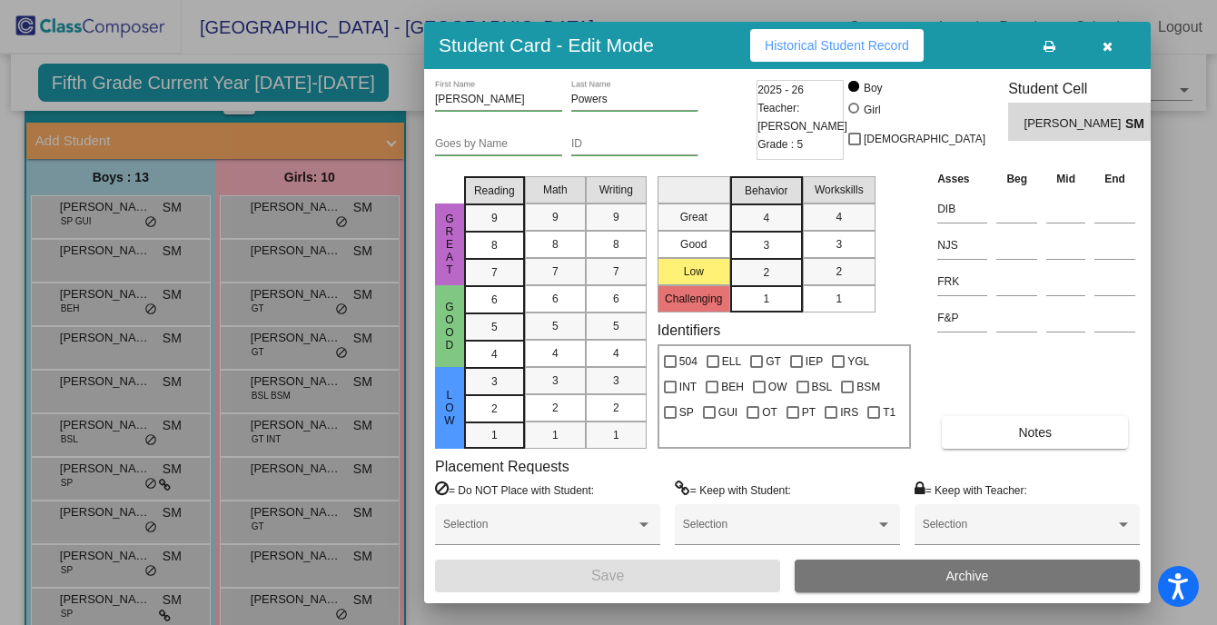
click at [101, 376] on div at bounding box center [608, 312] width 1217 height 625
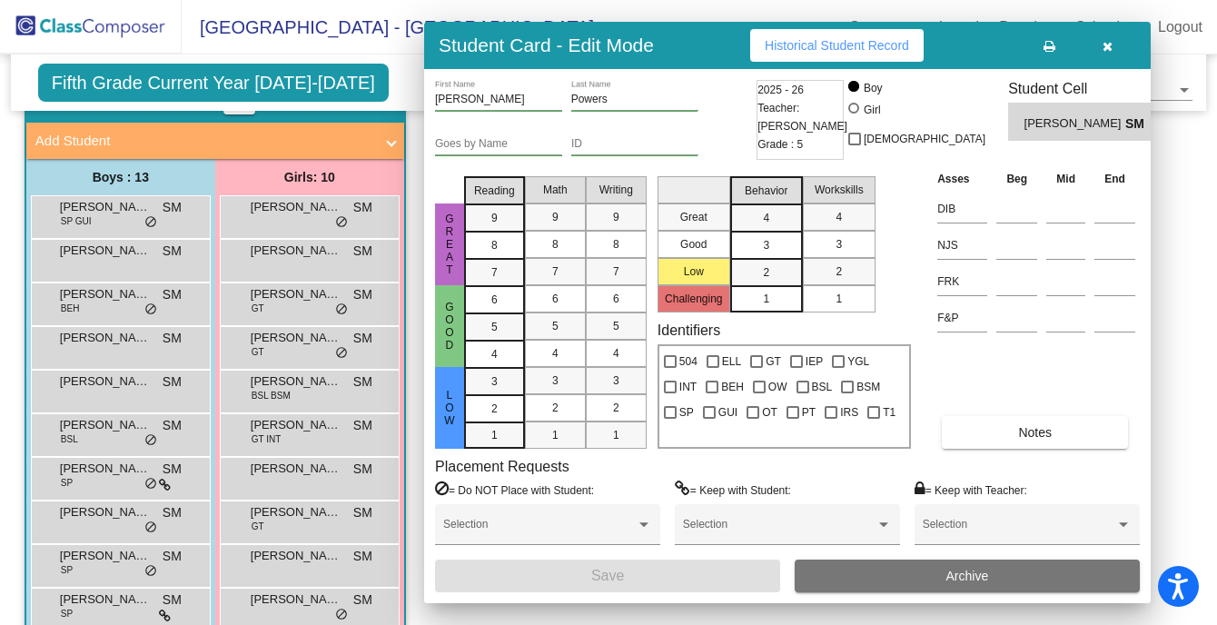
click at [101, 376] on span "[PERSON_NAME]" at bounding box center [105, 381] width 91 height 18
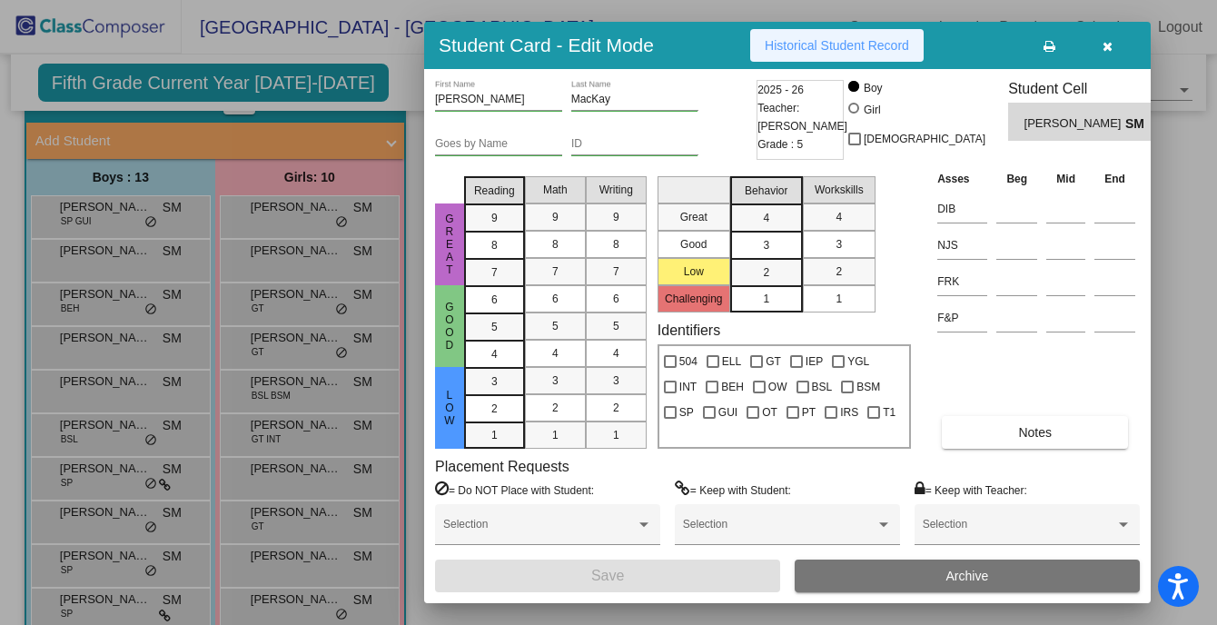
click at [850, 54] on button "Historical Student Record" at bounding box center [836, 45] width 173 height 33
click at [107, 420] on div at bounding box center [608, 312] width 1217 height 625
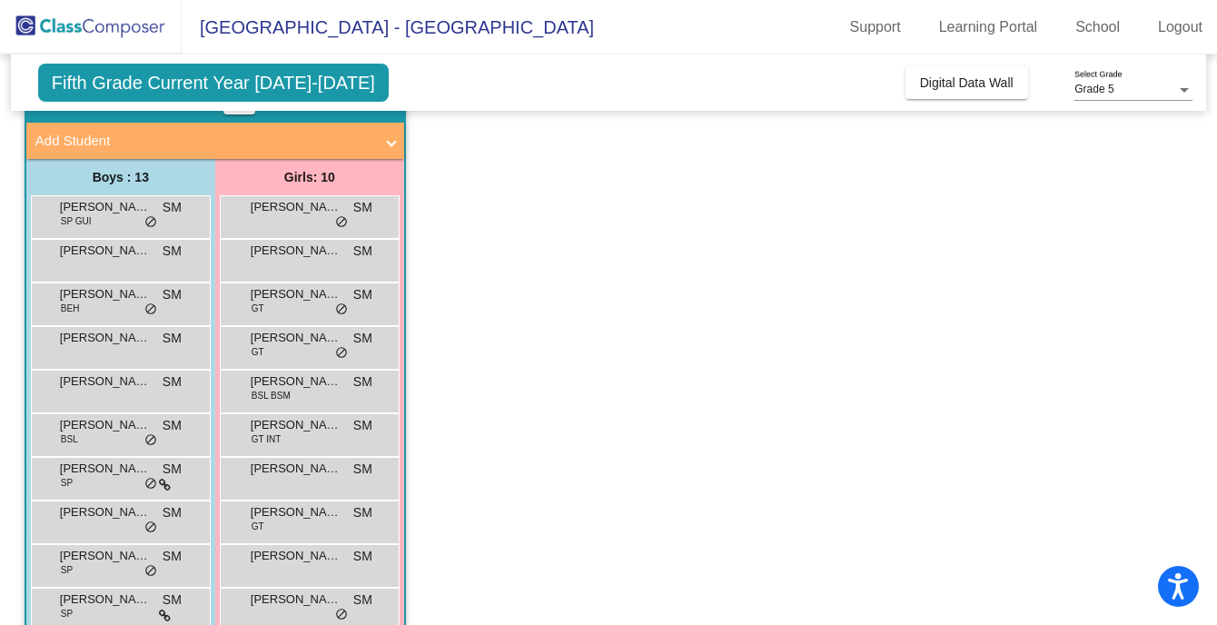
click at [107, 420] on span "[PERSON_NAME]" at bounding box center [105, 425] width 91 height 18
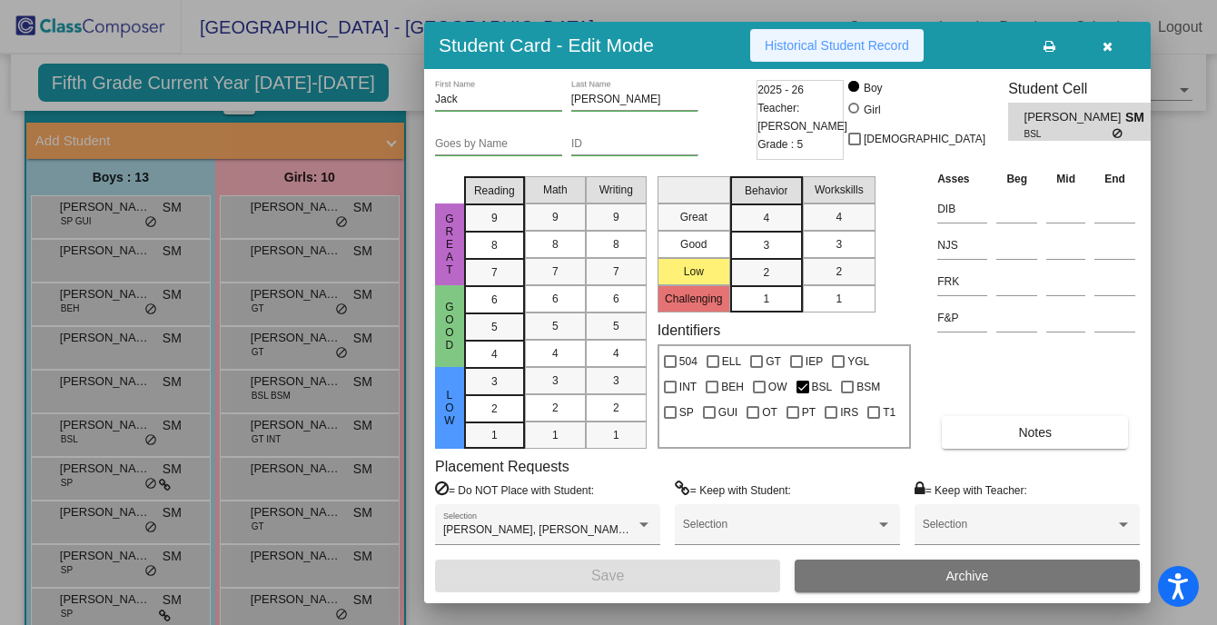
click at [823, 33] on button "Historical Student Record" at bounding box center [836, 45] width 173 height 33
click at [112, 462] on div at bounding box center [608, 312] width 1217 height 625
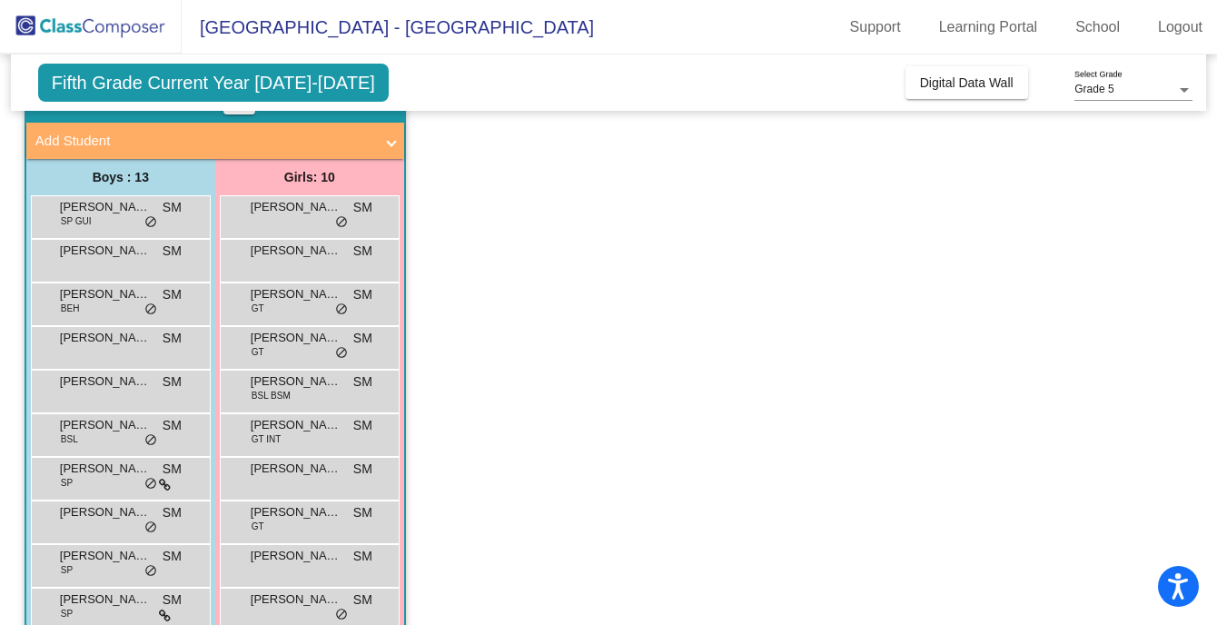
click at [112, 462] on span "[PERSON_NAME]" at bounding box center [105, 468] width 91 height 18
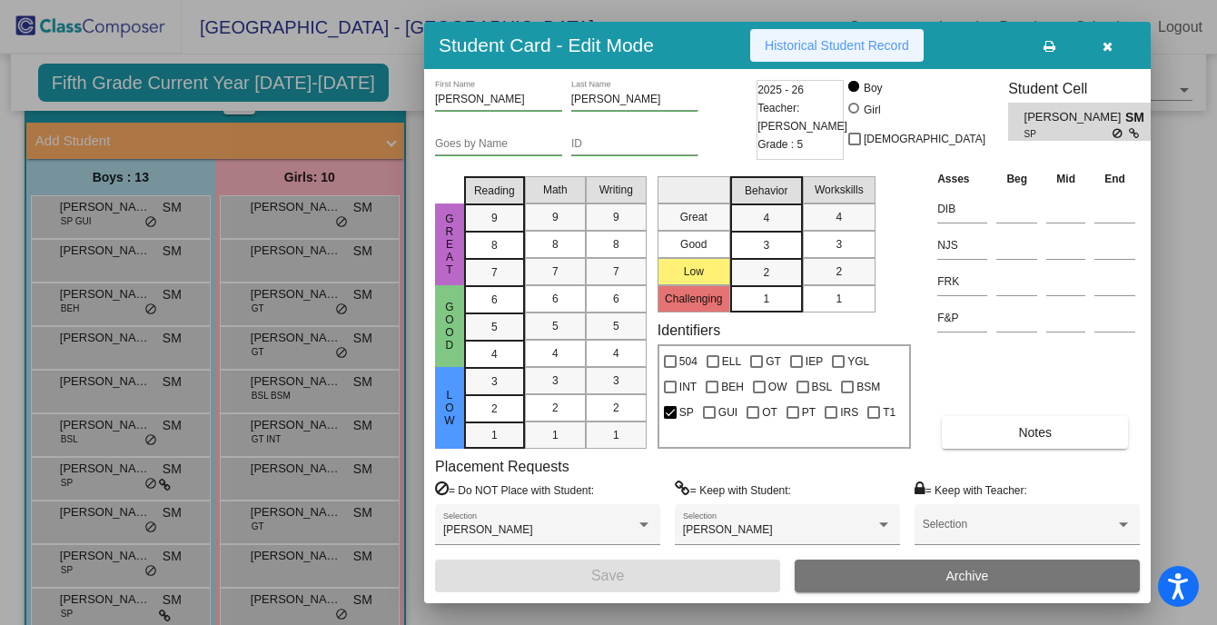
click at [843, 38] on span "Historical Student Record" at bounding box center [836, 45] width 144 height 15
click at [97, 511] on div at bounding box center [608, 312] width 1217 height 625
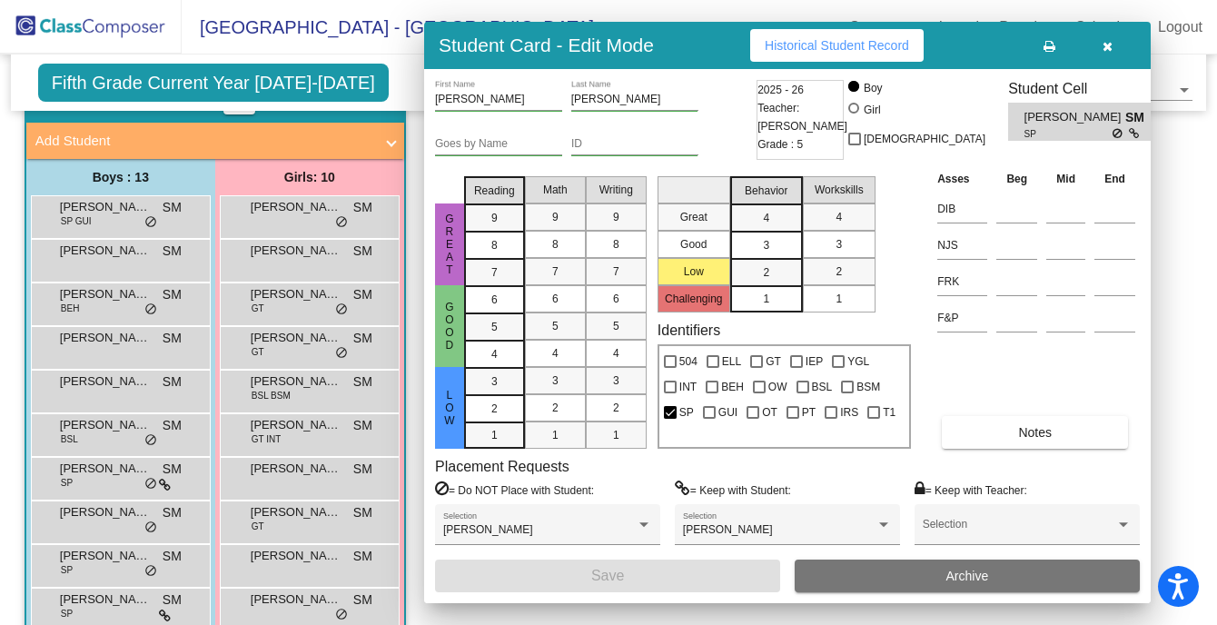
click at [97, 511] on span "[PERSON_NAME]" at bounding box center [105, 512] width 91 height 18
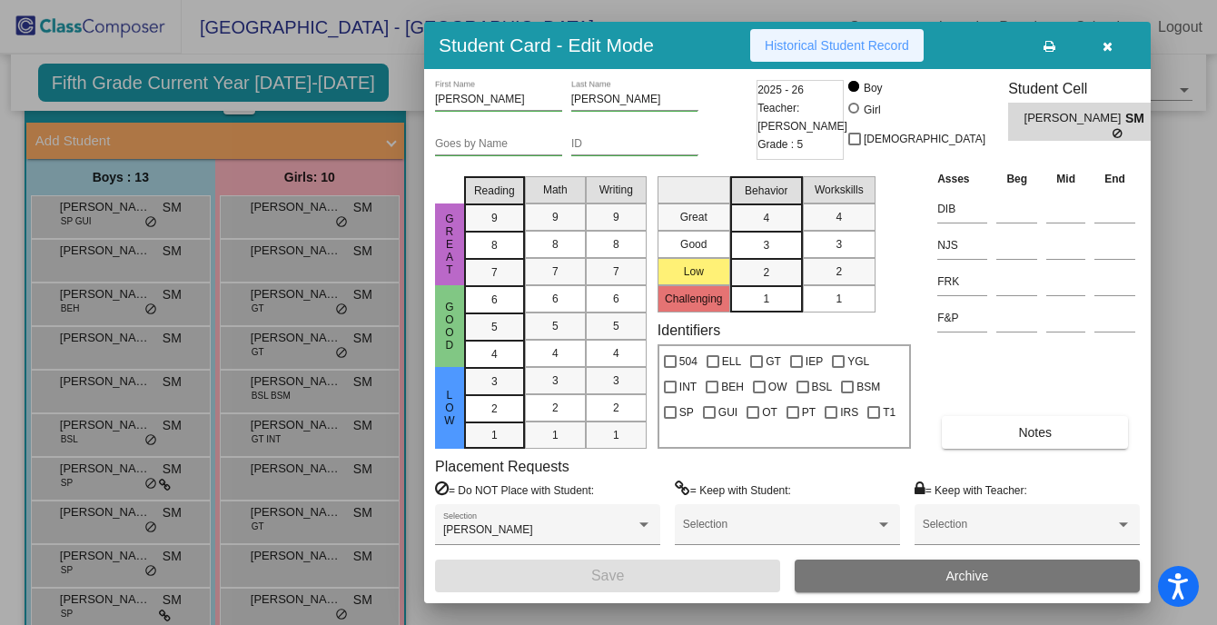
click at [786, 44] on span "Historical Student Record" at bounding box center [836, 45] width 144 height 15
click at [120, 555] on div at bounding box center [608, 312] width 1217 height 625
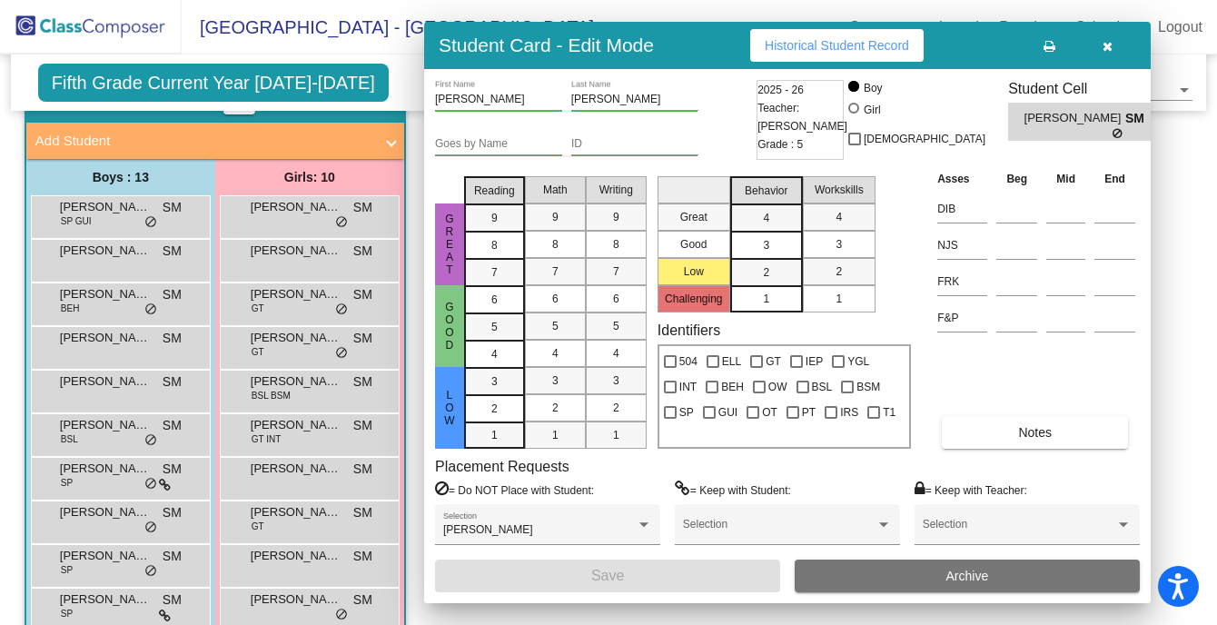
click at [120, 555] on span "[PERSON_NAME]" at bounding box center [105, 556] width 91 height 18
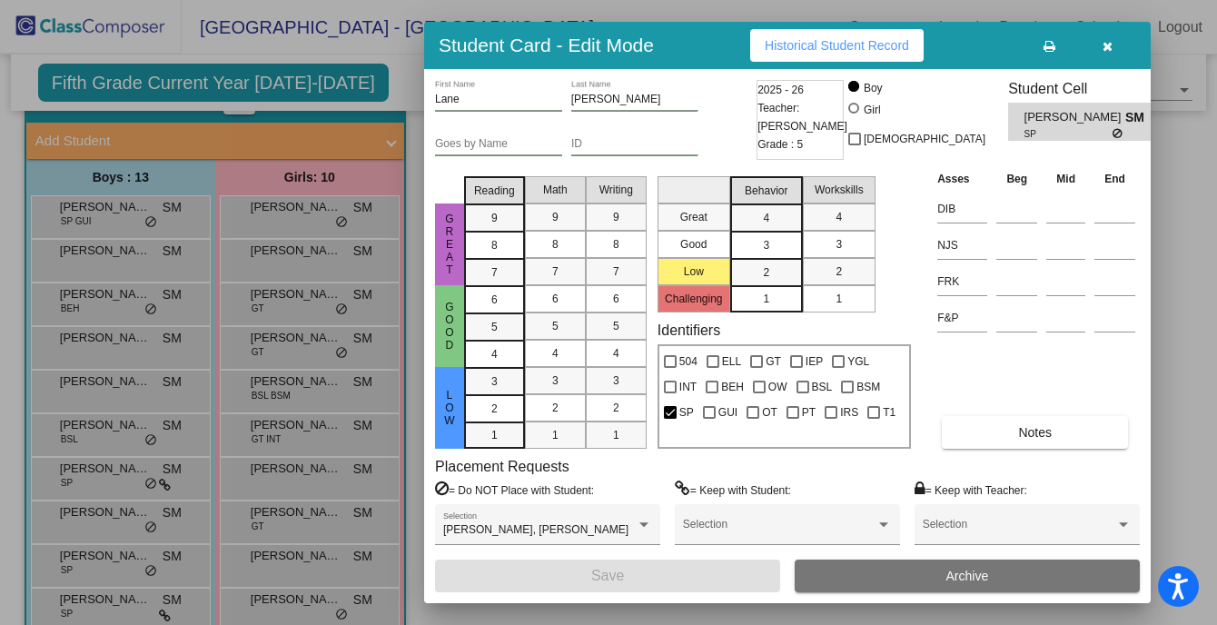
click at [829, 64] on div "Student Card - Edit Mode Historical Student Record" at bounding box center [787, 45] width 726 height 47
click at [819, 50] on span "Historical Student Record" at bounding box center [836, 45] width 144 height 15
click at [83, 600] on div at bounding box center [608, 312] width 1217 height 625
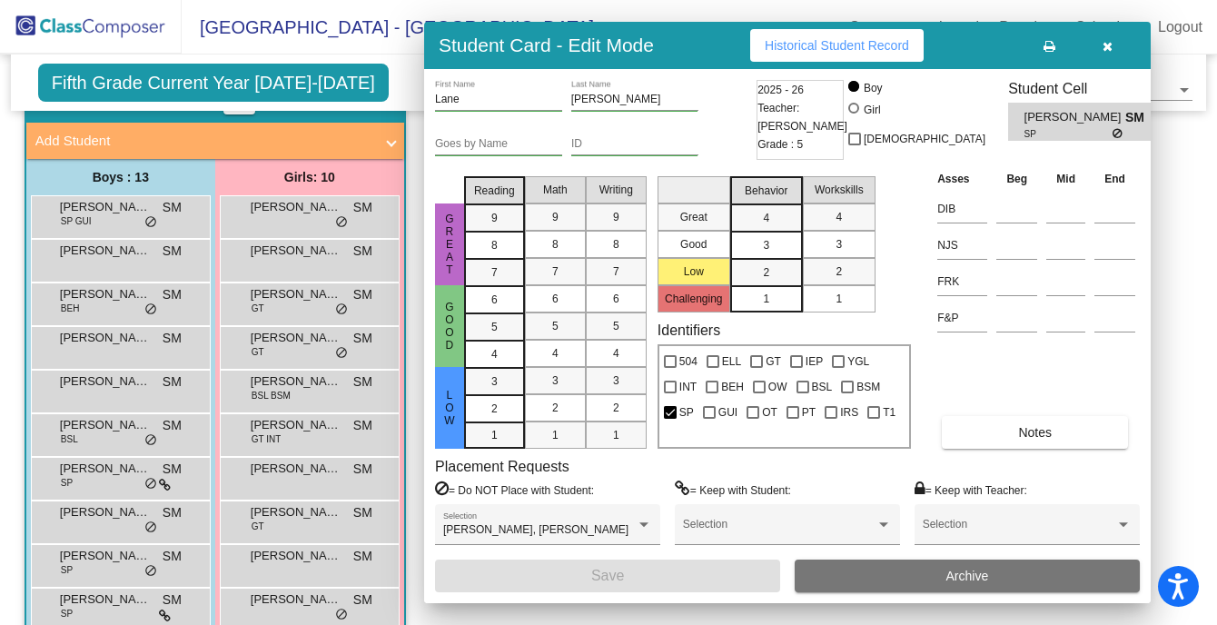
click at [83, 600] on span "[PERSON_NAME]" at bounding box center [105, 599] width 91 height 18
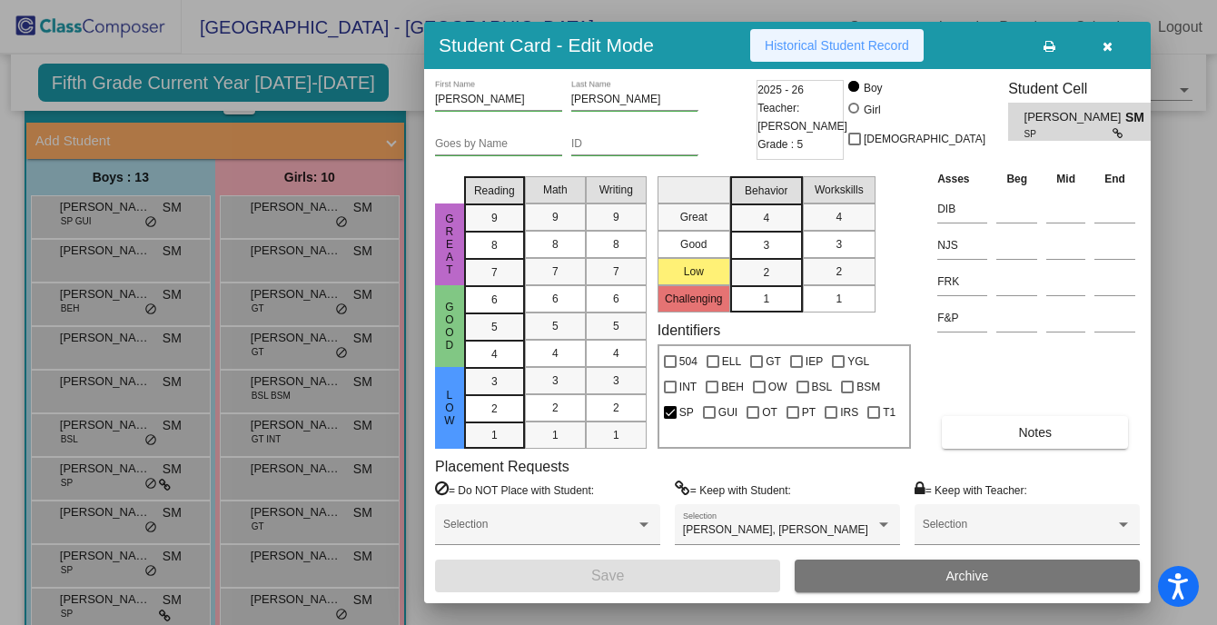
click at [817, 50] on span "Historical Student Record" at bounding box center [836, 45] width 144 height 15
drag, startPoint x: 1215, startPoint y: 126, endPoint x: 1220, endPoint y: 294, distance: 168.0
click at [1217, 294] on html "Accessibility Screen-Reader Guide, Feedback, and Issue Reporting | New window M…" at bounding box center [608, 312] width 1217 height 625
click at [1116, 45] on button "button" at bounding box center [1107, 45] width 58 height 33
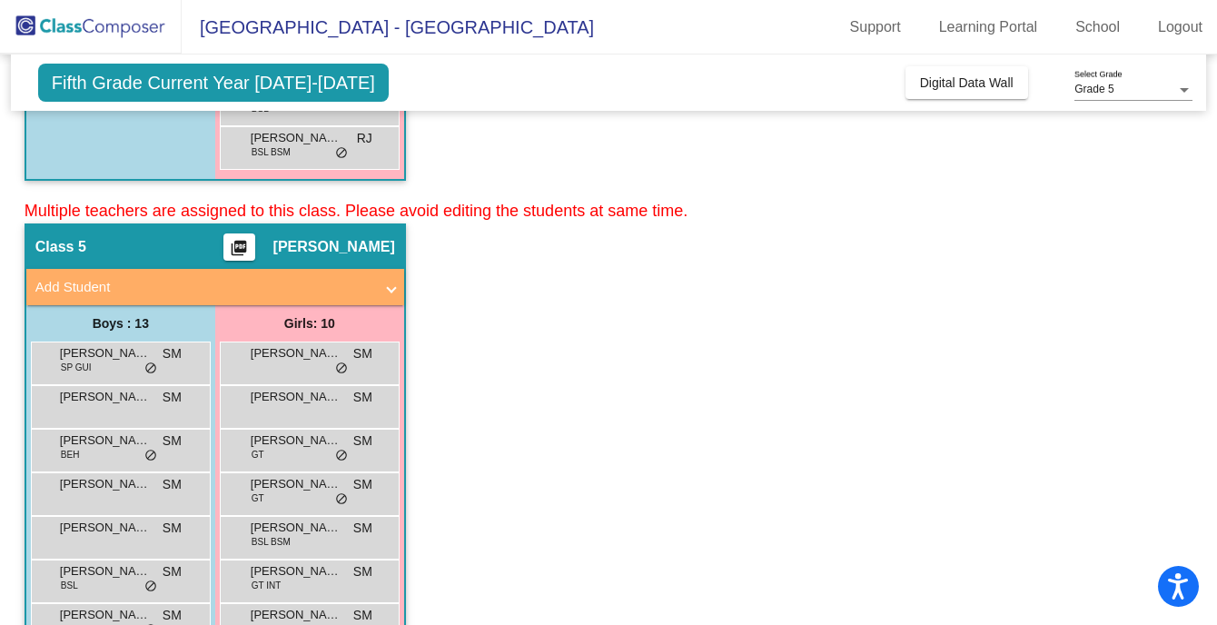
scroll to position [1022, 0]
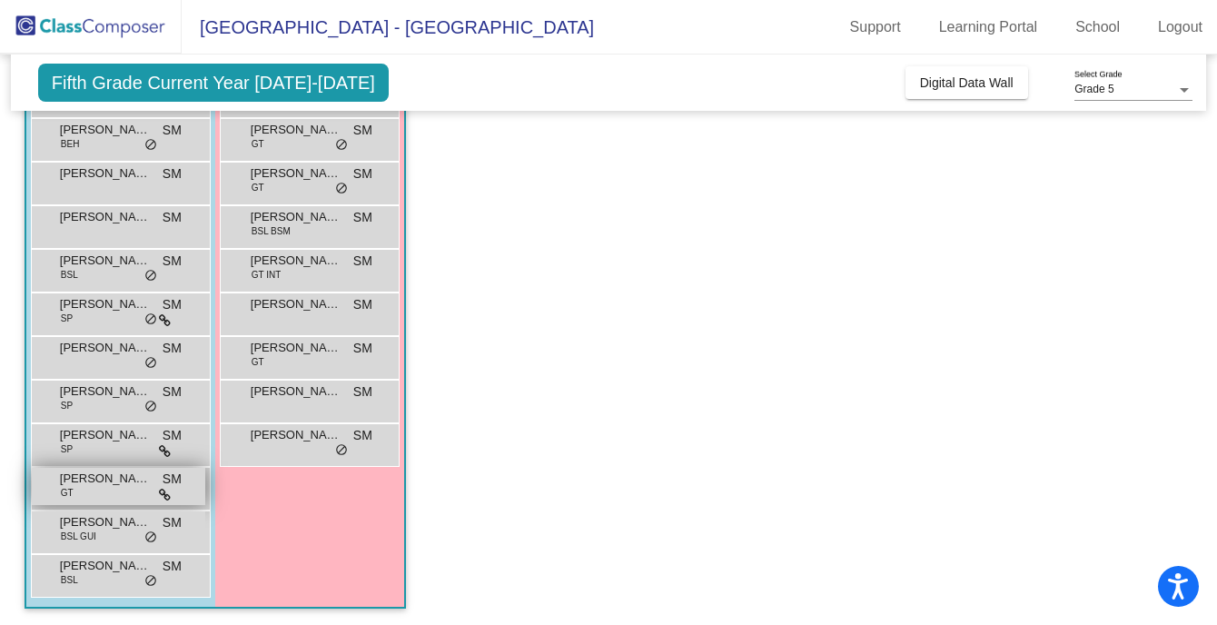
click at [91, 480] on span "[PERSON_NAME]" at bounding box center [105, 478] width 91 height 18
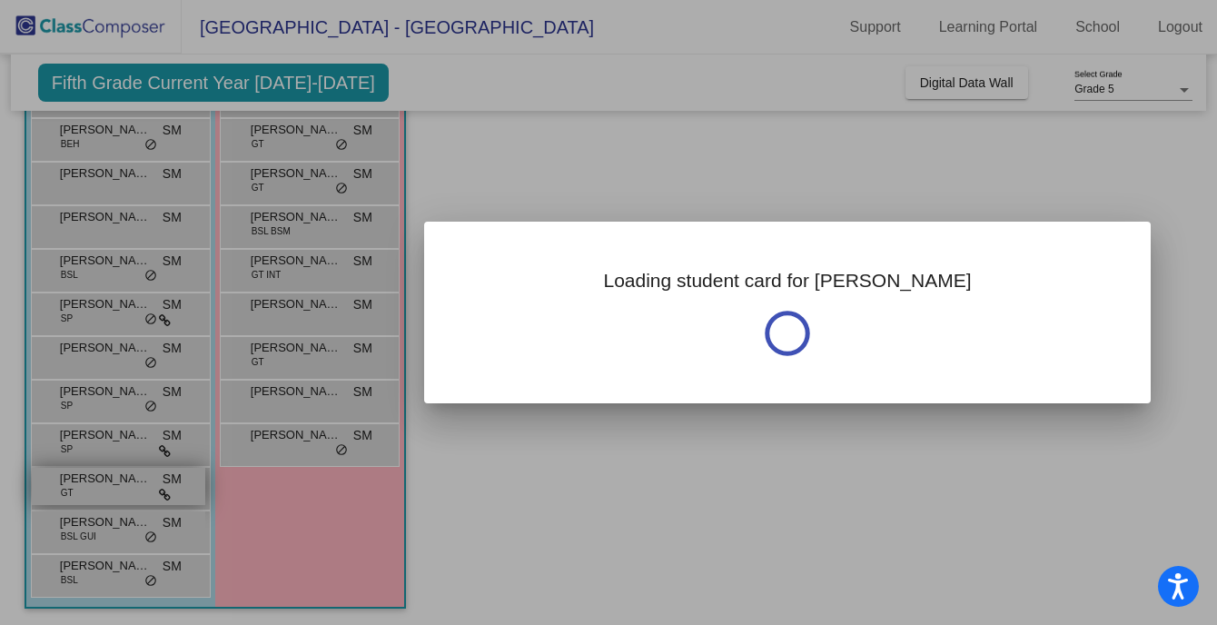
click at [91, 480] on div at bounding box center [608, 312] width 1217 height 625
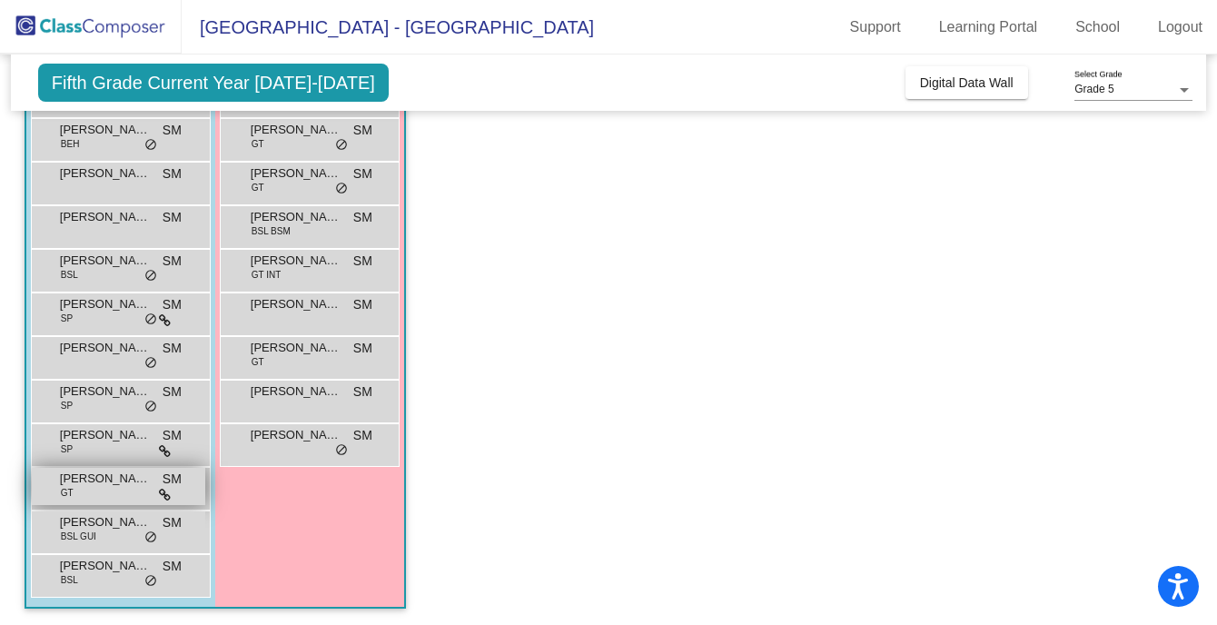
click at [112, 471] on span "[PERSON_NAME]" at bounding box center [105, 478] width 91 height 18
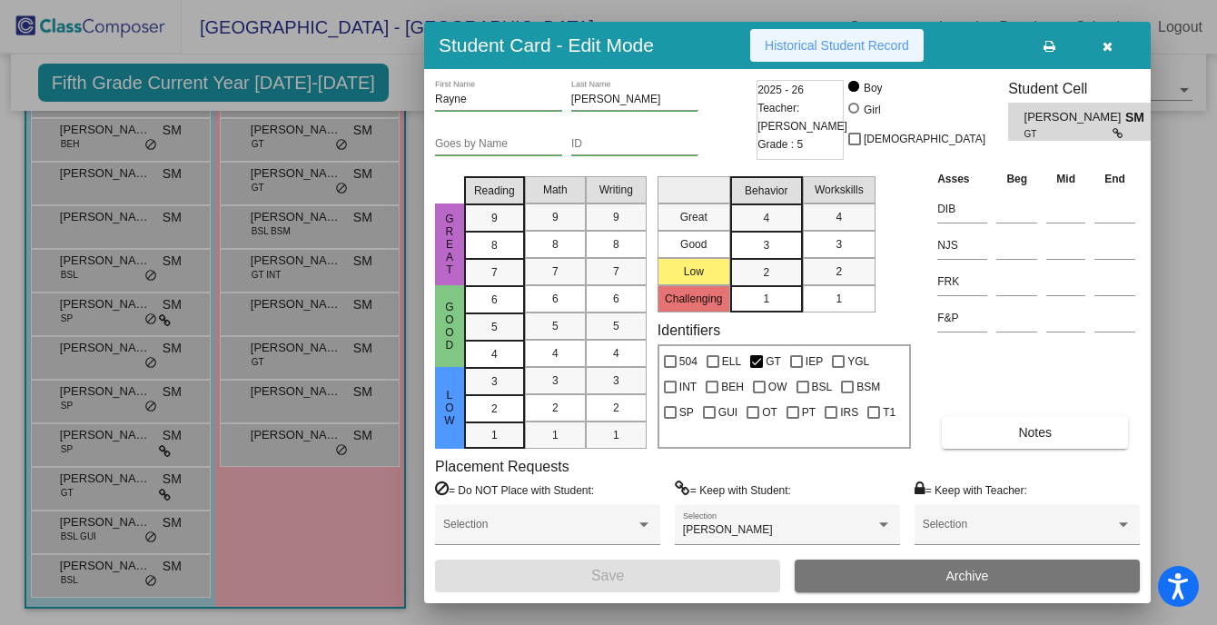
click at [803, 50] on span "Historical Student Record" at bounding box center [836, 45] width 144 height 15
click at [91, 560] on div at bounding box center [608, 312] width 1217 height 625
click at [91, 560] on span "[PERSON_NAME]" at bounding box center [105, 566] width 91 height 18
click at [858, 43] on span "Historical Student Record" at bounding box center [836, 45] width 144 height 15
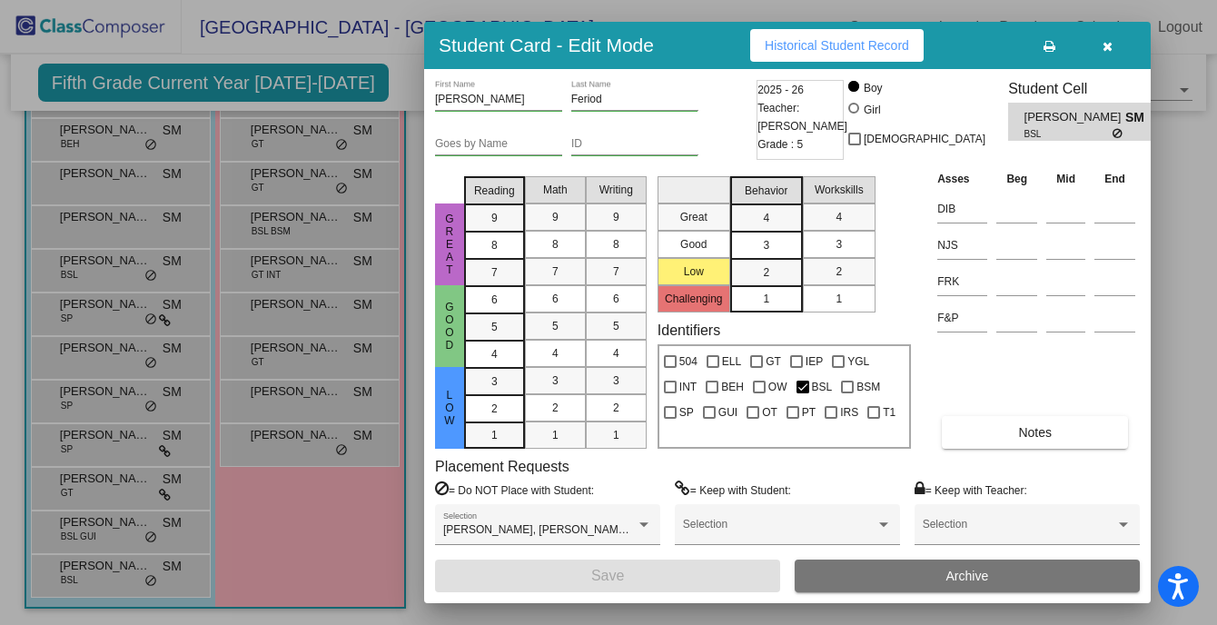
click at [309, 127] on div at bounding box center [608, 312] width 1217 height 625
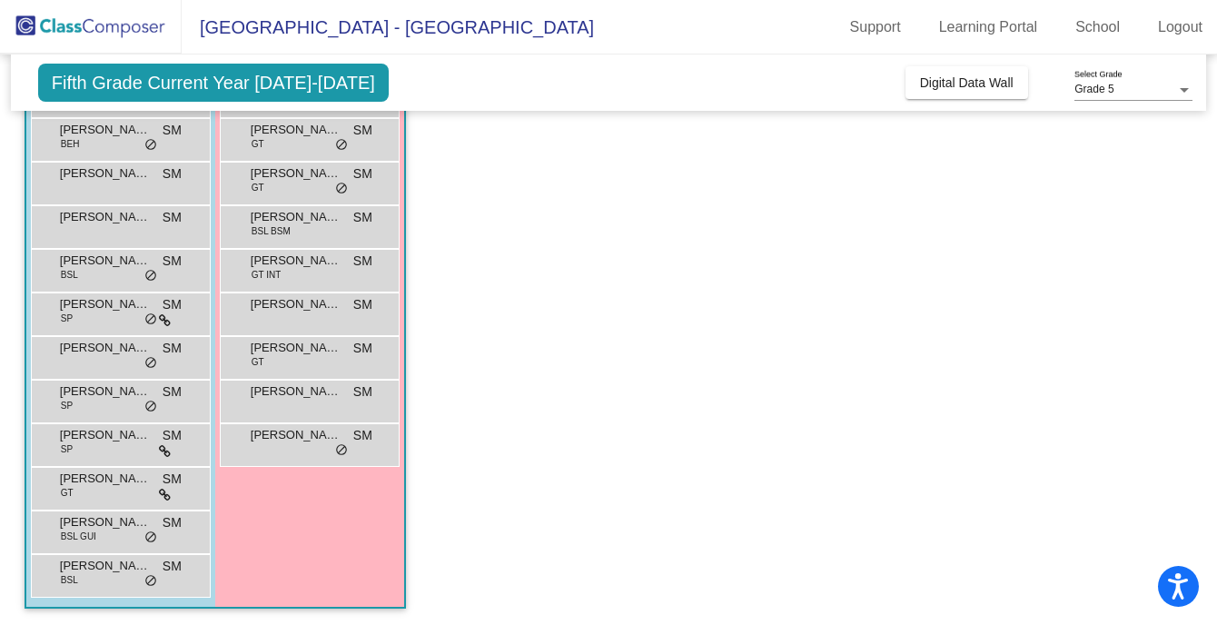
click at [309, 127] on span "[PERSON_NAME]" at bounding box center [296, 130] width 91 height 18
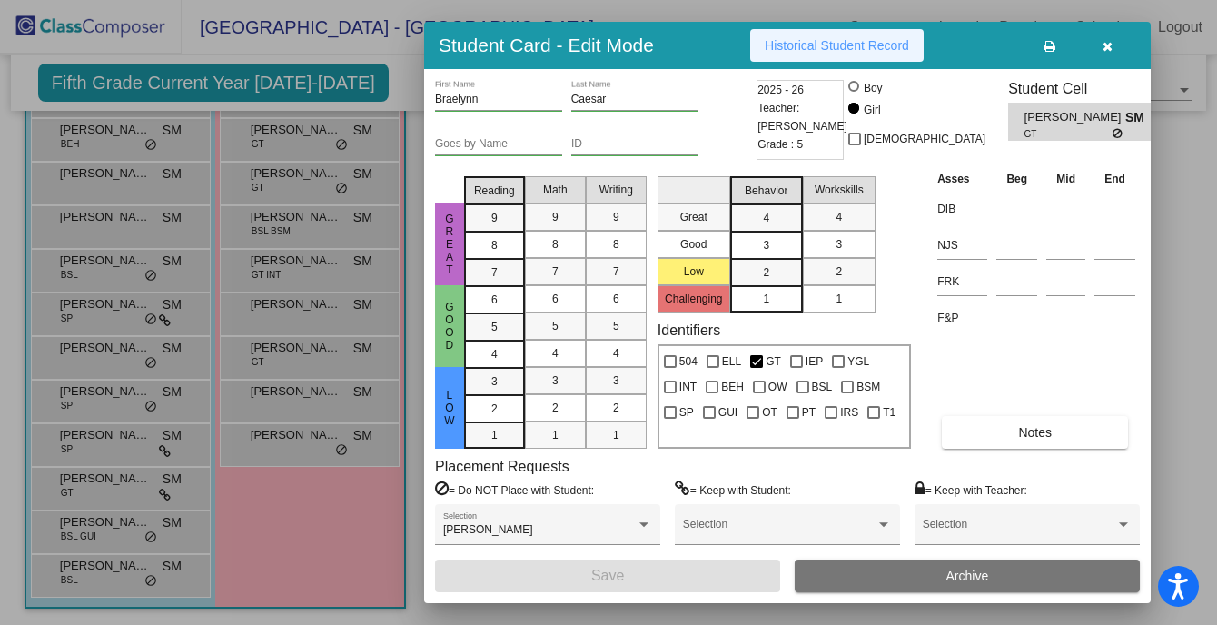
click at [832, 45] on span "Historical Student Record" at bounding box center [836, 45] width 144 height 15
click at [298, 171] on div at bounding box center [608, 312] width 1217 height 625
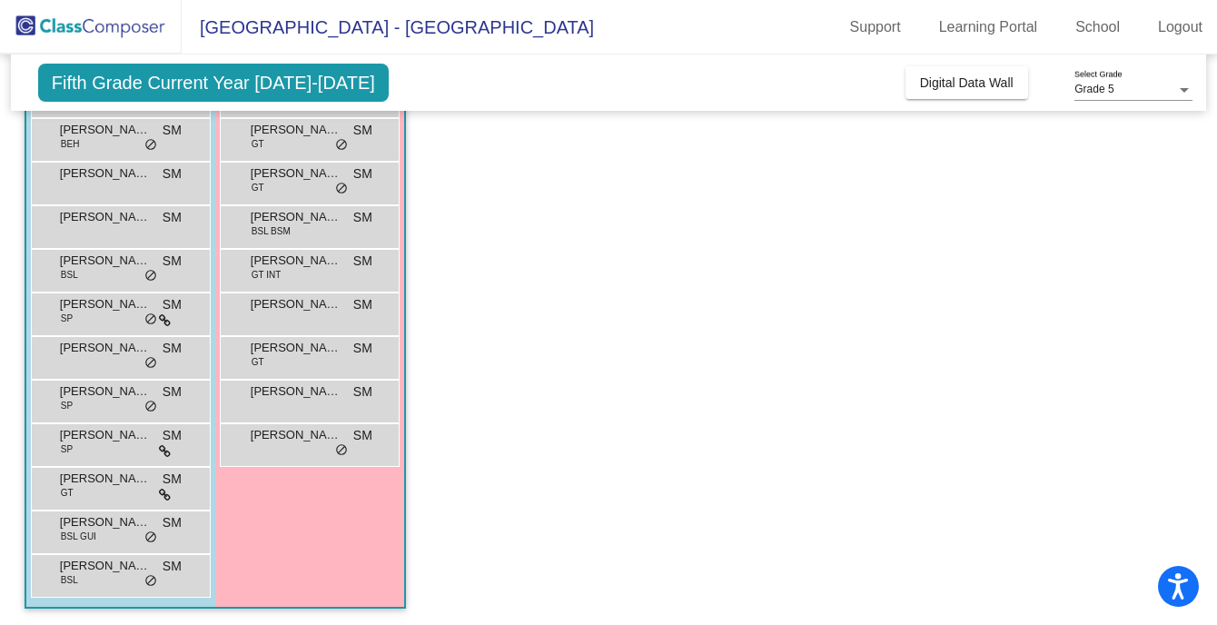
click at [298, 171] on span "[PERSON_NAME]" at bounding box center [296, 173] width 91 height 18
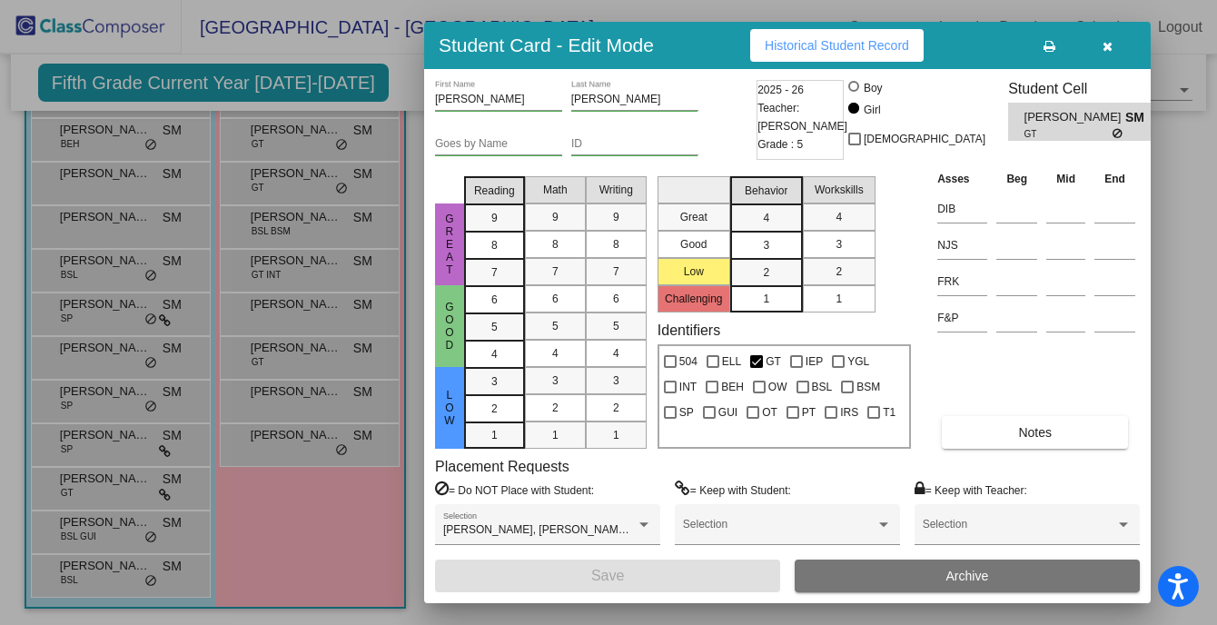
click at [803, 51] on span "Historical Student Record" at bounding box center [836, 45] width 144 height 15
click at [1102, 52] on icon "button" at bounding box center [1107, 46] width 10 height 13
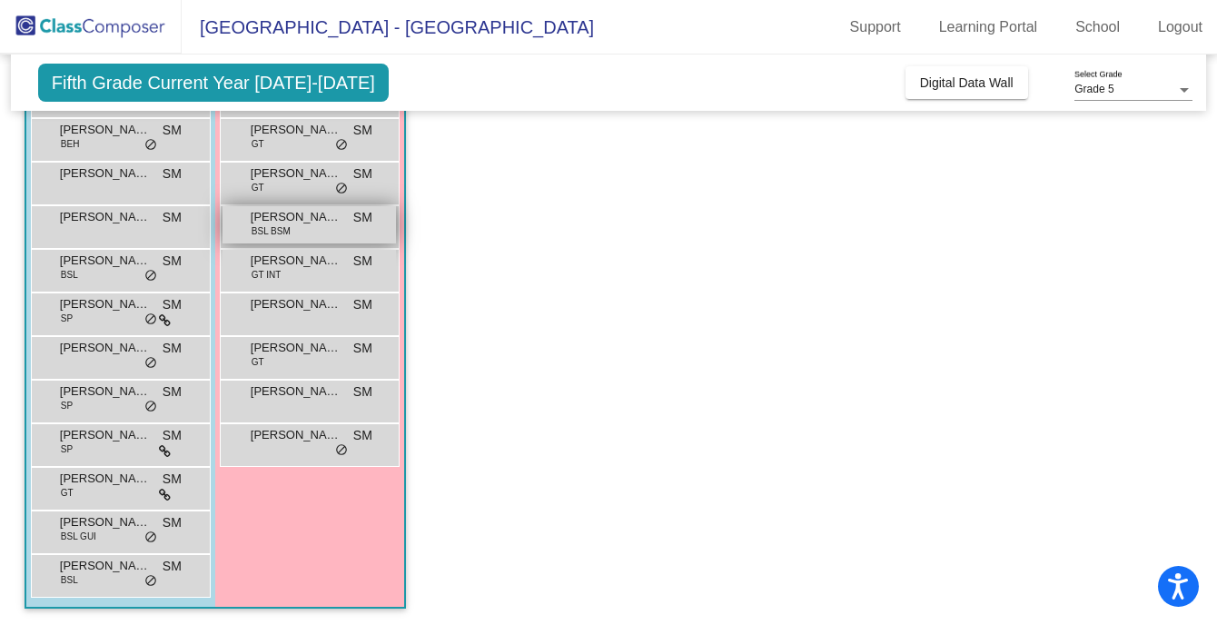
click at [286, 220] on span "[PERSON_NAME]" at bounding box center [296, 217] width 91 height 18
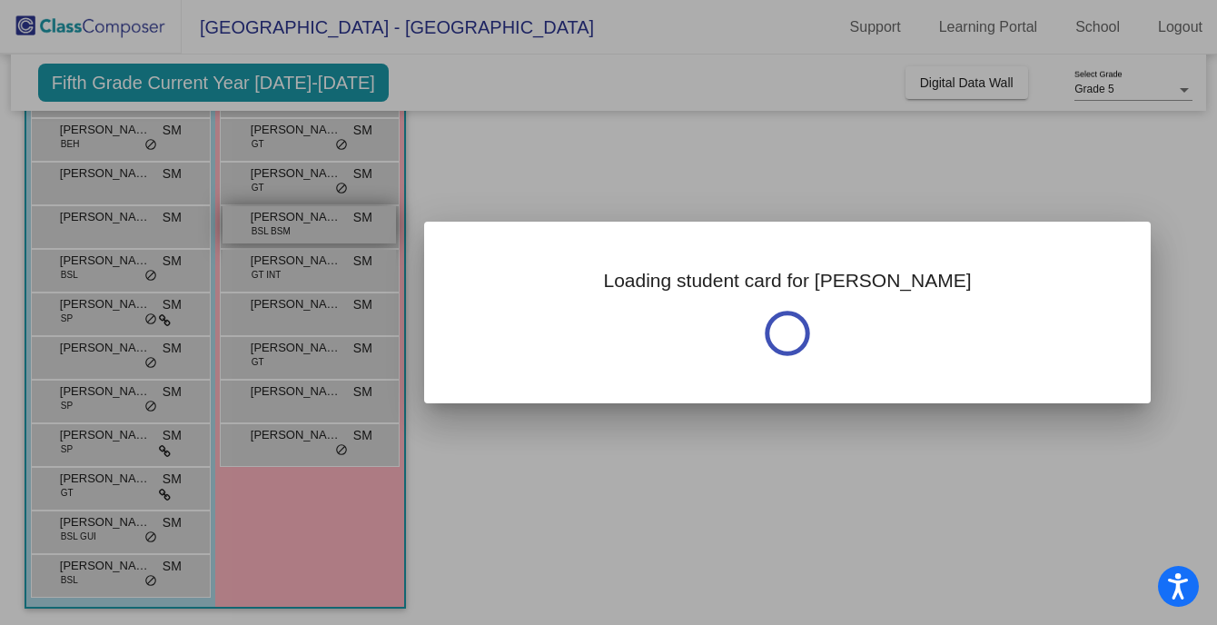
click at [286, 220] on div at bounding box center [608, 312] width 1217 height 625
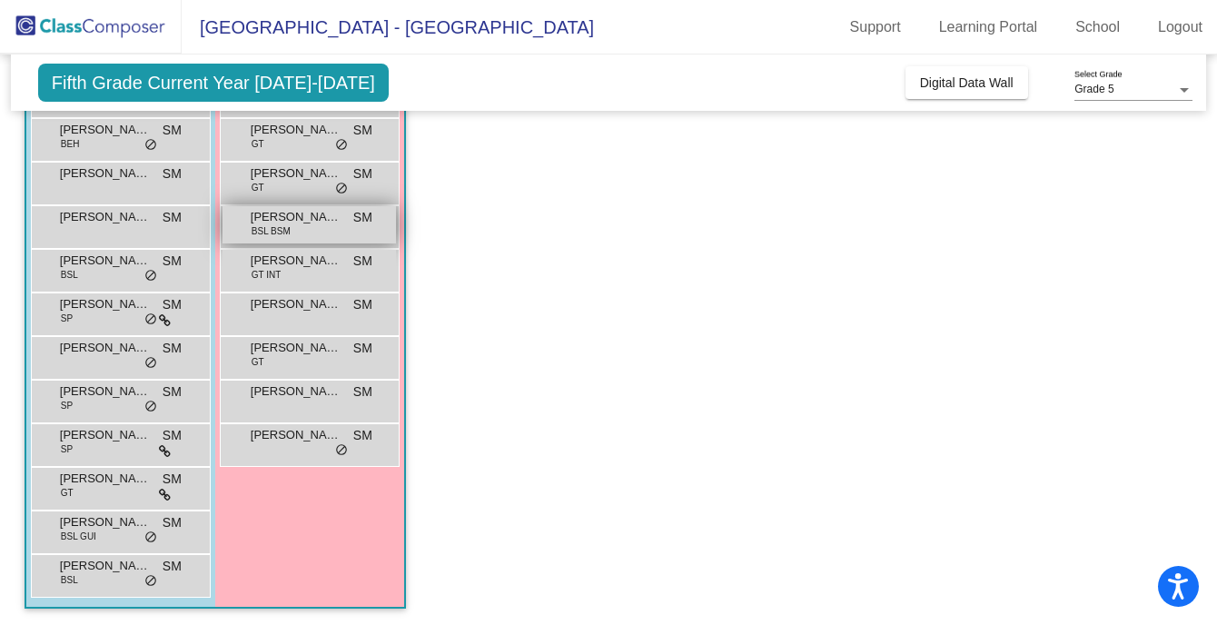
click at [323, 212] on span "[PERSON_NAME]" at bounding box center [296, 217] width 91 height 18
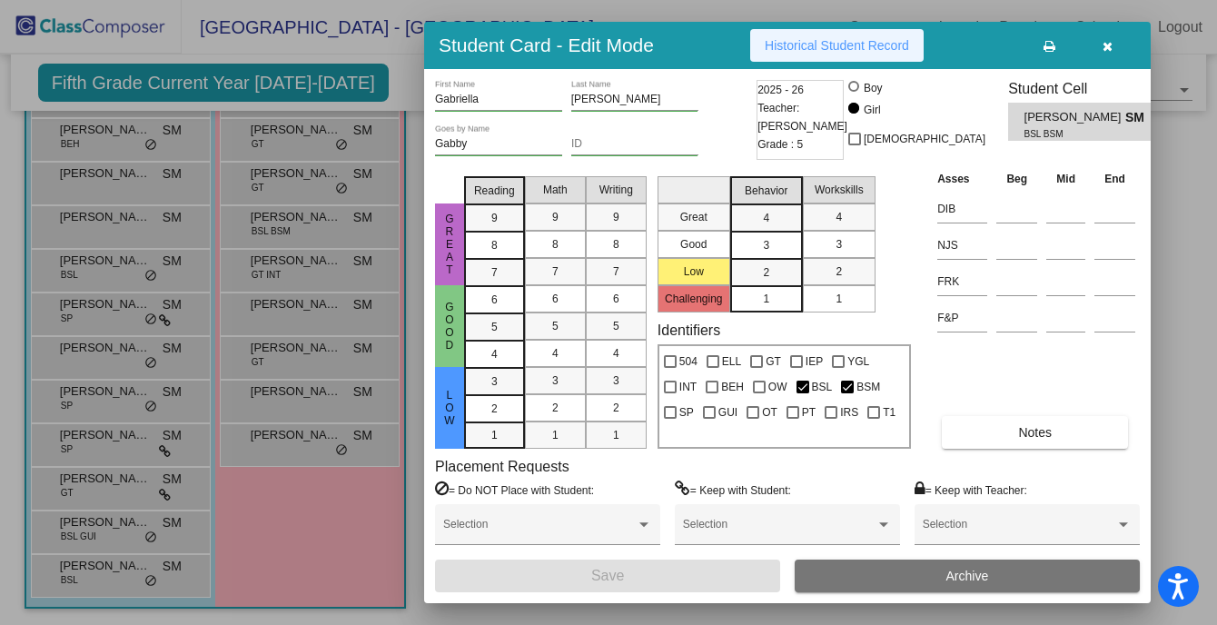
click at [837, 44] on span "Historical Student Record" at bounding box center [836, 45] width 144 height 15
click at [265, 255] on div at bounding box center [608, 312] width 1217 height 625
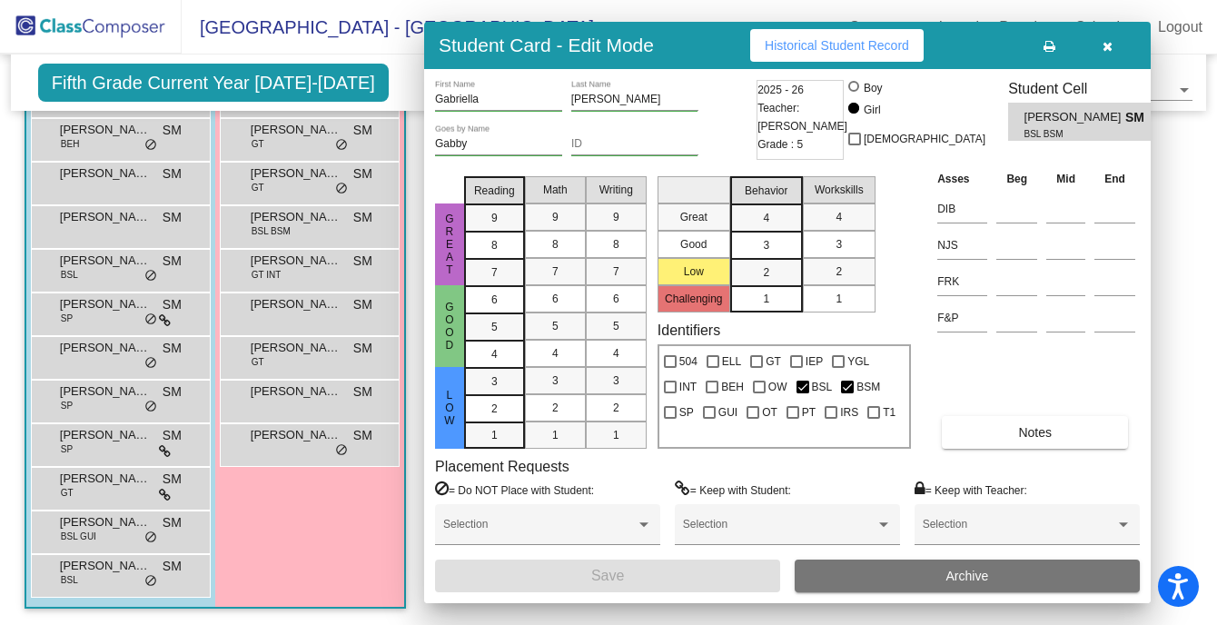
click at [265, 255] on span "[PERSON_NAME]" at bounding box center [296, 260] width 91 height 18
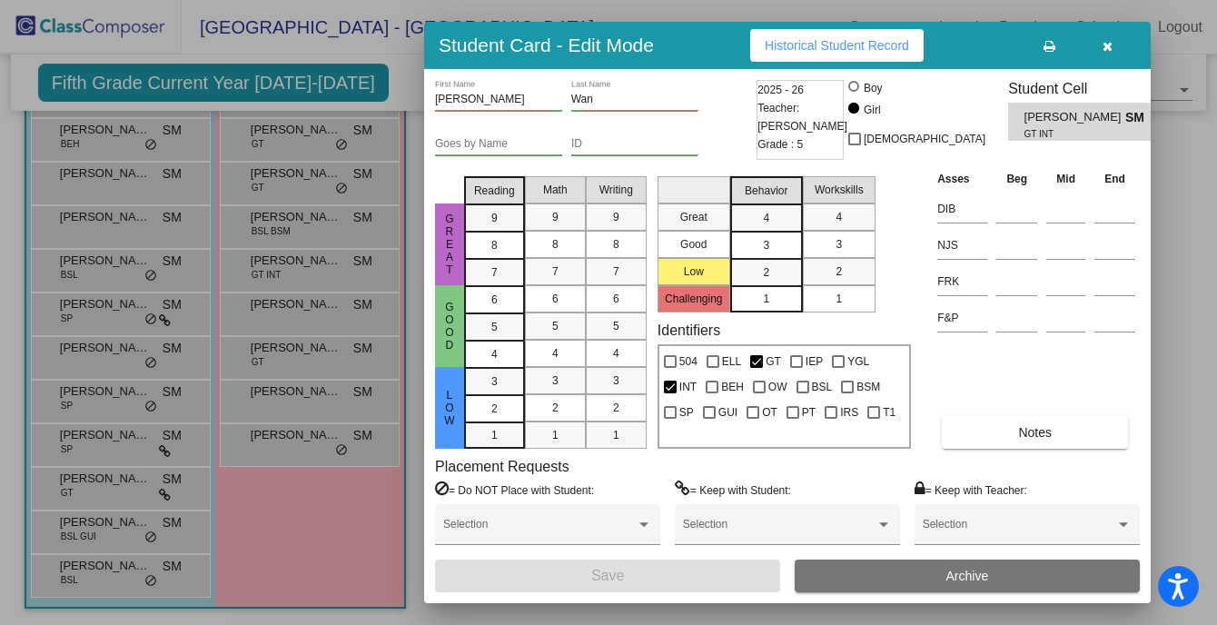
click at [817, 19] on div at bounding box center [608, 312] width 1217 height 625
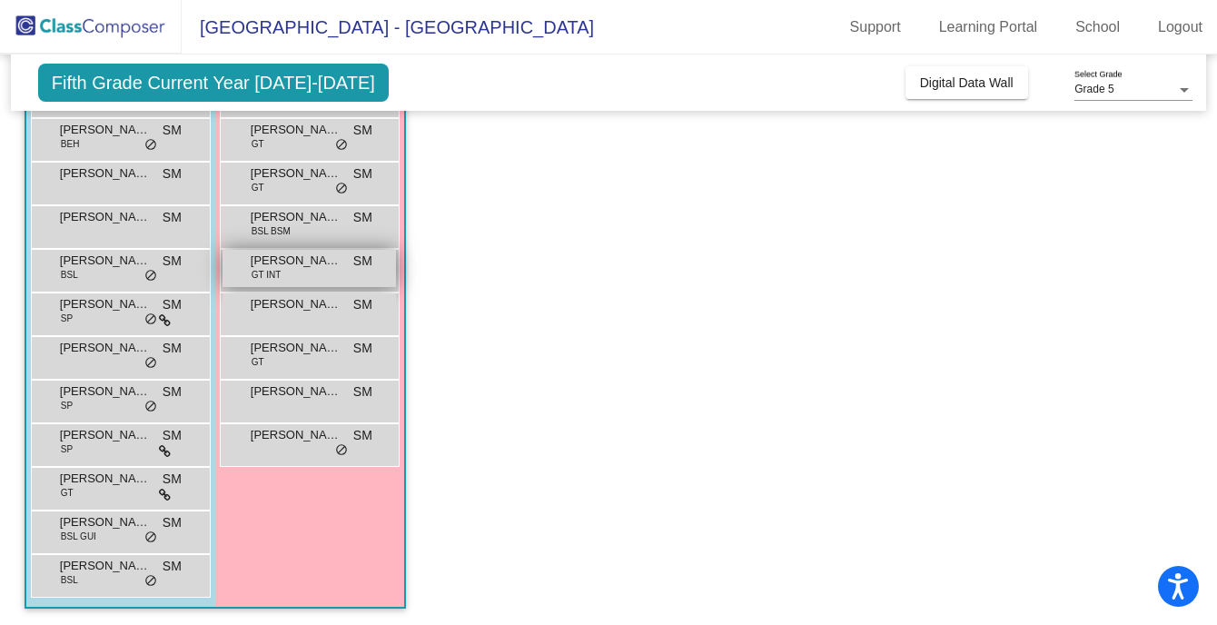
click at [276, 263] on span "[PERSON_NAME]" at bounding box center [296, 260] width 91 height 18
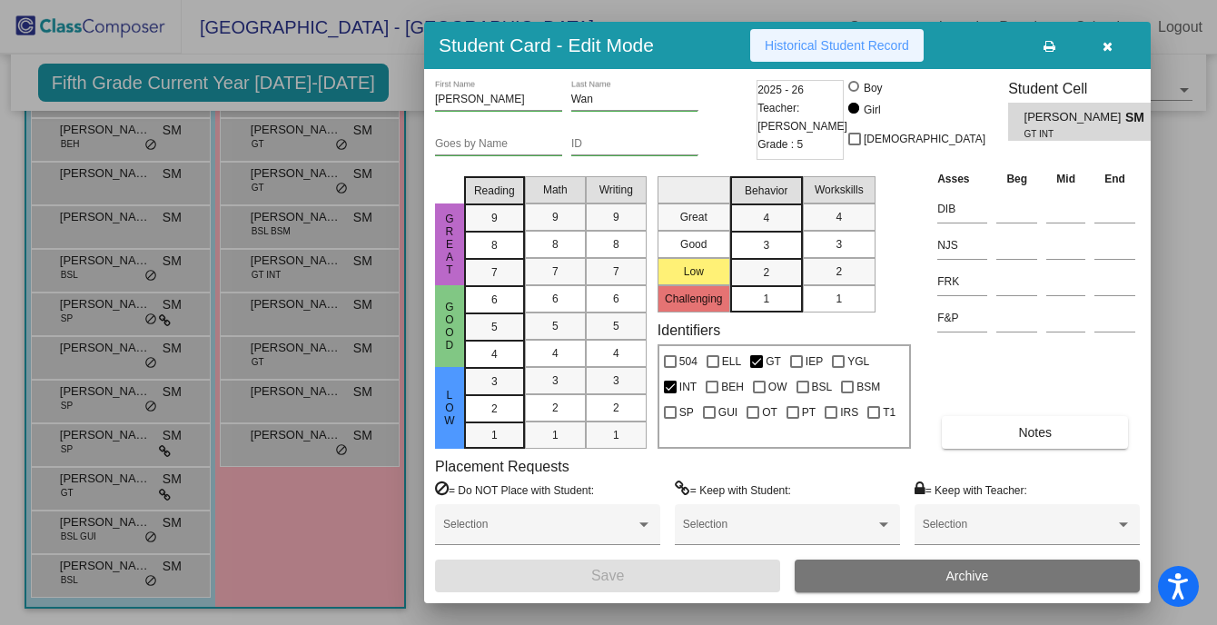
click at [787, 34] on button "Historical Student Record" at bounding box center [836, 45] width 173 height 33
click at [294, 304] on div at bounding box center [608, 312] width 1217 height 625
click at [294, 304] on span "[PERSON_NAME]" at bounding box center [296, 304] width 91 height 18
click at [849, 55] on button "Historical Student Record" at bounding box center [836, 45] width 173 height 33
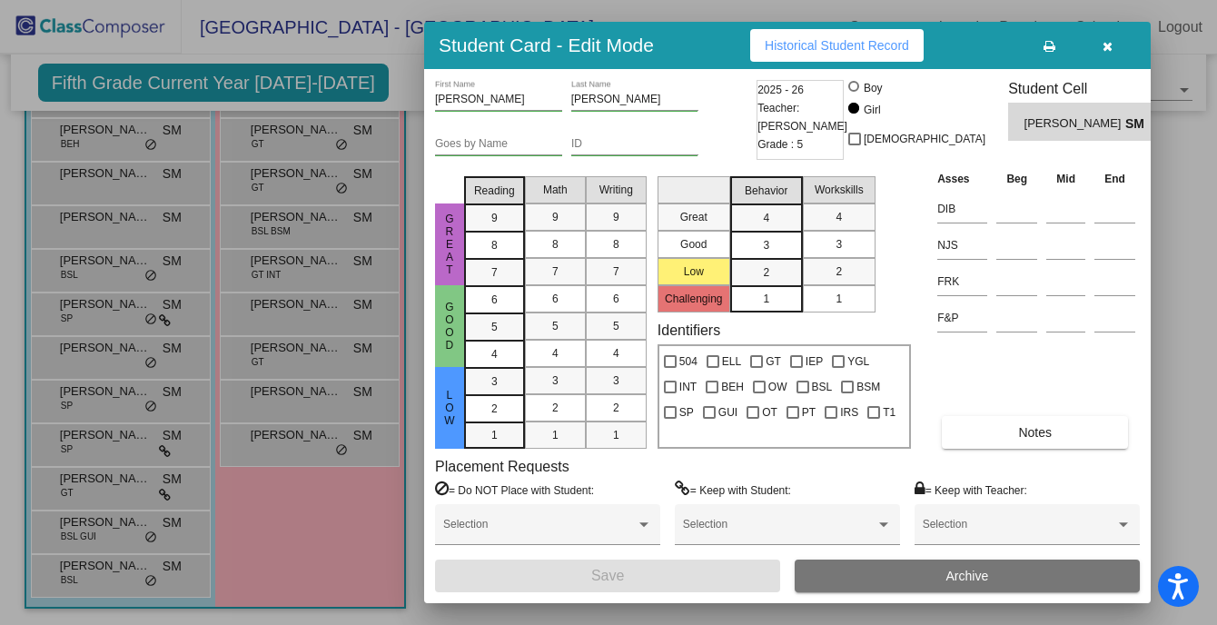
click at [290, 340] on div at bounding box center [608, 312] width 1217 height 625
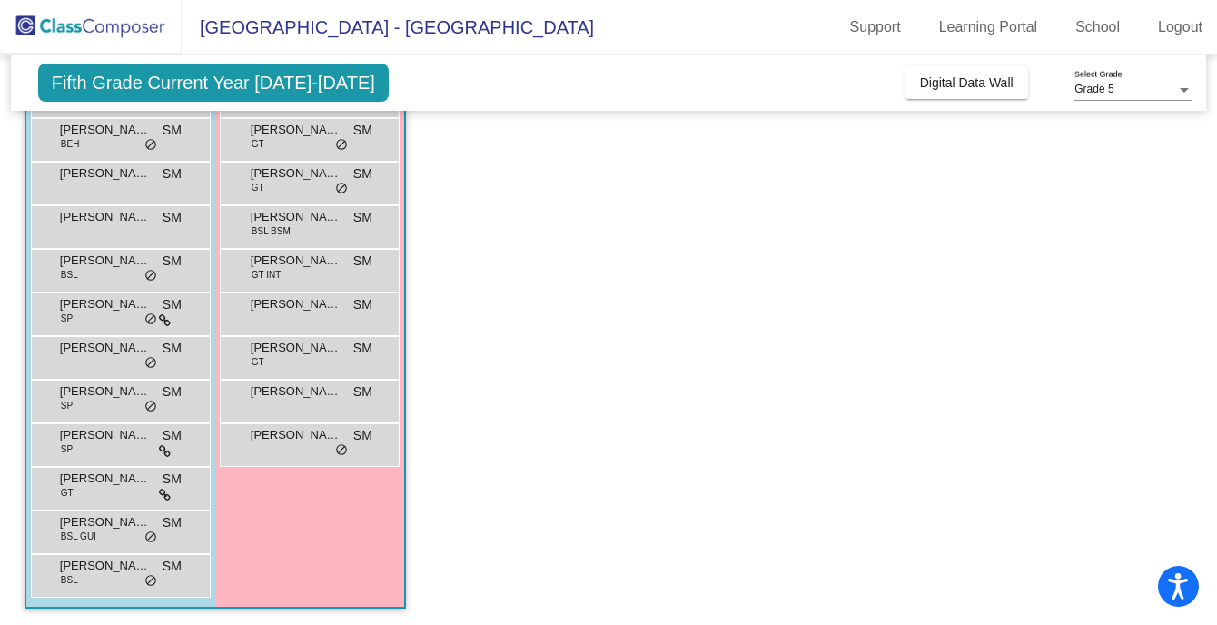
click at [290, 340] on span "[PERSON_NAME]" at bounding box center [296, 348] width 91 height 18
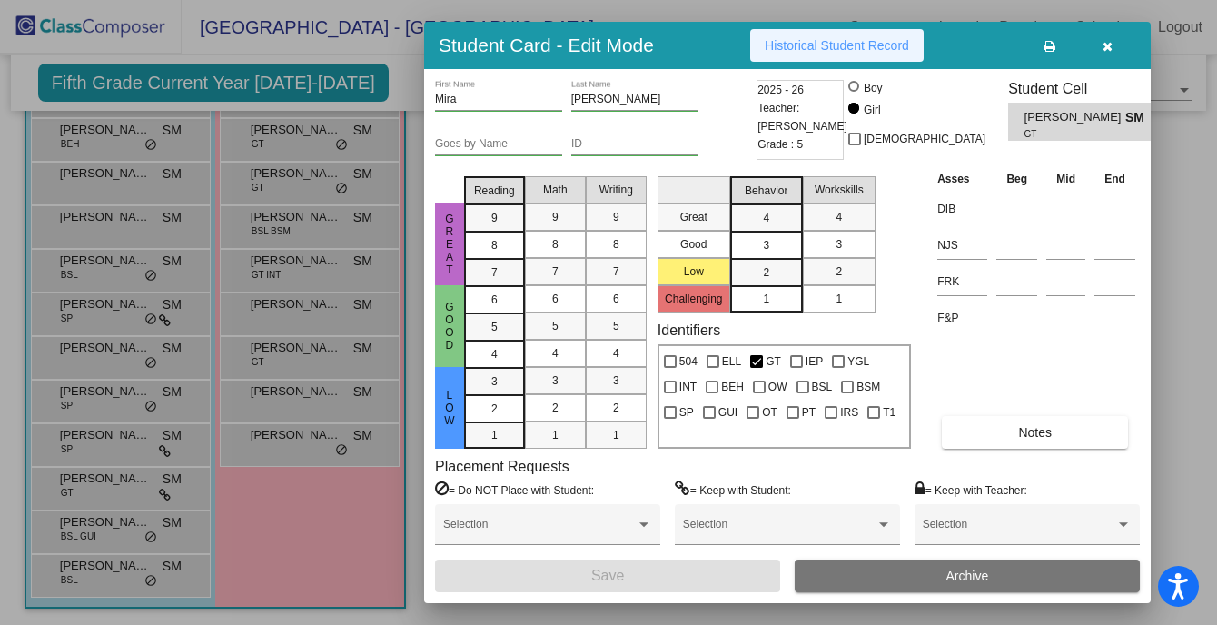
click at [806, 48] on span "Historical Student Record" at bounding box center [836, 45] width 144 height 15
click at [319, 392] on div at bounding box center [608, 312] width 1217 height 625
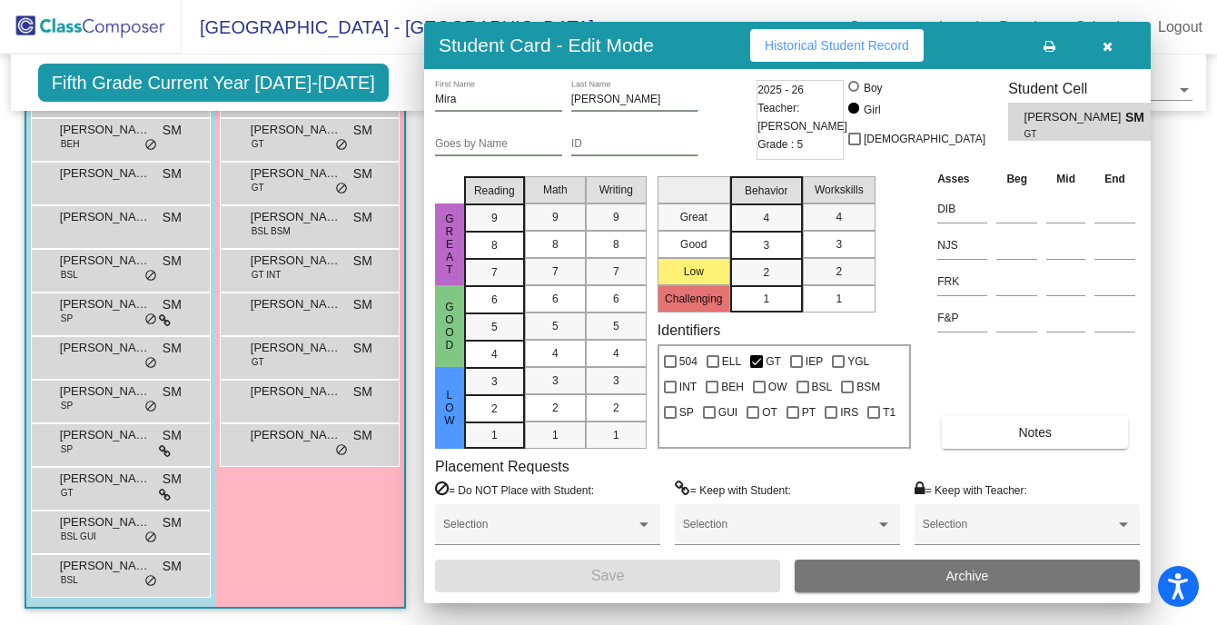
click at [319, 392] on span "[PERSON_NAME]" at bounding box center [296, 391] width 91 height 18
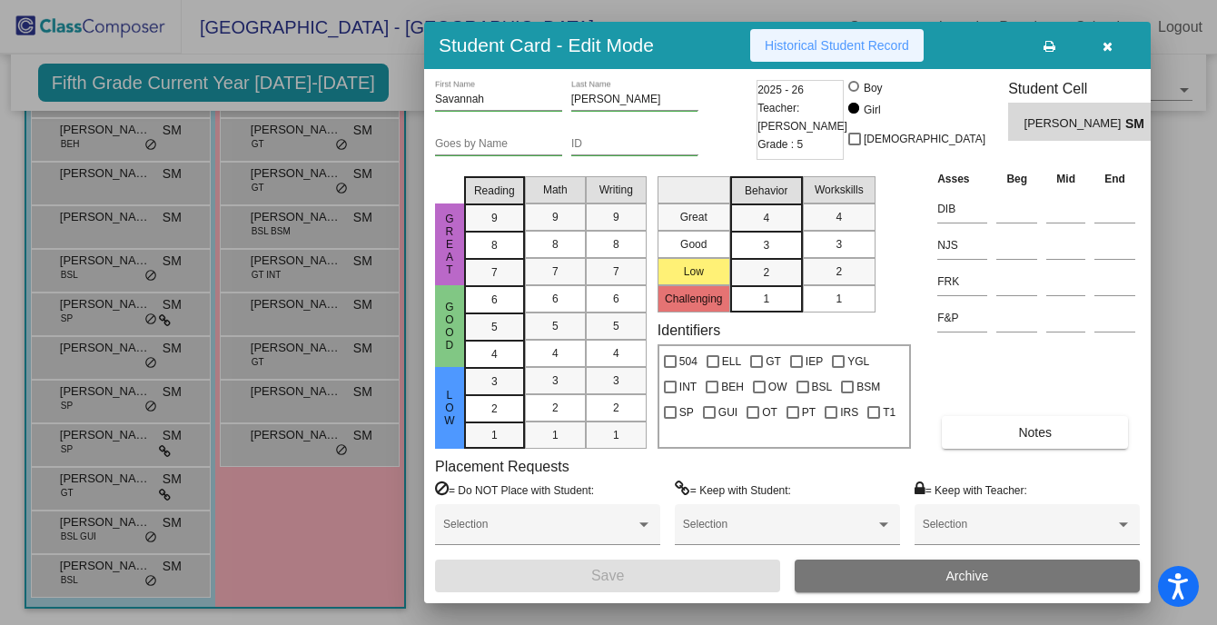
click at [831, 52] on span "Historical Student Record" at bounding box center [836, 45] width 144 height 15
click at [301, 434] on div at bounding box center [608, 312] width 1217 height 625
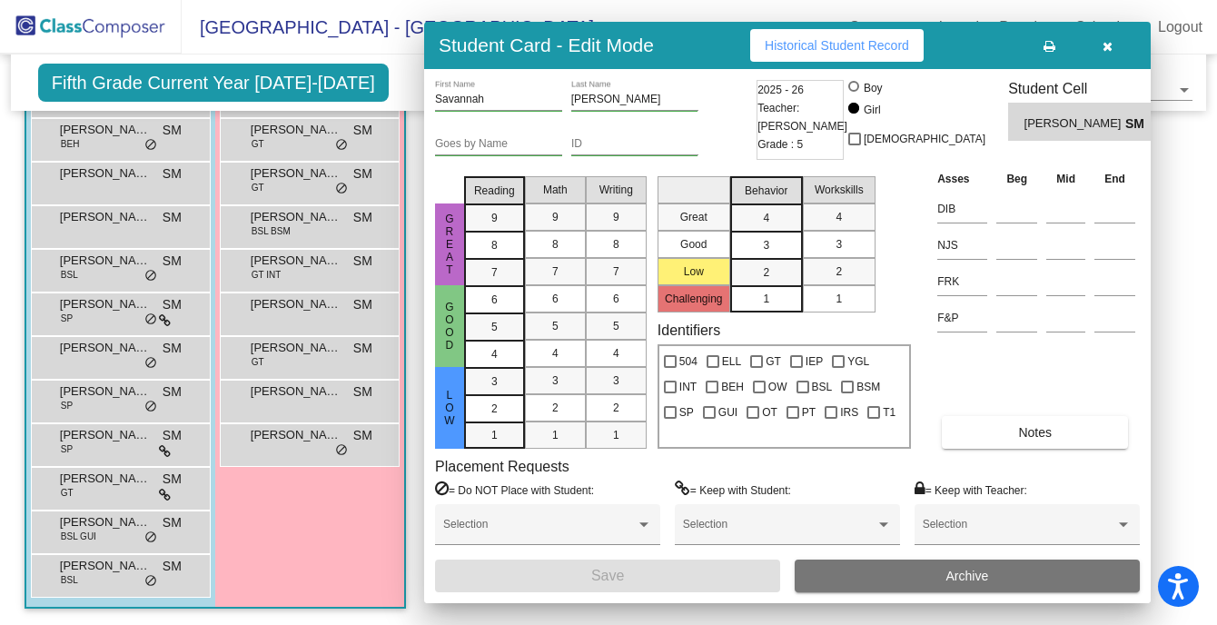
click at [301, 434] on span "[PERSON_NAME]" at bounding box center [296, 435] width 91 height 18
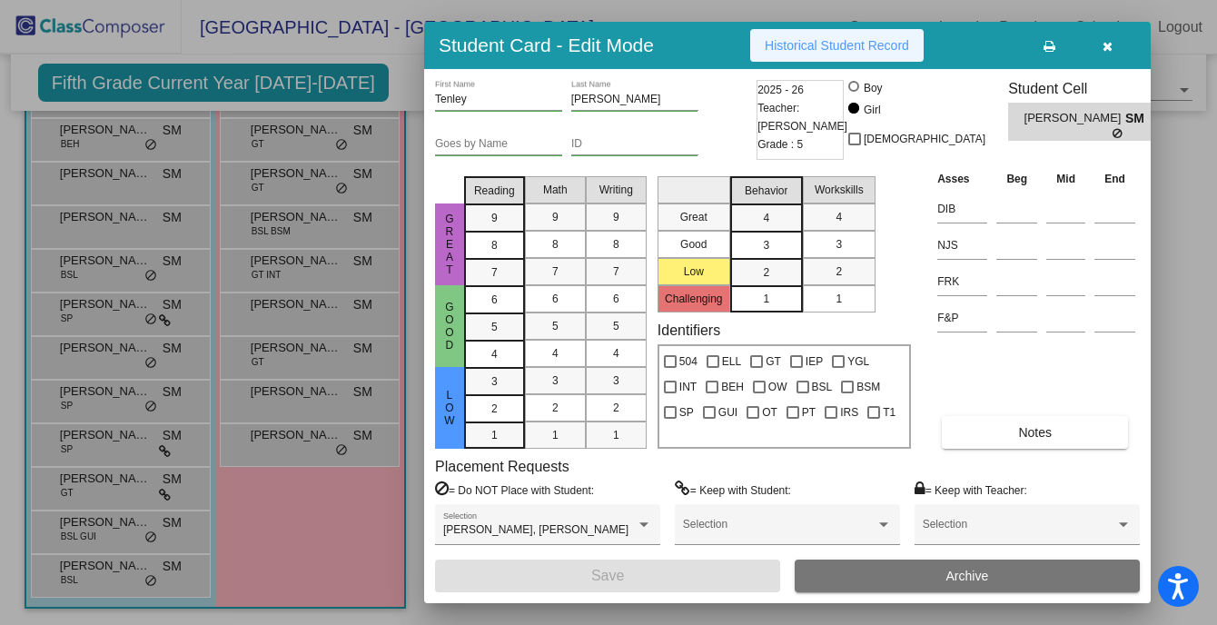
click at [776, 39] on span "Historical Student Record" at bounding box center [836, 45] width 144 height 15
click at [1104, 50] on icon "button" at bounding box center [1107, 46] width 10 height 13
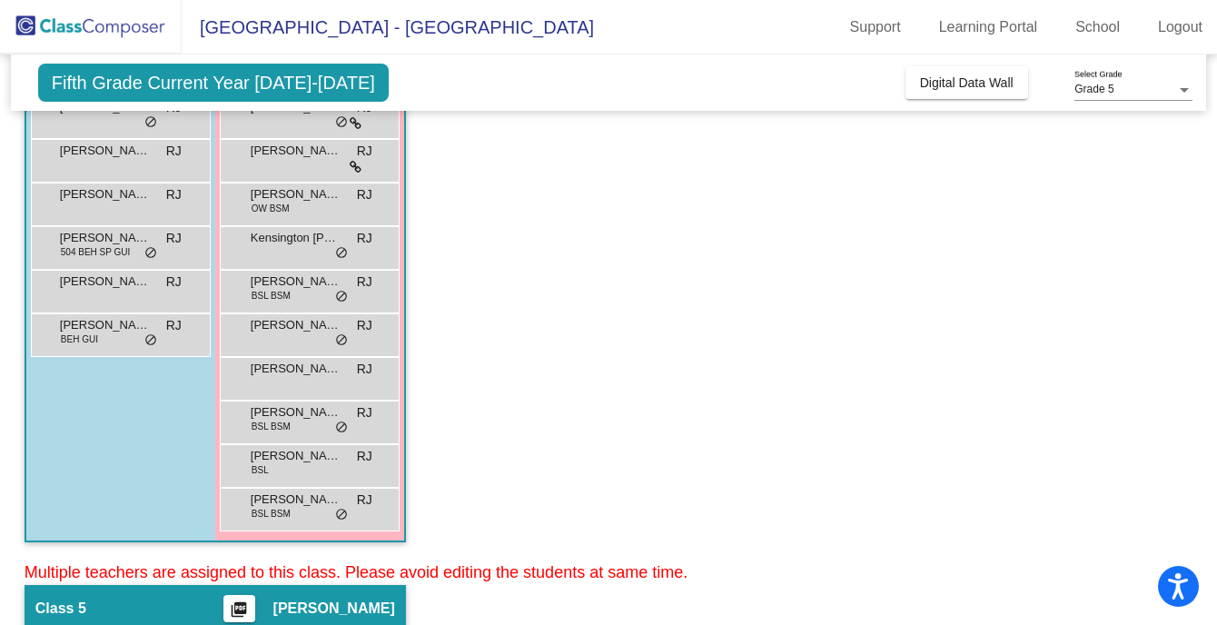
scroll to position [347, 0]
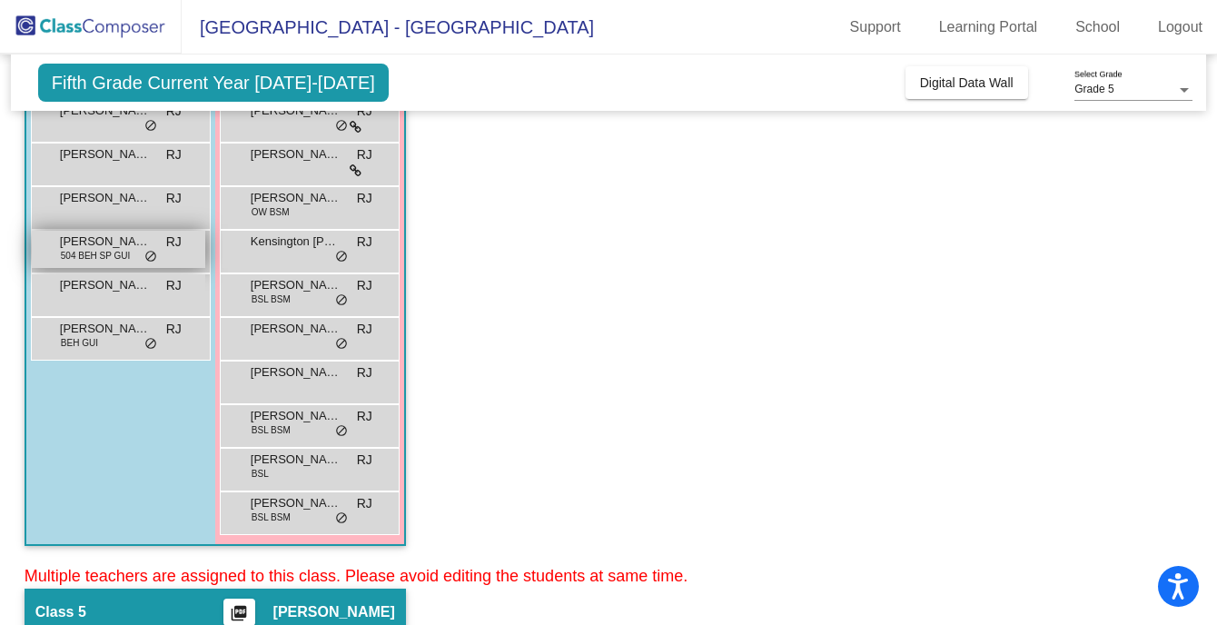
click at [116, 240] on span "[PERSON_NAME]" at bounding box center [105, 241] width 91 height 18
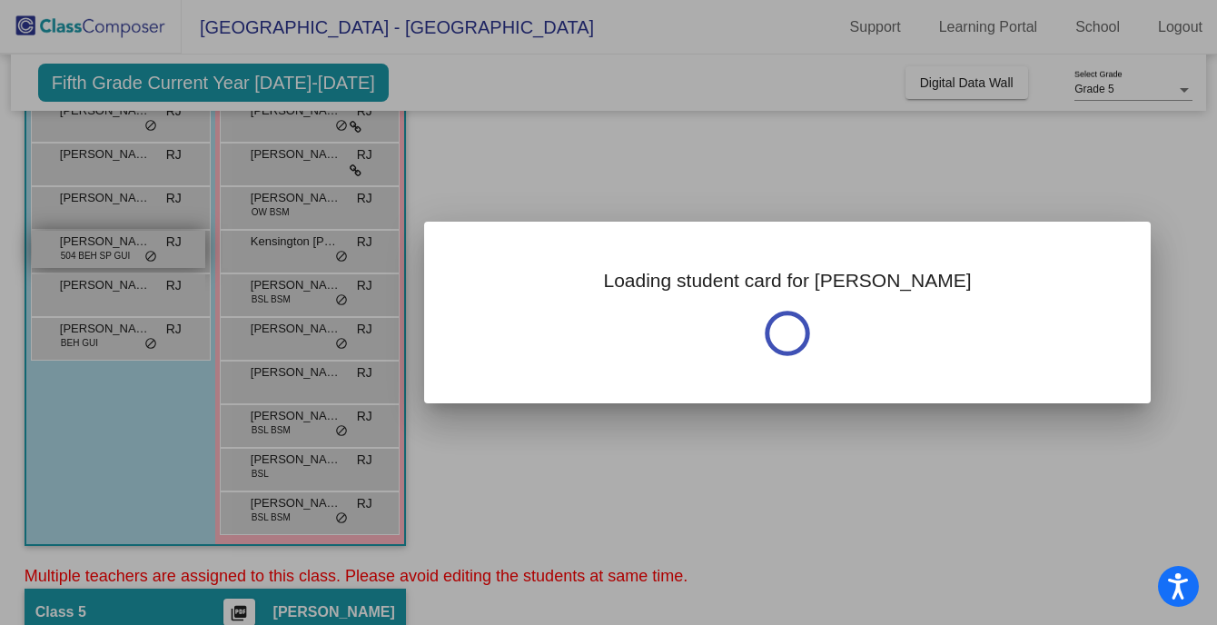
click at [116, 240] on div at bounding box center [608, 312] width 1217 height 625
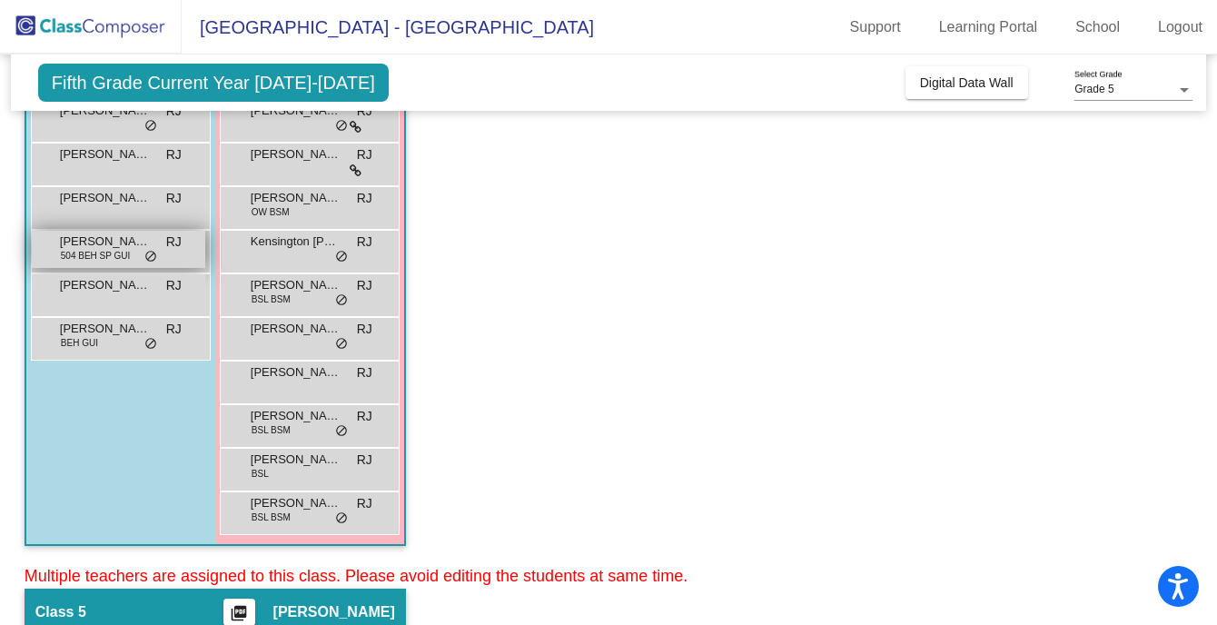
click at [86, 249] on span "504 BEH SP GUI" at bounding box center [96, 256] width 70 height 14
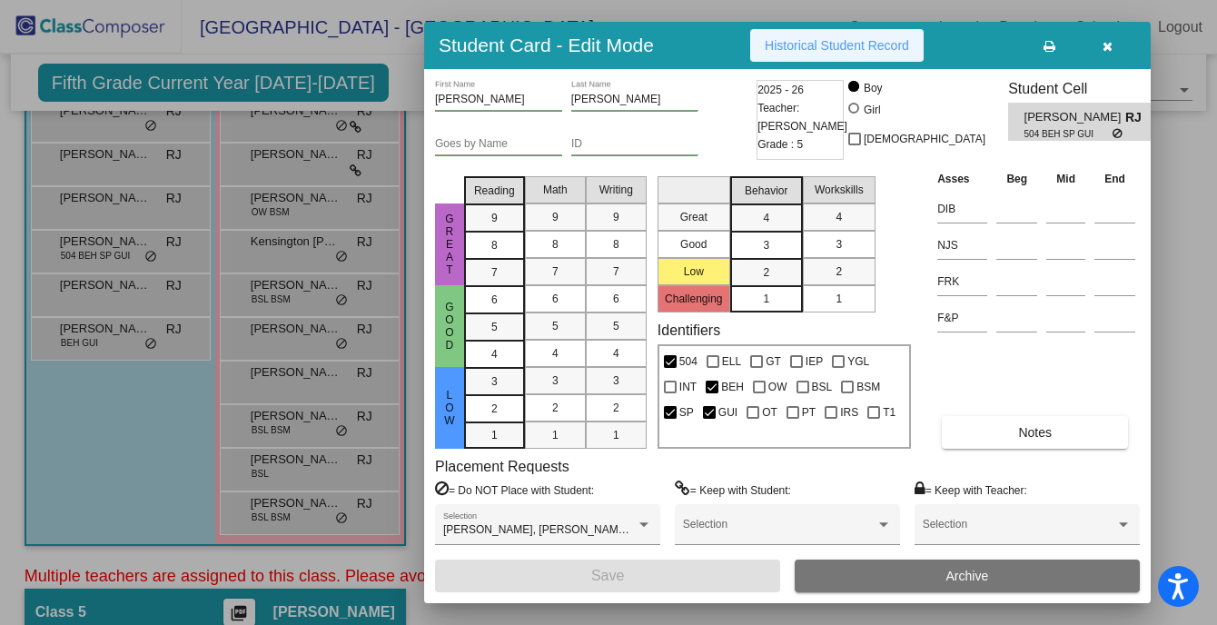
click at [882, 50] on span "Historical Student Record" at bounding box center [836, 45] width 144 height 15
